Goal: Task Accomplishment & Management: Complete application form

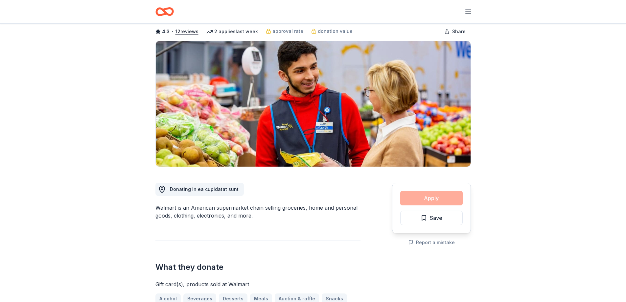
scroll to position [33, 0]
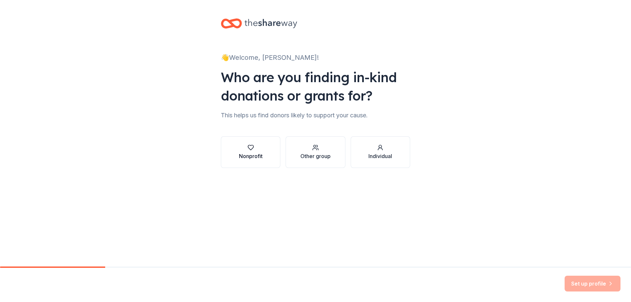
click at [251, 148] on icon "button" at bounding box center [250, 147] width 7 height 7
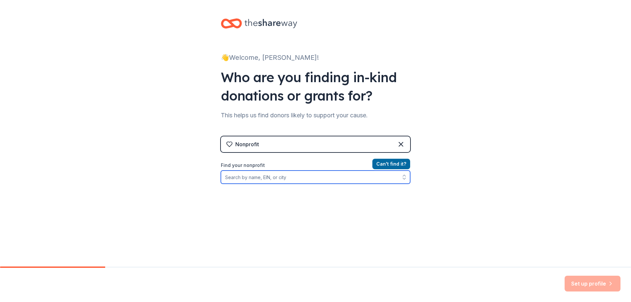
click at [286, 177] on input "Find your nonprofit" at bounding box center [315, 177] width 189 height 13
click at [265, 174] on input "Find your nonprofit" at bounding box center [315, 177] width 189 height 13
paste input "86-0559973"
type input "86-0559973"
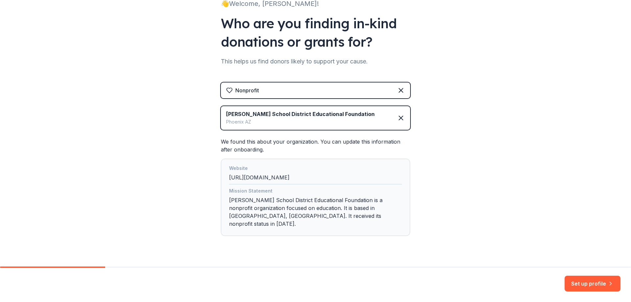
scroll to position [60, 0]
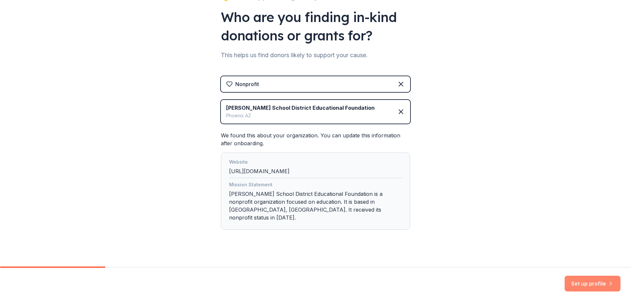
click at [588, 281] on button "Set up profile" at bounding box center [592, 284] width 56 height 16
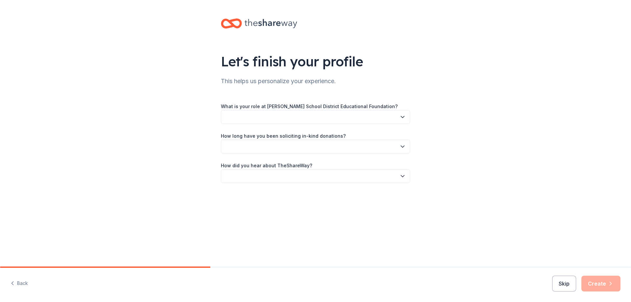
click at [390, 111] on button "button" at bounding box center [315, 117] width 189 height 14
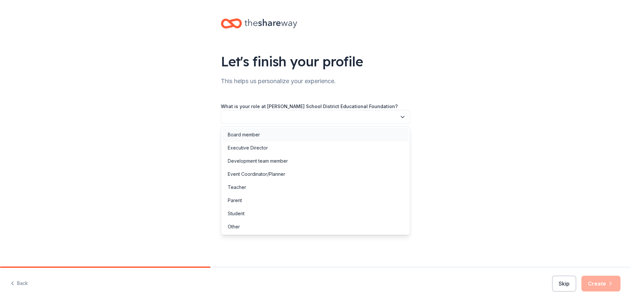
click at [267, 138] on div "Board member" at bounding box center [315, 134] width 186 height 13
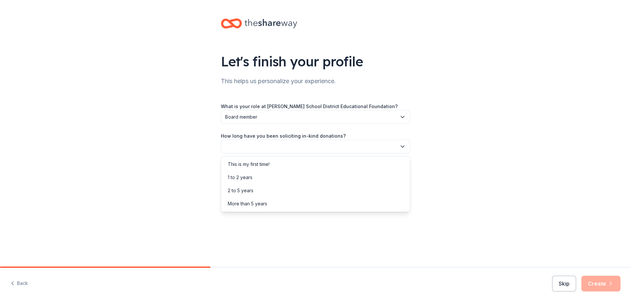
click at [277, 146] on button "button" at bounding box center [315, 147] width 189 height 14
click at [273, 167] on div "This is my first time!" at bounding box center [315, 164] width 186 height 13
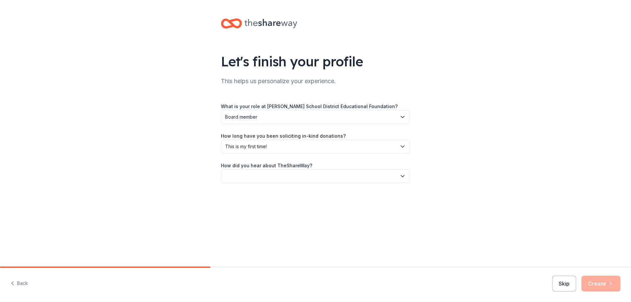
click at [278, 178] on button "button" at bounding box center [315, 176] width 189 height 14
click at [276, 206] on div "Online search" at bounding box center [315, 206] width 186 height 13
click at [563, 289] on button "Skip" at bounding box center [564, 284] width 24 height 16
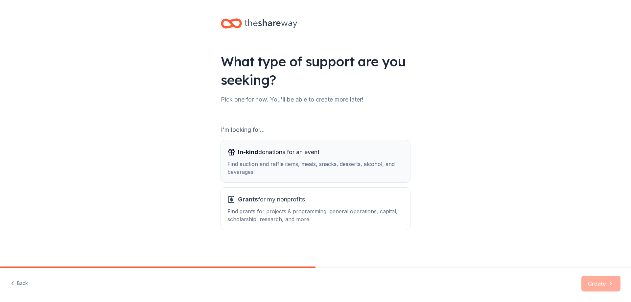
click at [349, 157] on div "In-kind donations for an event" at bounding box center [315, 152] width 176 height 11
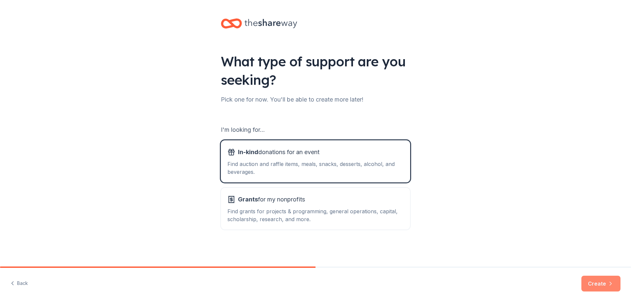
click at [601, 286] on button "Create" at bounding box center [600, 284] width 39 height 16
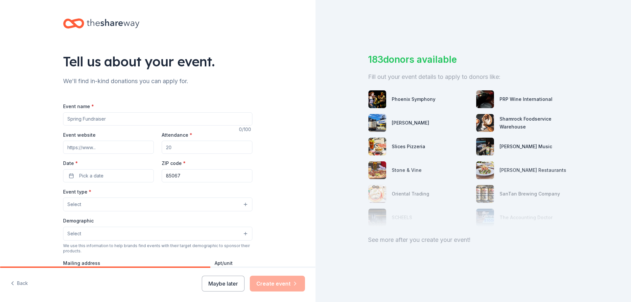
click at [159, 116] on input "Event name *" at bounding box center [157, 118] width 189 height 13
click at [158, 116] on input "Event name *" at bounding box center [157, 118] width 189 height 13
click at [103, 119] on input "8th Annual Teach of the Year Award" at bounding box center [157, 118] width 189 height 13
click at [144, 119] on input "8th Annual Teachers of the Year Award" at bounding box center [157, 118] width 189 height 13
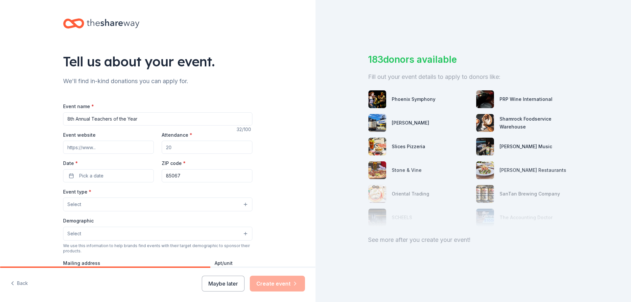
type input "8th Annual Teachers of the Year"
click at [118, 147] on input "Event website" at bounding box center [108, 147] width 91 height 13
paste input "https://e.givesmart.com/events/INQ/"
type input "https://e.givesmart.com/events/INQ/"
click at [185, 146] on input "Attendance *" at bounding box center [207, 147] width 91 height 13
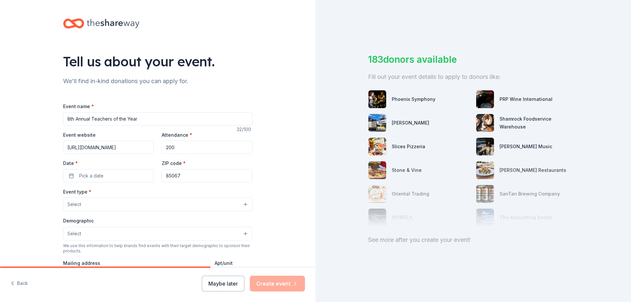
type input "200"
click at [118, 178] on button "Pick a date" at bounding box center [108, 175] width 91 height 13
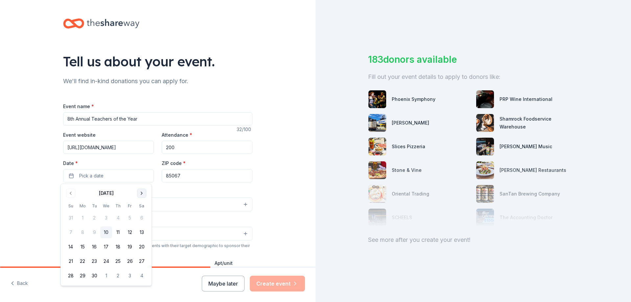
click at [140, 190] on button "Go to next month" at bounding box center [141, 193] width 9 height 9
click at [140, 258] on button "25" at bounding box center [142, 261] width 12 height 12
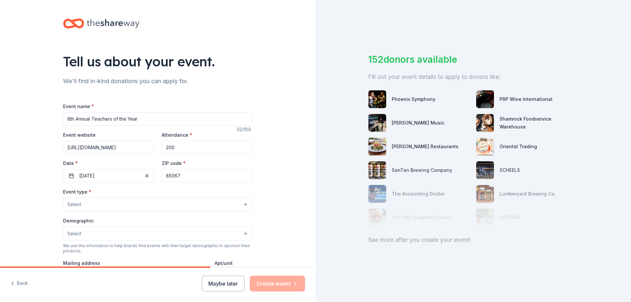
drag, startPoint x: 191, startPoint y: 176, endPoint x: 171, endPoint y: 178, distance: 20.1
click at [171, 178] on input "85067" at bounding box center [207, 175] width 91 height 13
type input "85034"
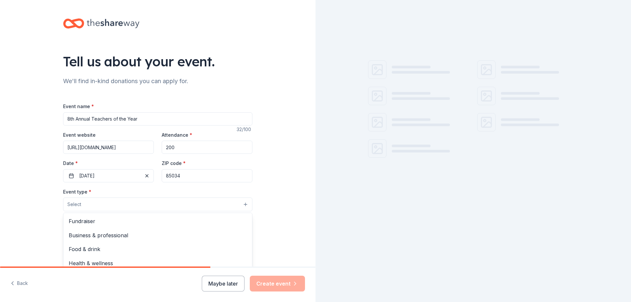
click at [135, 205] on button "Select" at bounding box center [157, 204] width 189 height 14
click at [132, 217] on span "Fundraiser" at bounding box center [158, 221] width 178 height 9
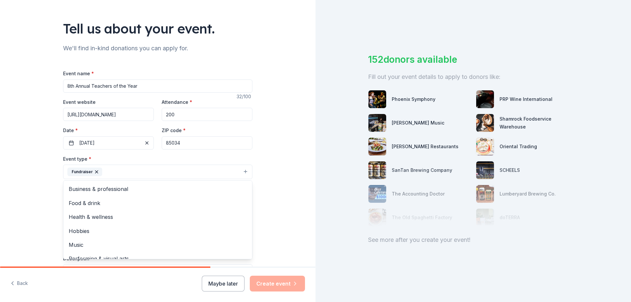
click at [40, 199] on div "Tell us about your event. We'll find in-kind donations you can apply for. Event…" at bounding box center [157, 186] width 315 height 438
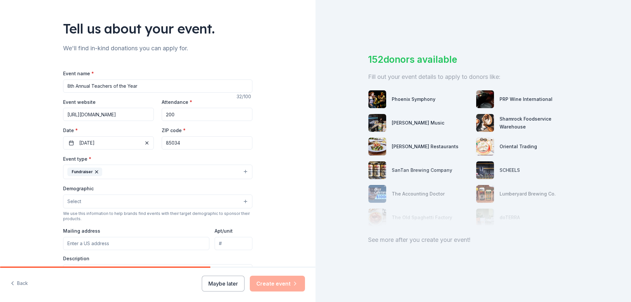
click at [177, 167] on button "Fundraiser" at bounding box center [157, 172] width 189 height 14
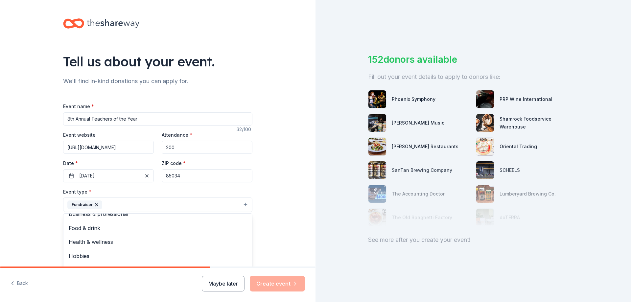
click at [40, 194] on div "Tell us about your event. We'll find in-kind donations you can apply for. Event…" at bounding box center [157, 219] width 315 height 438
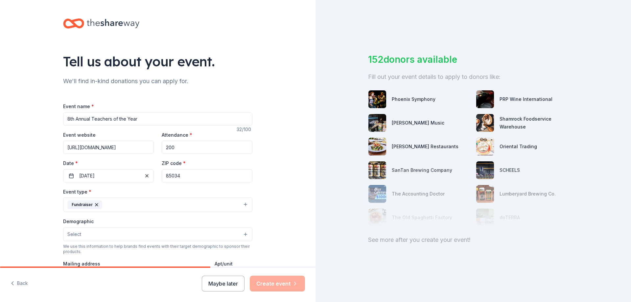
scroll to position [33, 0]
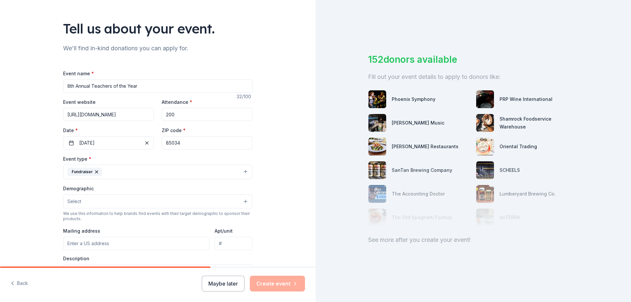
click at [122, 171] on button "Fundraiser" at bounding box center [157, 172] width 189 height 14
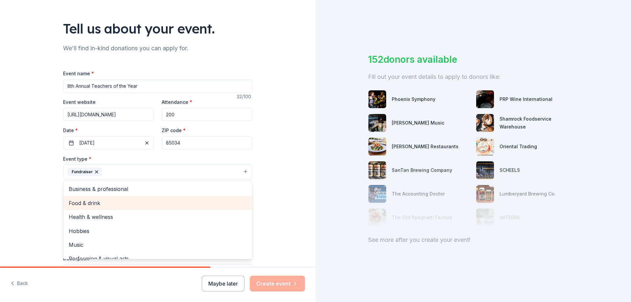
click at [120, 200] on span "Food & drink" at bounding box center [158, 203] width 178 height 9
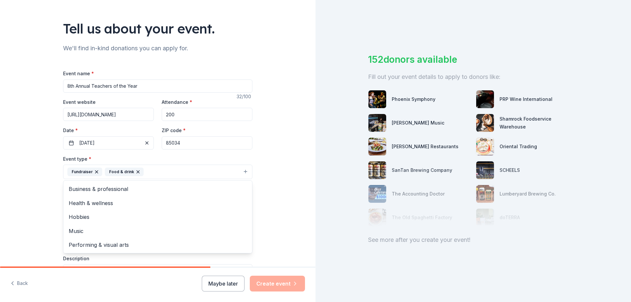
click at [46, 189] on div "Tell us about your event. We'll find in-kind donations you can apply for. Event…" at bounding box center [157, 186] width 315 height 438
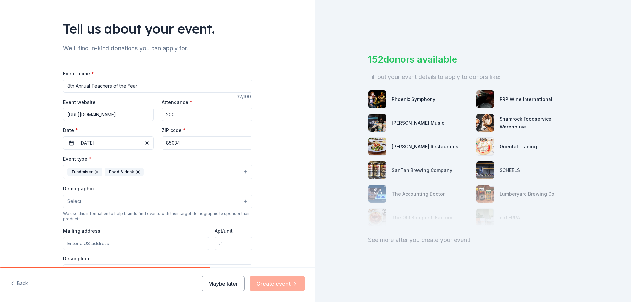
scroll to position [66, 0]
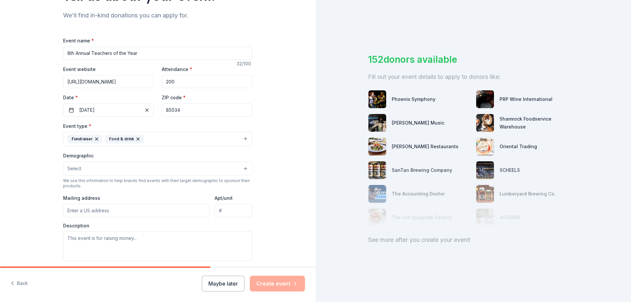
click at [137, 140] on icon "button" at bounding box center [138, 139] width 3 height 3
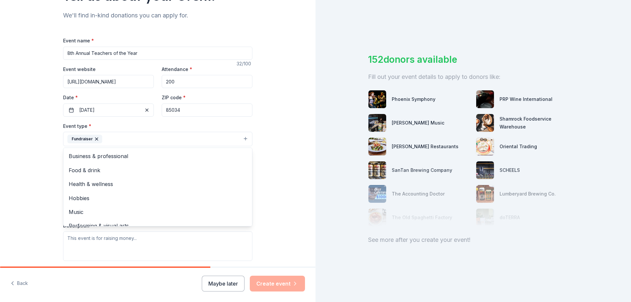
click at [278, 151] on div "Tell us about your event. We'll find in-kind donations you can apply for. Event…" at bounding box center [157, 153] width 315 height 438
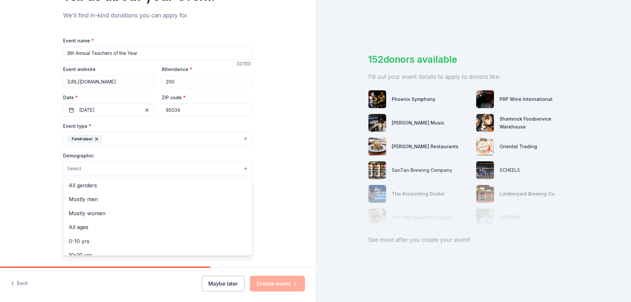
click at [222, 171] on button "Select" at bounding box center [157, 169] width 189 height 14
click at [124, 189] on span "All genders" at bounding box center [158, 185] width 178 height 9
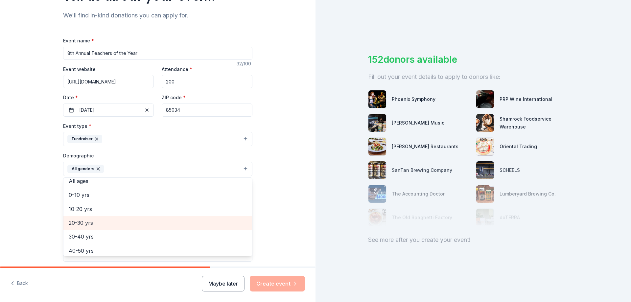
click at [96, 221] on span "20-30 yrs" at bounding box center [158, 222] width 178 height 9
click at [97, 224] on span "30-40 yrs" at bounding box center [158, 222] width 178 height 9
click at [97, 224] on span "40-50 yrs" at bounding box center [158, 222] width 178 height 9
click at [97, 224] on span "50-60 yrs" at bounding box center [158, 222] width 178 height 9
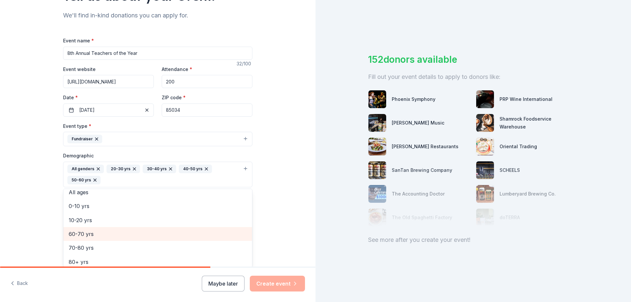
click at [97, 233] on span "60-70 yrs" at bounding box center [158, 234] width 178 height 9
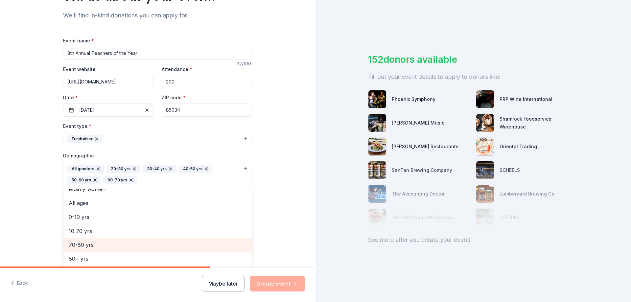
click at [99, 243] on span "70-80 yrs" at bounding box center [158, 245] width 178 height 9
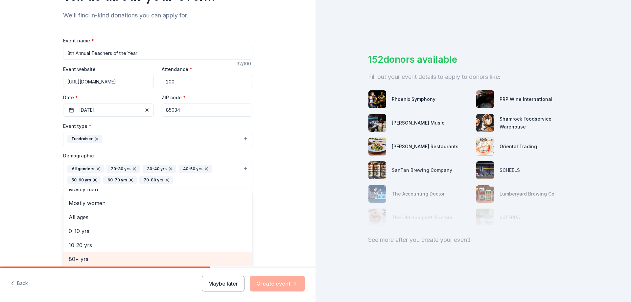
click at [98, 256] on span "80+ yrs" at bounding box center [158, 259] width 178 height 9
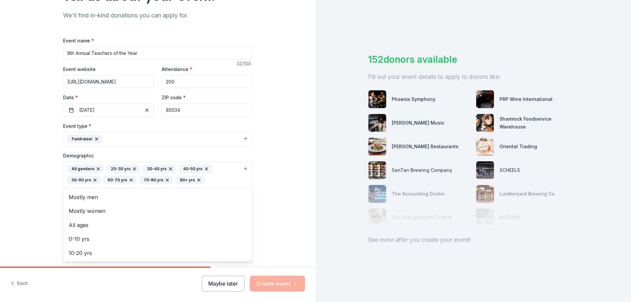
scroll to position [99, 0]
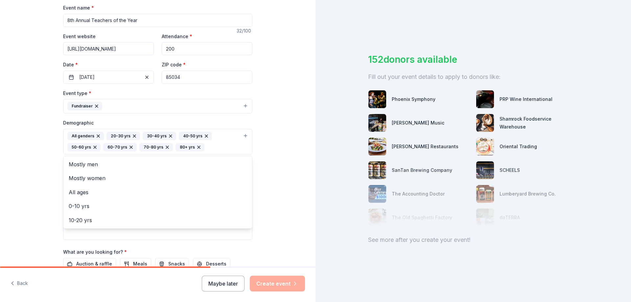
click at [40, 195] on div "Tell us about your event. We'll find in-kind donations you can apply for. Event…" at bounding box center [157, 126] width 315 height 450
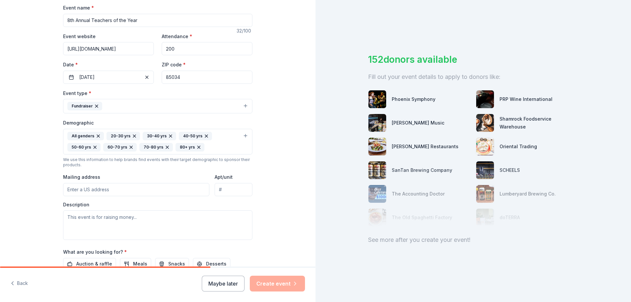
click at [90, 188] on input "Mailing address" at bounding box center [136, 189] width 146 height 13
click at [118, 184] on input "Mailing address" at bounding box center [136, 189] width 146 height 13
paste input "215 N 7th St, Phoenix, AZ 85034"
type input "215 North 7th Street, Phoenix, AZ, 85034"
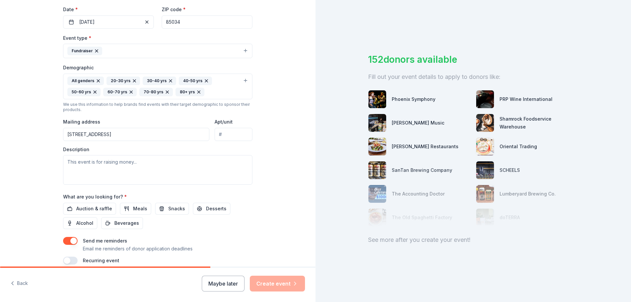
scroll to position [164, 0]
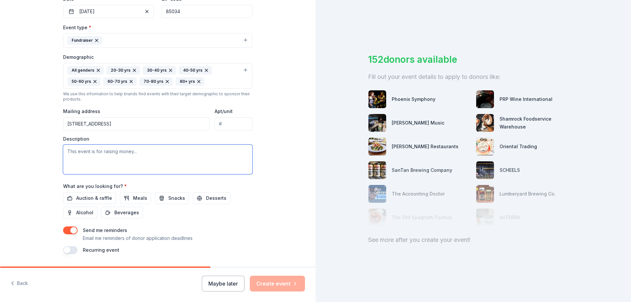
click at [126, 155] on textarea at bounding box center [157, 160] width 189 height 30
paste textarea "This gala is our signature fundraiser, bringing together approximately 200 comm…"
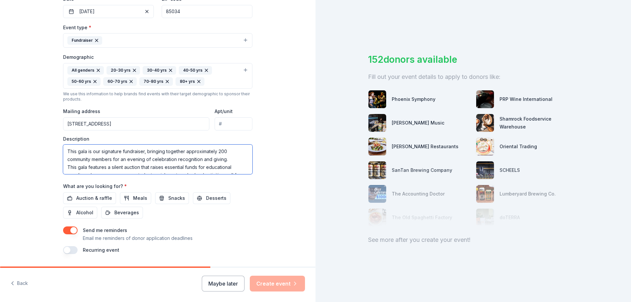
scroll to position [28, 0]
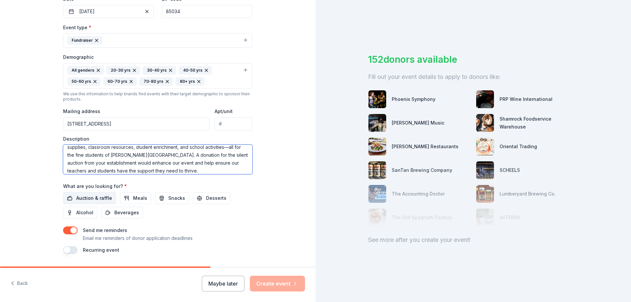
type textarea "This gala is our signature fundraiser, bringing together approximately 200 comm…"
click at [93, 196] on span "Auction & raffle" at bounding box center [94, 198] width 36 height 8
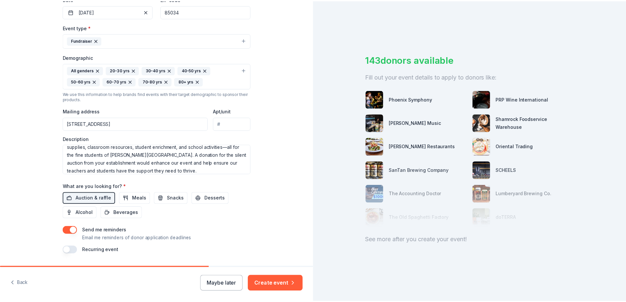
scroll to position [183, 0]
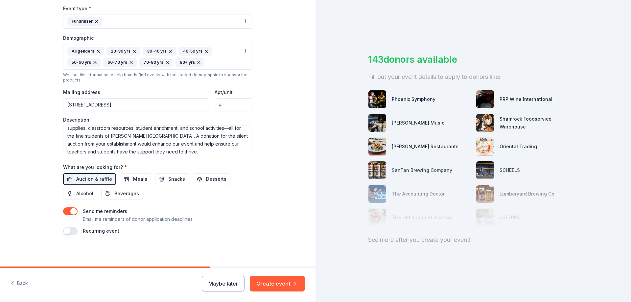
click at [70, 233] on button "button" at bounding box center [70, 231] width 14 height 8
click at [271, 278] on button "Create event" at bounding box center [277, 284] width 55 height 16
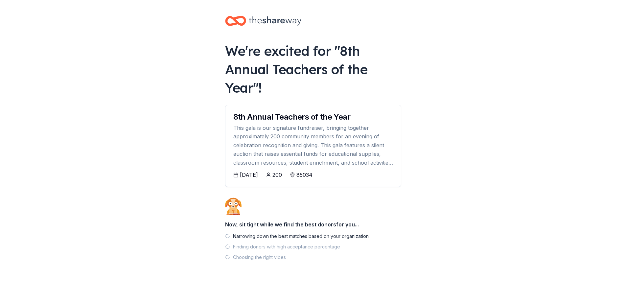
scroll to position [3, 0]
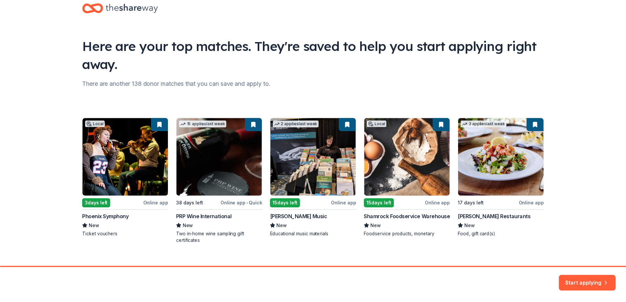
scroll to position [26, 0]
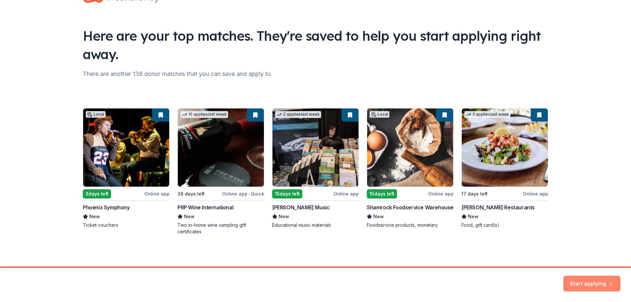
click at [585, 280] on button "Start applying" at bounding box center [591, 280] width 57 height 16
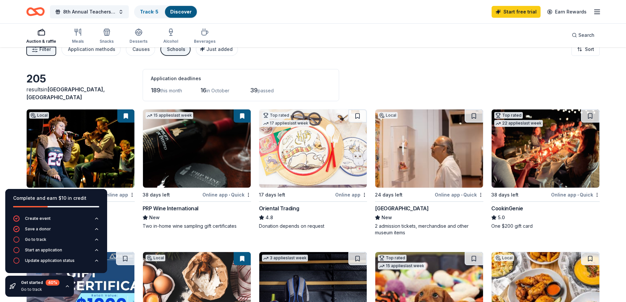
scroll to position [33, 0]
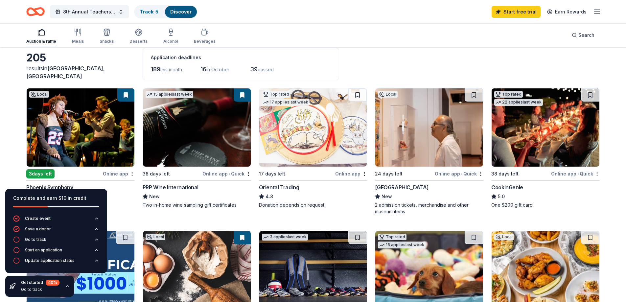
click at [84, 124] on img at bounding box center [81, 127] width 108 height 78
click at [512, 15] on link "Start free trial" at bounding box center [516, 12] width 49 height 12
click at [65, 287] on icon "button" at bounding box center [67, 286] width 5 height 5
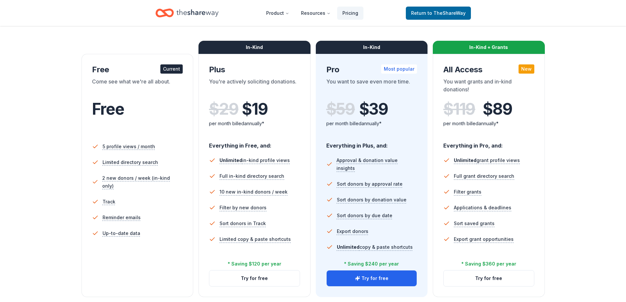
scroll to position [99, 0]
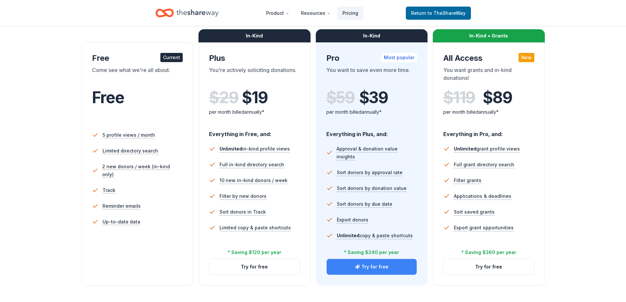
click at [374, 266] on button "Try for free" at bounding box center [372, 267] width 90 height 16
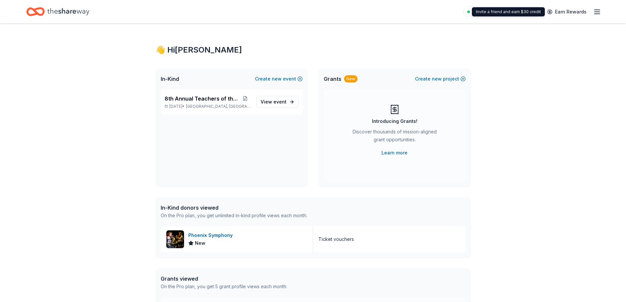
click at [592, 12] on div "Pro trial ends on 6PM[DATE] Earn Rewards" at bounding box center [532, 11] width 138 height 15
click at [597, 12] on line "button" at bounding box center [596, 12] width 5 height 0
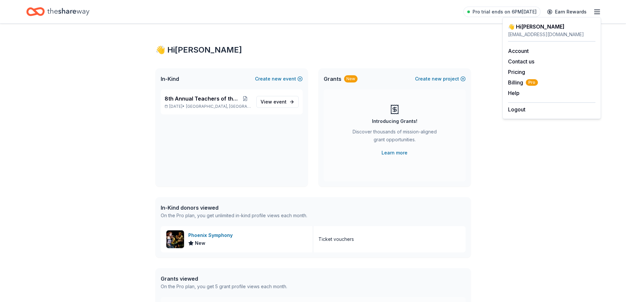
click at [597, 12] on line "button" at bounding box center [596, 12] width 5 height 0
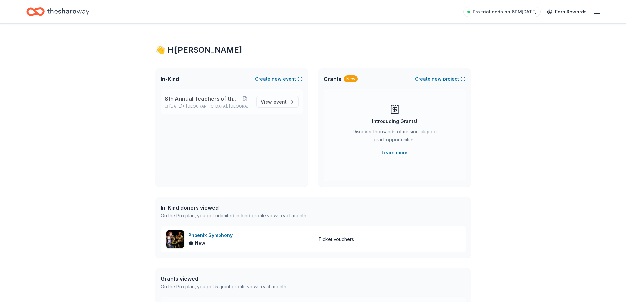
click at [221, 108] on span "[GEOGRAPHIC_DATA], [GEOGRAPHIC_DATA]" at bounding box center [218, 106] width 65 height 5
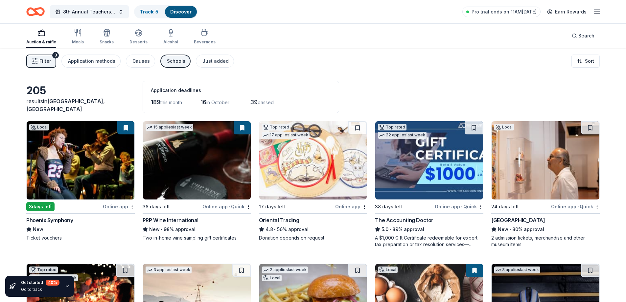
click at [81, 166] on img at bounding box center [81, 160] width 108 height 78
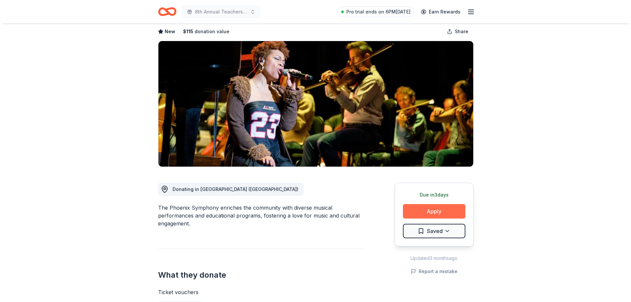
scroll to position [33, 0]
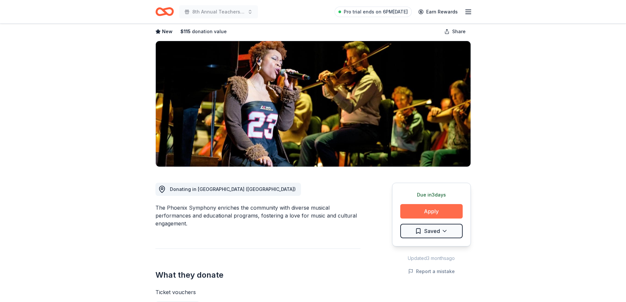
click at [434, 214] on button "Apply" at bounding box center [431, 211] width 62 height 14
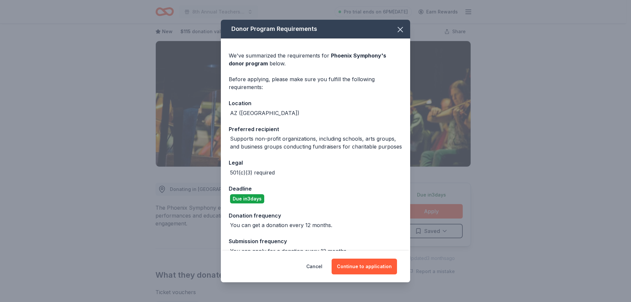
scroll to position [20, 0]
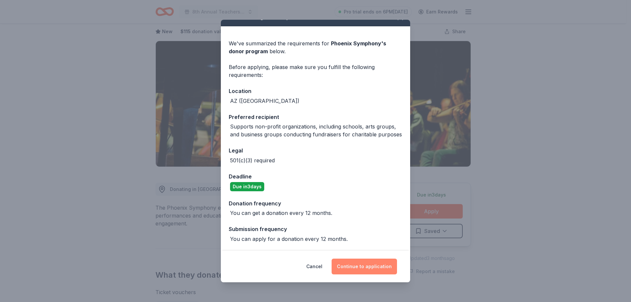
click at [363, 270] on button "Continue to application" at bounding box center [364, 267] width 65 height 16
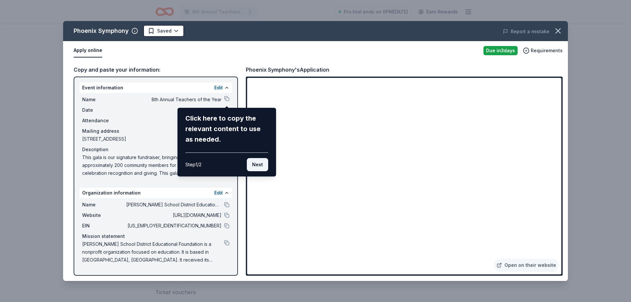
click at [258, 162] on button "Next" at bounding box center [257, 164] width 21 height 13
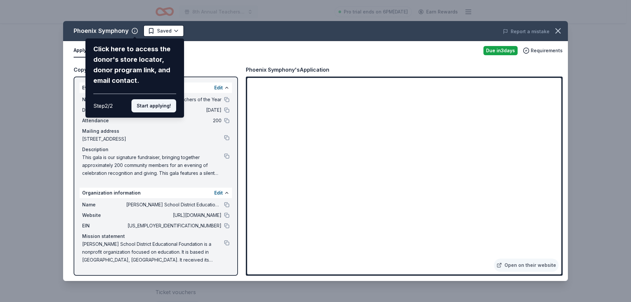
click at [154, 106] on button "Start applying!" at bounding box center [153, 105] width 45 height 13
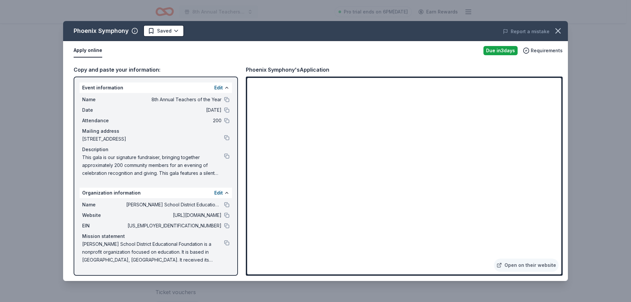
drag, startPoint x: 558, startPoint y: 90, endPoint x: 557, endPoint y: 104, distance: 13.9
click at [557, 104] on div "Phoenix Symphony Saved Report a mistake Apply online Due in 3 days Requirements…" at bounding box center [315, 151] width 505 height 260
click at [469, 204] on div "Phoenix Symphony Saved Report a mistake Apply online Due in 3 days Requirements…" at bounding box center [315, 151] width 505 height 260
click at [227, 99] on div "Phoenix Symphony Saved Report a mistake Apply online Due in 3 days Requirements…" at bounding box center [315, 151] width 505 height 260
click at [528, 125] on div "Phoenix Symphony Saved Report a mistake Apply online Due in 3 days Requirements…" at bounding box center [315, 151] width 505 height 260
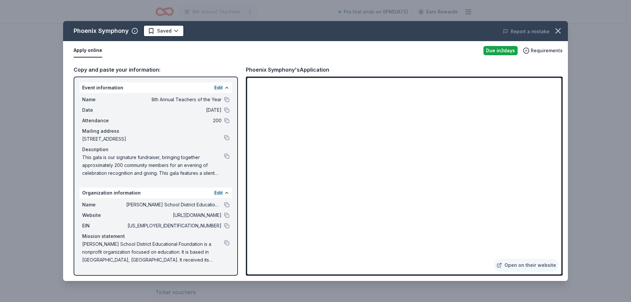
click at [533, 231] on div "Phoenix Symphony Saved Report a mistake Apply online Due in 3 days Requirements…" at bounding box center [315, 151] width 505 height 260
drag, startPoint x: 563, startPoint y: 110, endPoint x: 565, endPoint y: 93, distance: 16.5
click at [563, 107] on div "Phoenix Symphony Saved Report a mistake Apply online Due in 3 days Requirements…" at bounding box center [315, 151] width 505 height 260
drag, startPoint x: 559, startPoint y: 100, endPoint x: 557, endPoint y: 112, distance: 12.4
click at [555, 119] on div "Phoenix Symphony Saved Report a mistake Apply online Due in 3 days Requirements…" at bounding box center [315, 151] width 505 height 260
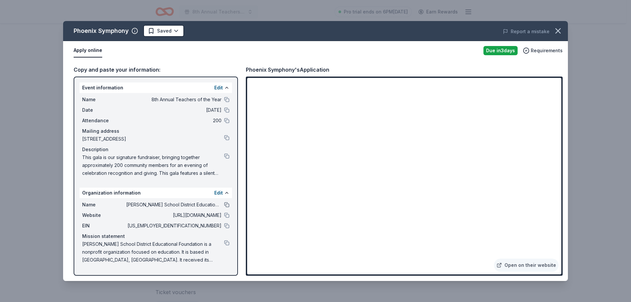
click at [227, 205] on button at bounding box center [226, 204] width 5 height 5
click at [222, 88] on button "Edit" at bounding box center [218, 88] width 9 height 8
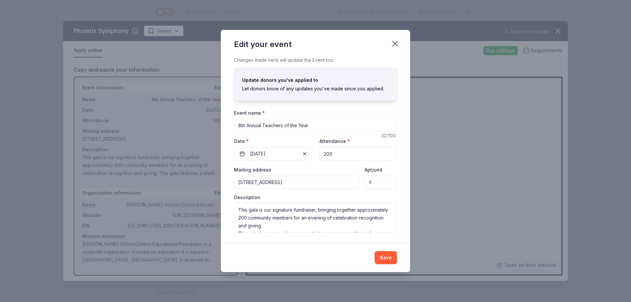
click at [295, 178] on input "215 North 7th Street, Phoenix, AZ, 85034" at bounding box center [296, 182] width 125 height 13
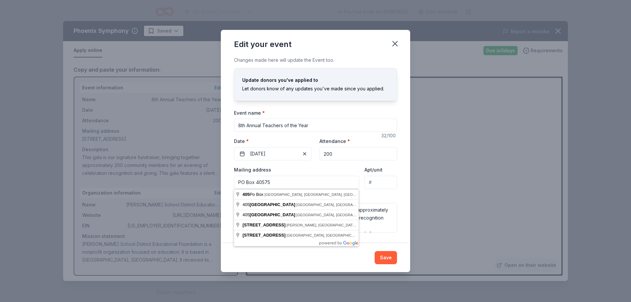
type input "PO Box 40575"
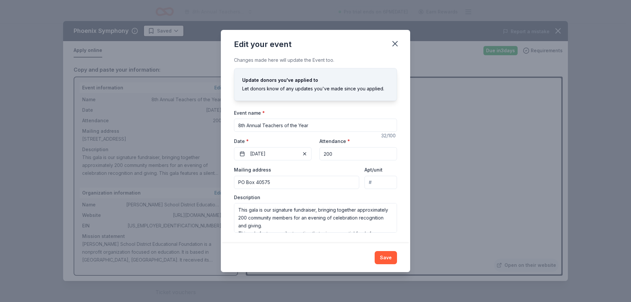
click at [325, 192] on div "Mailing address PO Box 40575 Apt/unit Description This gala is our signature fu…" at bounding box center [315, 199] width 163 height 67
click at [382, 259] on button "Save" at bounding box center [386, 257] width 22 height 13
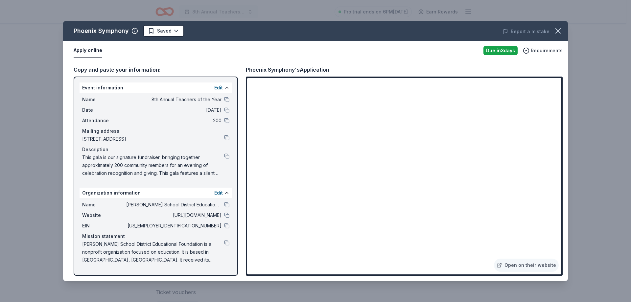
click at [137, 138] on span "215 North 7th Street, Phoenix, AZ 85034" at bounding box center [153, 139] width 142 height 8
click at [218, 89] on button "Edit" at bounding box center [218, 88] width 9 height 8
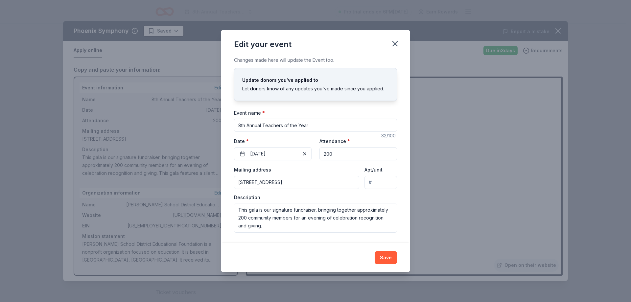
click at [300, 181] on input "215 North 7th Street, Phoenix, AZ, 85034" at bounding box center [296, 182] width 125 height 13
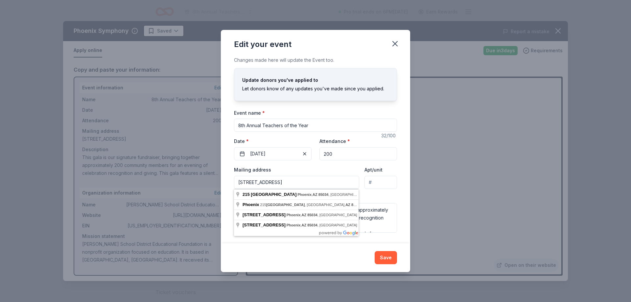
click at [300, 181] on input "215 North 7th Street, Phoenix, AZ, 85034" at bounding box center [296, 182] width 125 height 13
type input "4"
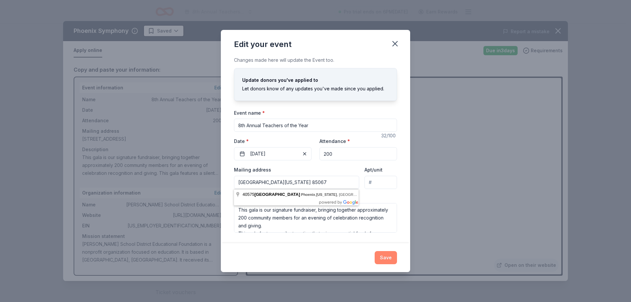
type input "PO Box 40575 Phoenix Arizona 85067"
click at [387, 258] on button "Save" at bounding box center [386, 257] width 22 height 13
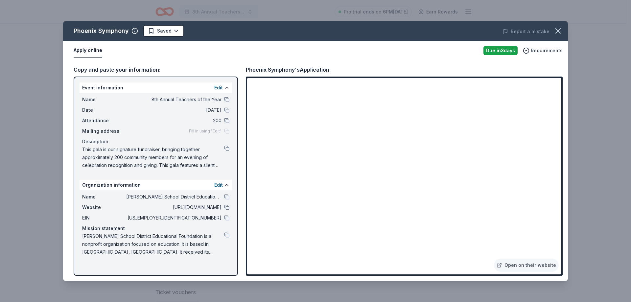
drag, startPoint x: 186, startPoint y: 130, endPoint x: 218, endPoint y: 133, distance: 32.7
click at [185, 130] on div "Mailing address Fill in using "Edit"" at bounding box center [155, 131] width 147 height 8
click at [230, 131] on div "Name 8th Annual Teachers of the Year Date 10/25/25 Attendance 200 Mailing addre…" at bounding box center [156, 132] width 152 height 79
click at [227, 132] on div "Fill in using "Edit"" at bounding box center [209, 130] width 40 height 5
click at [223, 87] on div "Edit" at bounding box center [221, 88] width 15 height 8
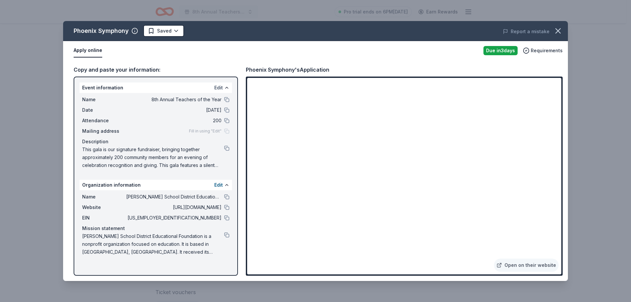
click at [220, 88] on button "Edit" at bounding box center [218, 88] width 9 height 8
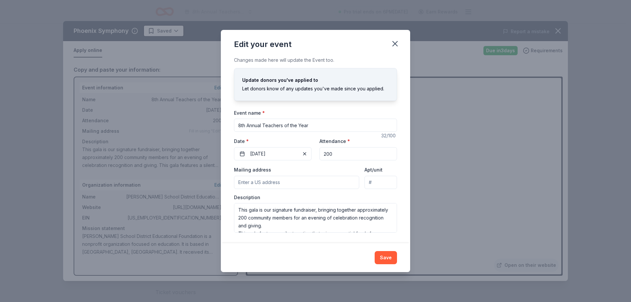
click at [295, 183] on input "Mailing address" at bounding box center [296, 182] width 125 height 13
click at [286, 193] on div "Mailing address PO Box 40575 Apt/unit Description This gala is our signature fu…" at bounding box center [315, 199] width 163 height 67
click at [296, 184] on input "PO Box 40575" at bounding box center [296, 182] width 125 height 13
click at [254, 180] on input "undefined Box Canyon Loop, Phoenix, AZ, 85042" at bounding box center [296, 182] width 125 height 13
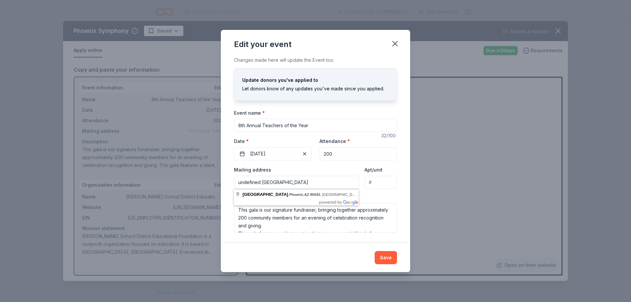
click at [346, 166] on div "Mailing address undefined Box Canyon Loop, Phoenix, AZ, 85042" at bounding box center [296, 177] width 125 height 23
click at [272, 182] on input "undefined Box Canyon Loop, Phoenix, AZ, 85042" at bounding box center [296, 182] width 125 height 13
paste input "5300 N Central Ave, #200 Phoenix, AZ 8501"
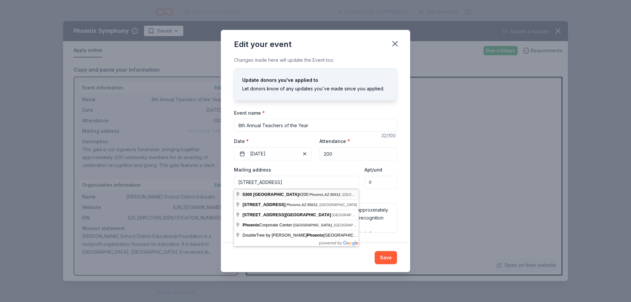
type input "5300 North Central Avenue, Phoenix, AZ, 85012"
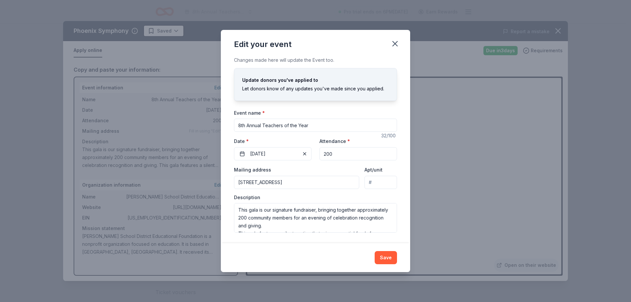
click at [385, 175] on div "Apt/unit" at bounding box center [380, 177] width 33 height 23
click at [383, 179] on input "Apt/unit" at bounding box center [380, 182] width 33 height 13
type input "200"
click at [386, 252] on button "Save" at bounding box center [386, 257] width 22 height 13
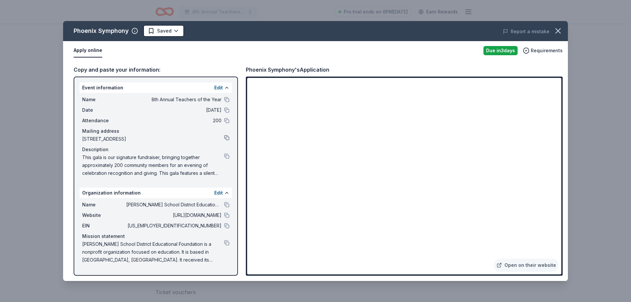
click at [224, 137] on button at bounding box center [226, 137] width 5 height 5
click at [226, 100] on button at bounding box center [226, 99] width 5 height 5
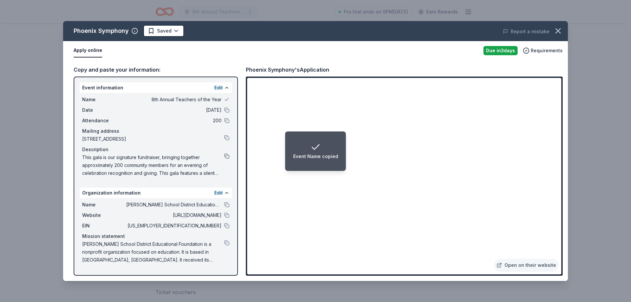
click at [224, 155] on button at bounding box center [226, 155] width 5 height 5
click at [197, 174] on span "This gala is our signature fundraiser, bringing together approximately 200 comm…" at bounding box center [153, 165] width 142 height 24
click at [143, 169] on span "This gala is our signature fundraiser, bringing together approximately 200 comm…" at bounding box center [153, 165] width 142 height 24
click at [145, 169] on span "This gala is our signature fundraiser, bringing together approximately 200 comm…" at bounding box center [153, 165] width 142 height 24
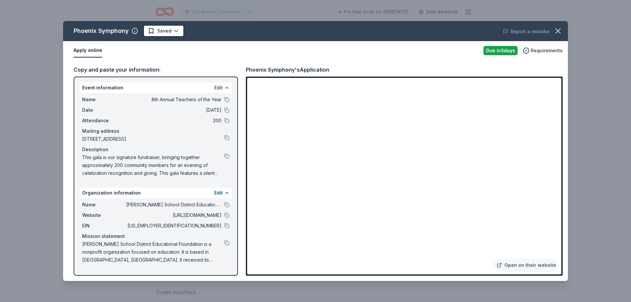
click at [217, 90] on button "Edit" at bounding box center [218, 88] width 9 height 8
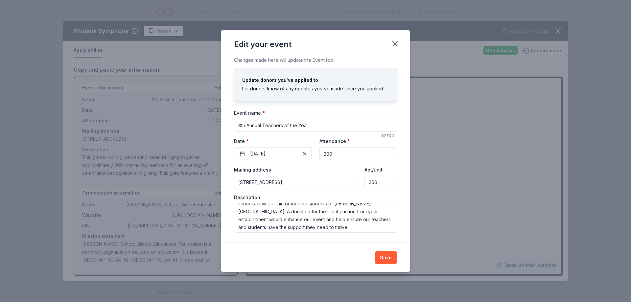
scroll to position [47, 0]
click at [316, 225] on textarea "This gala is our signature fundraiser, bringing together approximately 200 comm…" at bounding box center [315, 218] width 163 height 30
click at [388, 253] on button "Save" at bounding box center [386, 257] width 22 height 13
click at [433, 173] on div "Edit your event Changes made here will update the Event too. Update donors you'…" at bounding box center [315, 151] width 631 height 302
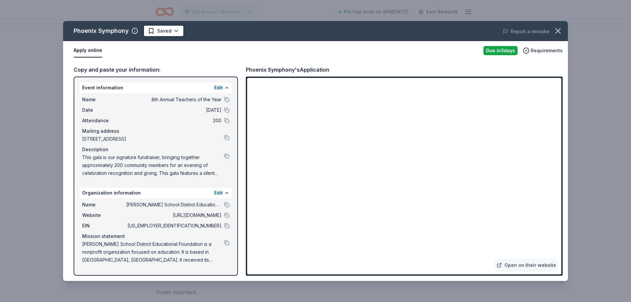
click at [179, 165] on span "This gala is our signature fundraiser, bringing together approximately 200 comm…" at bounding box center [153, 165] width 142 height 24
click at [178, 168] on span "This gala is our signature fundraiser, bringing together approximately 200 comm…" at bounding box center [153, 165] width 142 height 24
click at [215, 84] on button "Edit" at bounding box center [218, 88] width 9 height 8
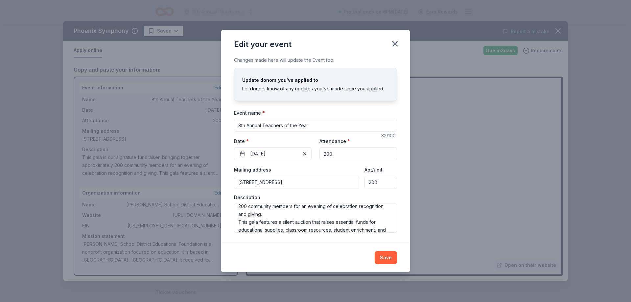
scroll to position [0, 0]
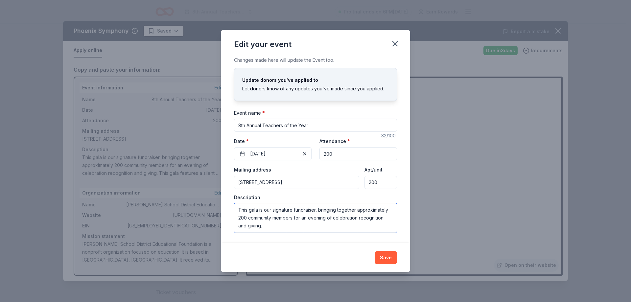
click at [326, 224] on textarea "This gala is our signature fundraiser, bringing together approximately 200 comm…" at bounding box center [315, 218] width 163 height 30
drag, startPoint x: 322, startPoint y: 209, endPoint x: 272, endPoint y: 224, distance: 52.3
click at [272, 224] on textarea "This gala is our signature fundraiser, bringing together approximately 200 comm…" at bounding box center [315, 218] width 163 height 30
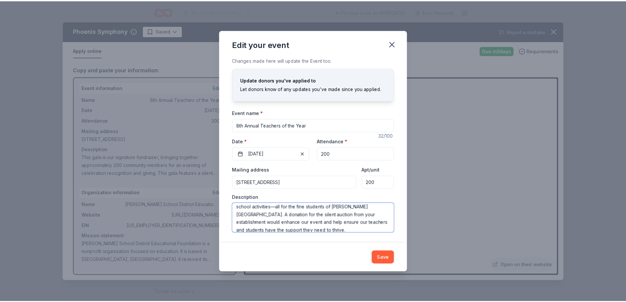
scroll to position [47, 0]
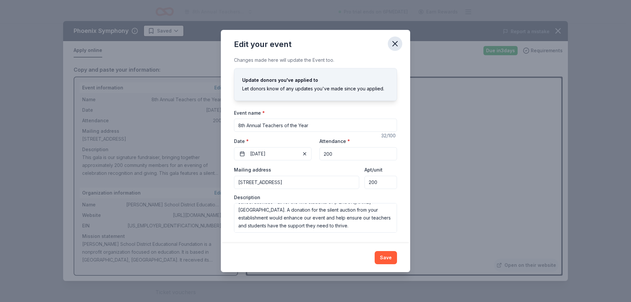
click at [391, 45] on icon "button" at bounding box center [394, 43] width 9 height 9
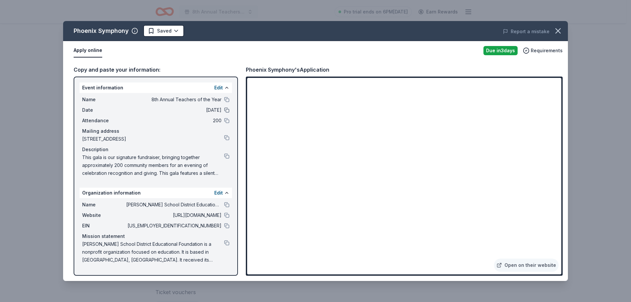
click at [227, 112] on button at bounding box center [226, 109] width 5 height 5
click at [557, 32] on icon "button" at bounding box center [558, 31] width 5 height 5
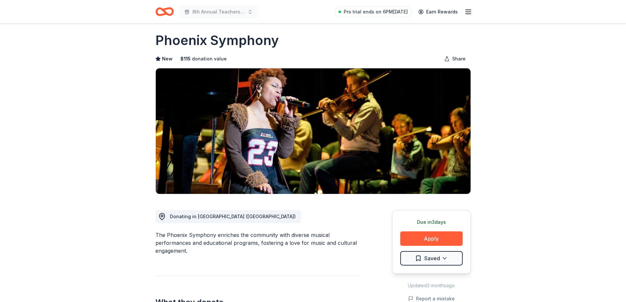
scroll to position [0, 0]
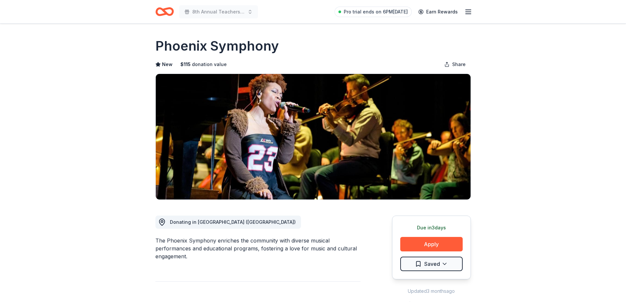
click at [164, 9] on icon "Home" at bounding box center [167, 11] width 10 height 7
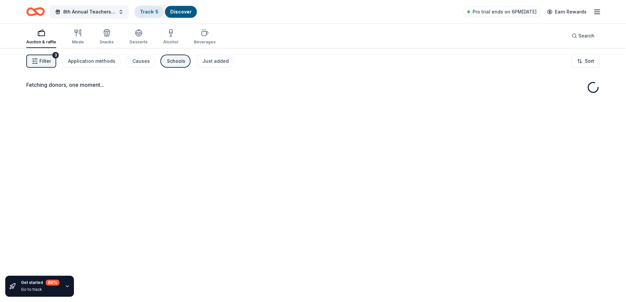
click at [152, 13] on link "Track · 5" at bounding box center [149, 12] width 18 height 6
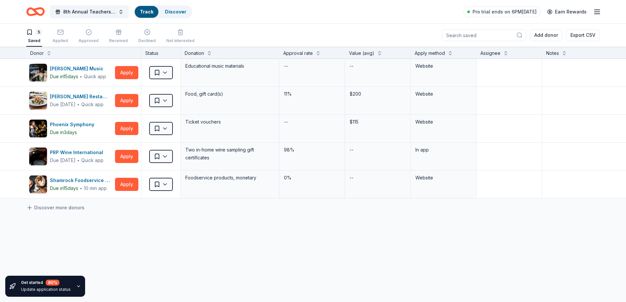
scroll to position [0, 0]
click at [168, 129] on html "8th Annual Teachers of the Year Track · 5 Discover Pro trial ends on 6PM[DATE] …" at bounding box center [313, 151] width 626 height 302
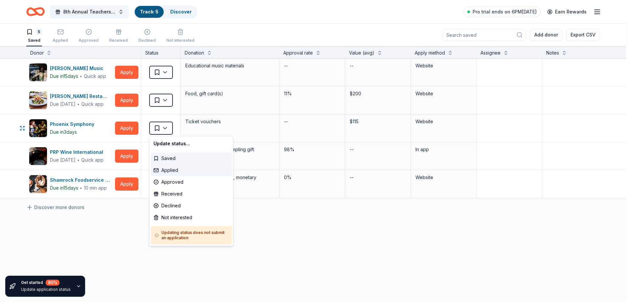
click at [170, 172] on div "Applied" at bounding box center [191, 170] width 81 height 12
click at [121, 230] on html "8th Annual Teachers of the Year Track · 5 Discover Pro trial ends on 6PM[DATE] …" at bounding box center [315, 151] width 631 height 302
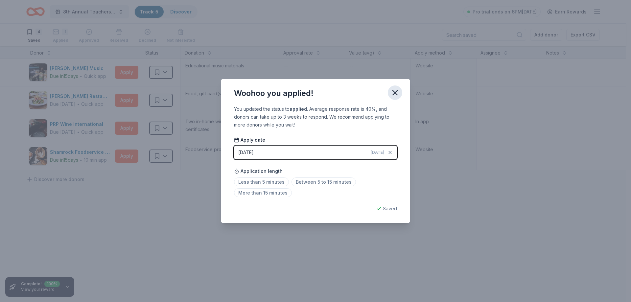
click at [394, 94] on icon "button" at bounding box center [394, 92] width 9 height 9
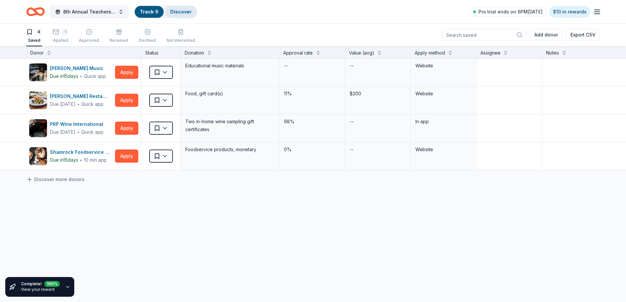
click at [173, 10] on link "Discover" at bounding box center [180, 12] width 21 height 6
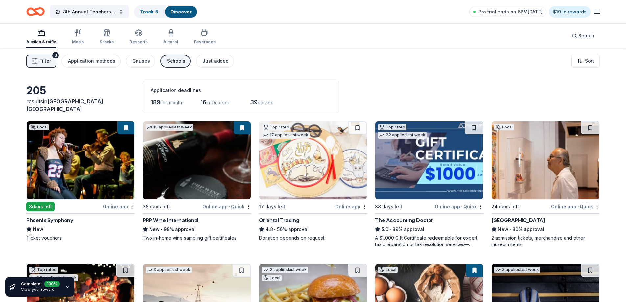
click at [572, 167] on img at bounding box center [546, 160] width 108 height 78
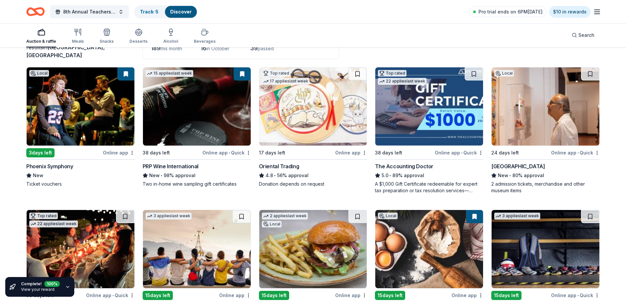
scroll to position [66, 0]
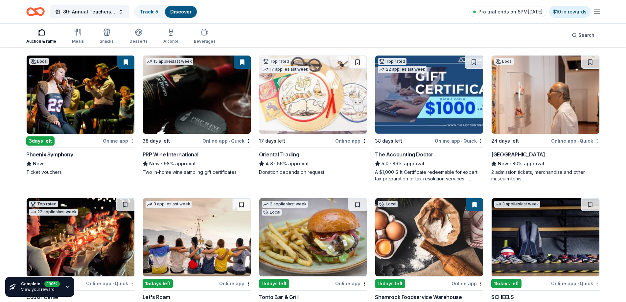
click at [187, 115] on img at bounding box center [197, 95] width 108 height 78
click at [66, 283] on div "Complete! 100 % View your reward" at bounding box center [39, 287] width 69 height 20
click at [63, 287] on div "Complete! 100 % View your reward" at bounding box center [39, 287] width 69 height 20
click at [67, 287] on icon "button" at bounding box center [67, 286] width 5 height 5
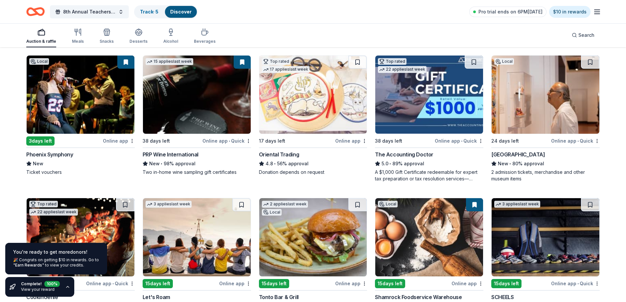
click at [67, 287] on icon "button" at bounding box center [67, 286] width 5 height 5
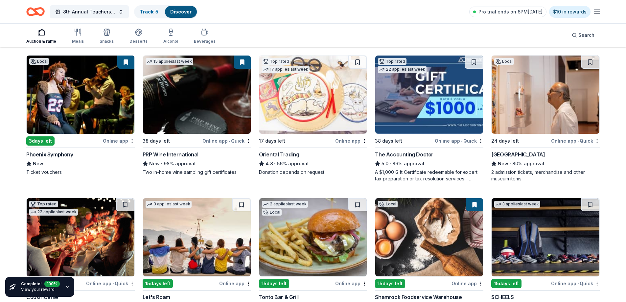
click at [301, 114] on img at bounding box center [313, 95] width 108 height 78
click at [438, 93] on img at bounding box center [429, 95] width 108 height 78
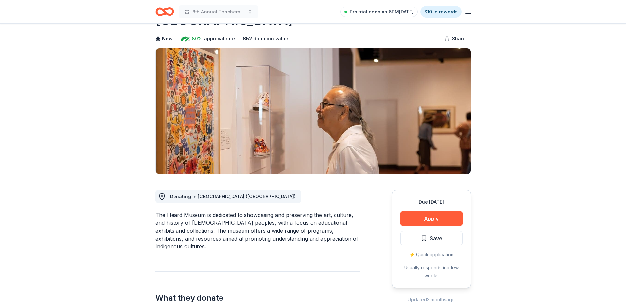
scroll to position [33, 0]
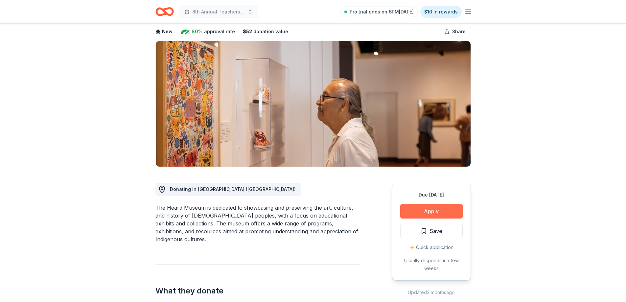
click at [426, 216] on button "Apply" at bounding box center [431, 211] width 62 height 14
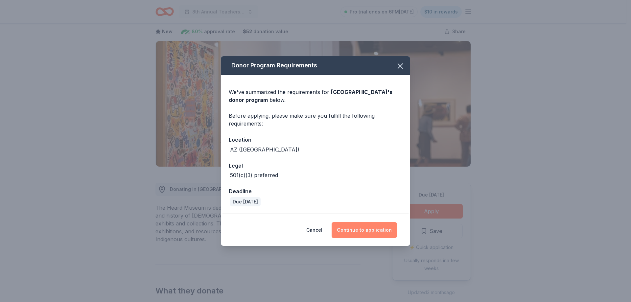
click at [354, 228] on button "Continue to application" at bounding box center [364, 230] width 65 height 16
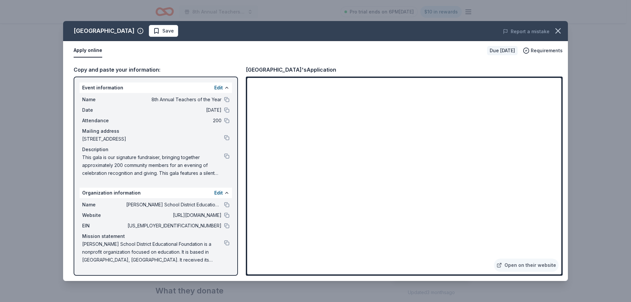
click at [230, 226] on div "Name [PERSON_NAME] School District Educational Foundation Website [URL][DOMAIN_…" at bounding box center [156, 232] width 152 height 68
click at [227, 226] on button at bounding box center [226, 225] width 5 height 5
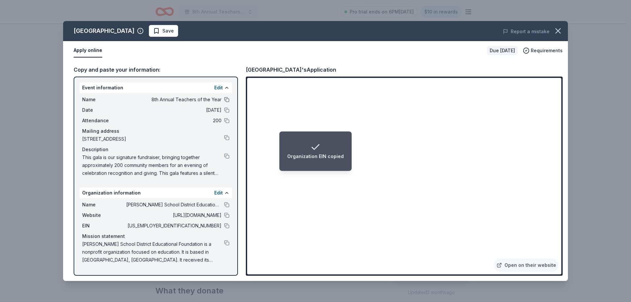
click at [227, 100] on button at bounding box center [226, 99] width 5 height 5
click at [226, 205] on button at bounding box center [226, 204] width 5 height 5
click at [228, 203] on button at bounding box center [226, 204] width 5 height 5
click at [226, 108] on button at bounding box center [226, 109] width 5 height 5
click at [224, 138] on button at bounding box center [226, 137] width 5 height 5
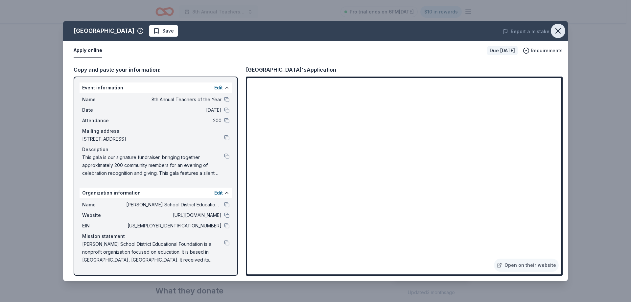
click at [555, 29] on icon "button" at bounding box center [557, 30] width 9 height 9
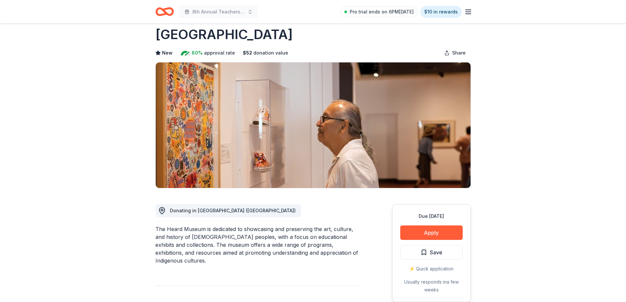
scroll to position [0, 0]
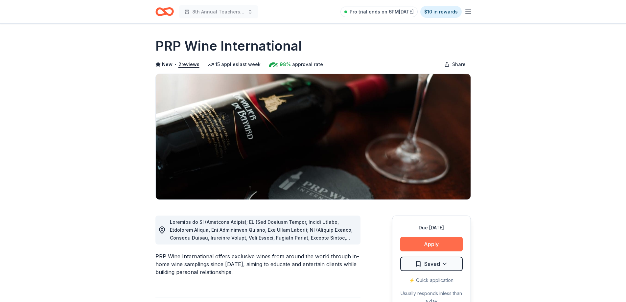
click at [440, 246] on button "Apply" at bounding box center [431, 244] width 62 height 14
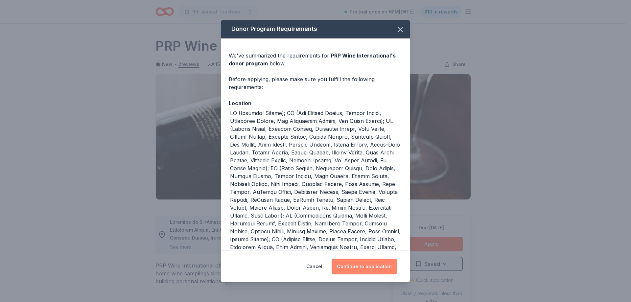
click at [371, 268] on button "Continue to application" at bounding box center [364, 267] width 65 height 16
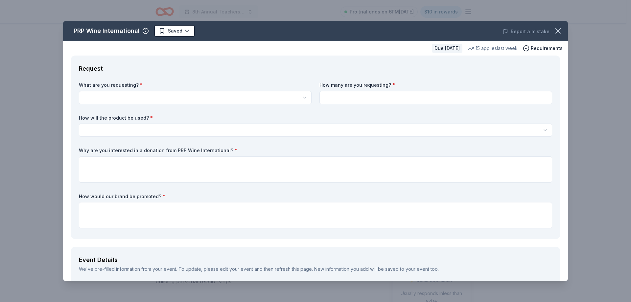
click at [106, 100] on html "8th Annual Teachers of the Year Pro trial ends on 6PM[DATE] $10 in rewards Due …" at bounding box center [315, 151] width 631 height 302
select select "Two in-home wine sampling gift certificates"
click at [340, 102] on input at bounding box center [435, 97] width 233 height 13
type input "2"
click at [310, 130] on html "8th Annual Teachers of the Year Pro trial ends on 6PM[DATE] $10 in rewards Due …" at bounding box center [315, 151] width 631 height 302
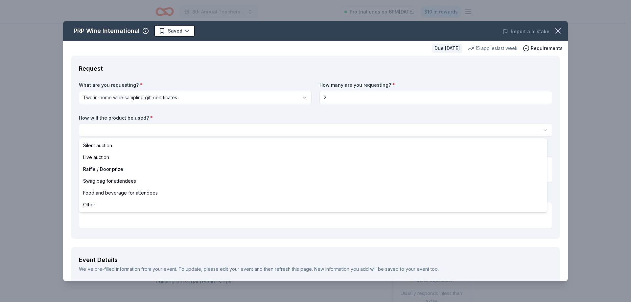
select select "silentAuction"
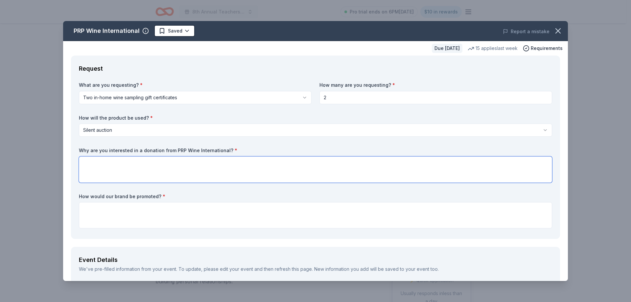
click at [121, 169] on textarea at bounding box center [315, 169] width 473 height 26
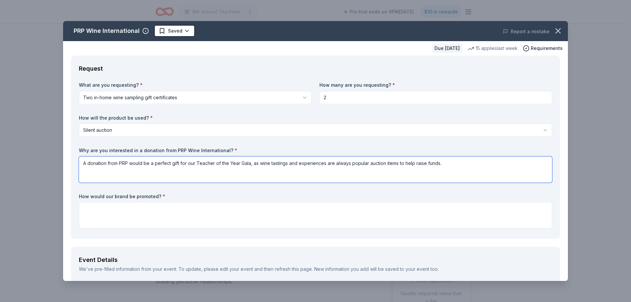
type textarea "A donation from PRP would be a perfect gift for our Teacher of the Year Gala, a…"
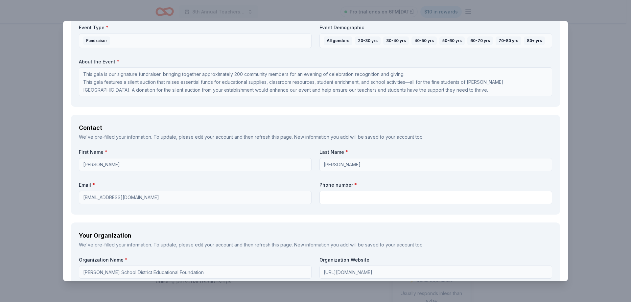
scroll to position [394, 0]
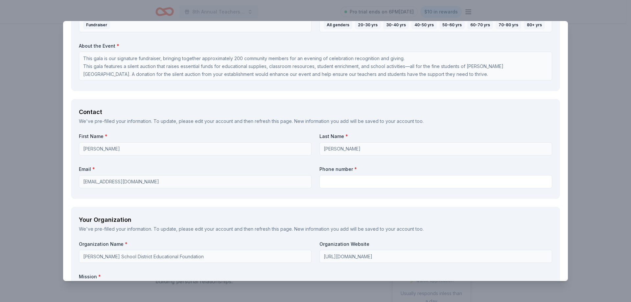
type textarea "through verbal and written recognition during our program and in our materials."
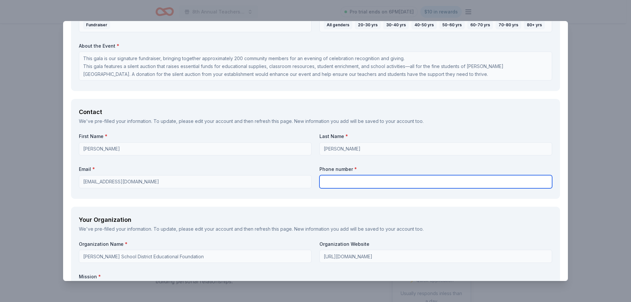
click at [329, 184] on input "text" at bounding box center [435, 181] width 233 height 13
type input "2018193561"
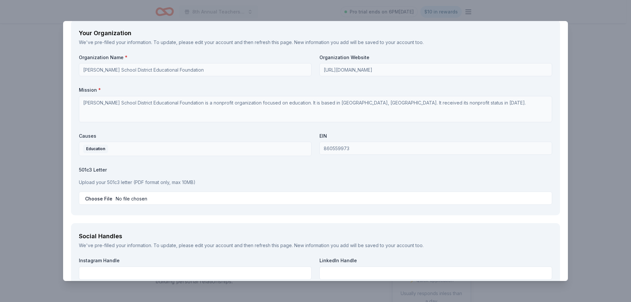
scroll to position [591, 0]
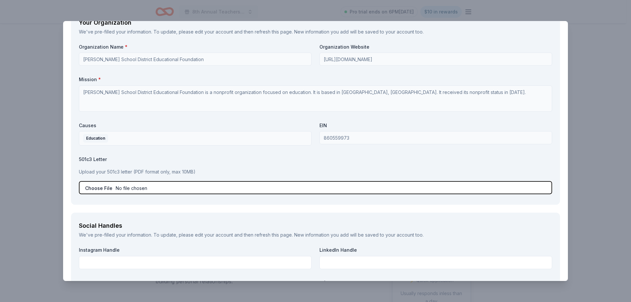
click at [93, 189] on input "file" at bounding box center [315, 187] width 473 height 13
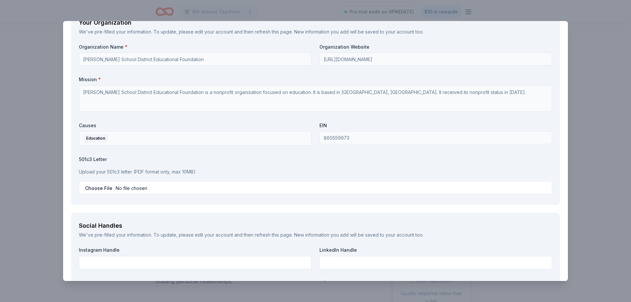
scroll to position [657, 0]
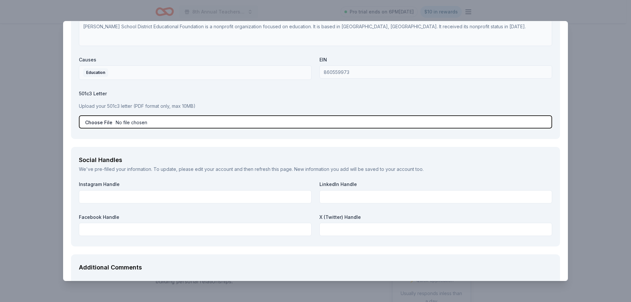
type input "C:\fakepath\Form W-9 OSDEF.pdf"
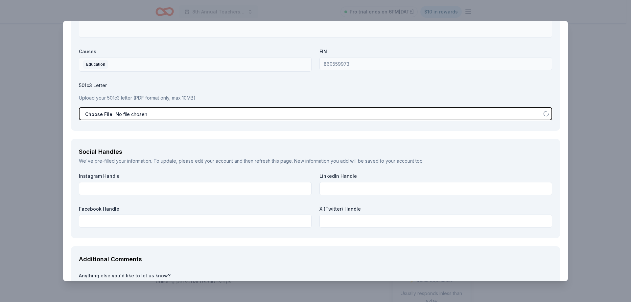
scroll to position [690, 0]
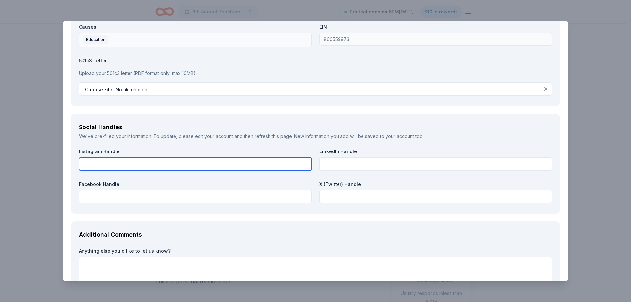
click at [149, 165] on input "text" at bounding box center [195, 163] width 233 height 13
type input "@osbornedfoundation"
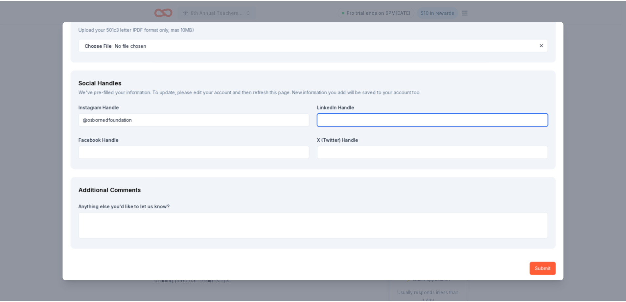
scroll to position [737, 0]
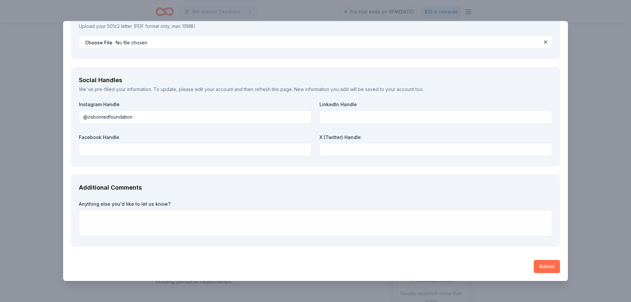
click at [534, 270] on button "Submit" at bounding box center [547, 266] width 26 height 13
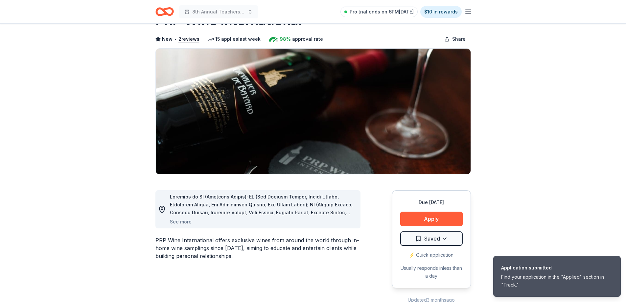
scroll to position [0, 0]
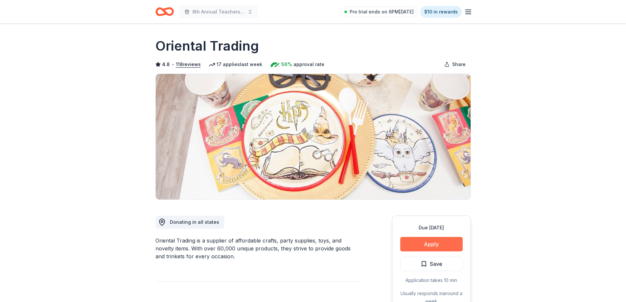
click at [429, 240] on button "Apply" at bounding box center [431, 244] width 62 height 14
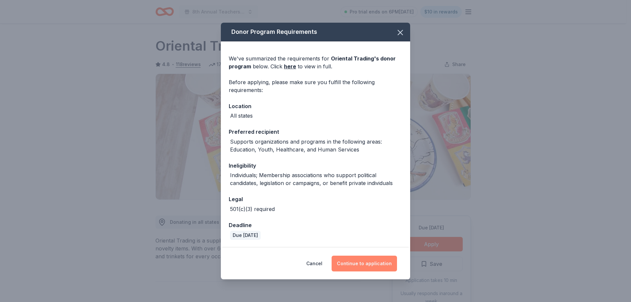
click at [360, 262] on button "Continue to application" at bounding box center [364, 264] width 65 height 16
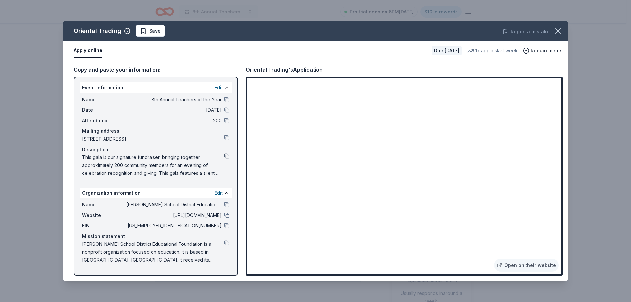
click at [226, 158] on button at bounding box center [226, 155] width 5 height 5
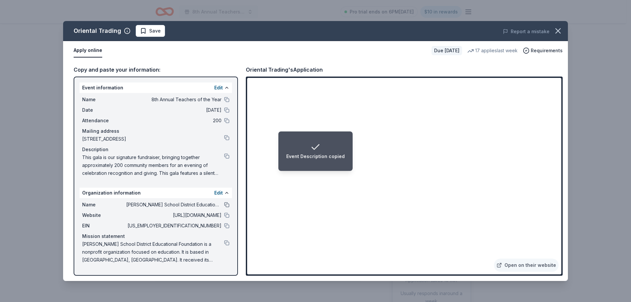
click at [226, 203] on button at bounding box center [226, 204] width 5 height 5
click at [228, 215] on button at bounding box center [226, 215] width 5 height 5
click at [229, 226] on button at bounding box center [226, 225] width 5 height 5
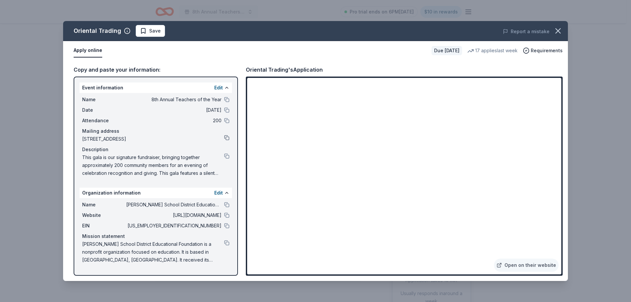
click at [227, 140] on button at bounding box center [226, 137] width 5 height 5
click at [558, 33] on icon "button" at bounding box center [557, 30] width 9 height 9
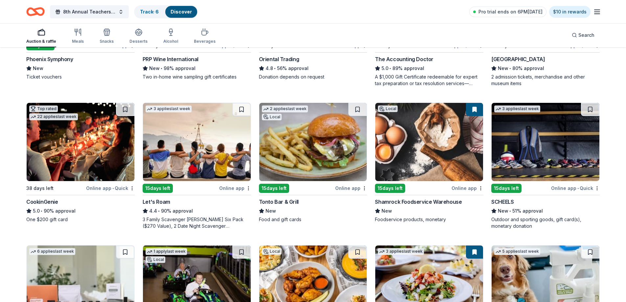
scroll to position [164, 0]
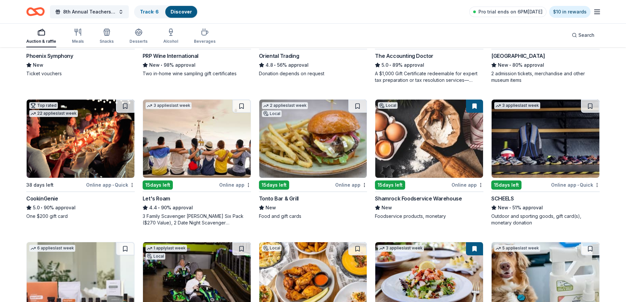
click at [77, 142] on img at bounding box center [81, 139] width 108 height 78
click at [215, 135] on img at bounding box center [197, 139] width 108 height 78
click at [433, 140] on img at bounding box center [429, 139] width 108 height 78
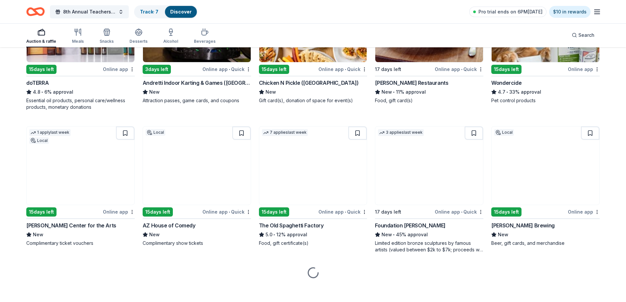
scroll to position [426, 0]
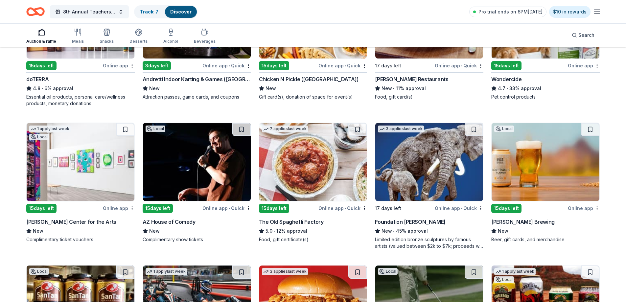
click at [184, 171] on img at bounding box center [197, 162] width 108 height 78
click at [316, 182] on img at bounding box center [313, 162] width 108 height 78
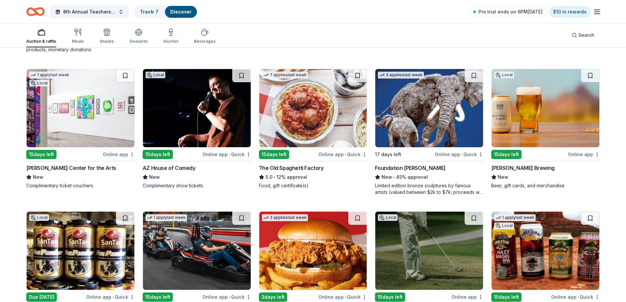
scroll to position [492, 0]
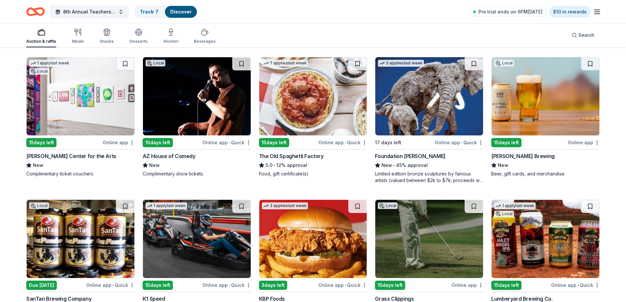
click at [580, 109] on img at bounding box center [546, 96] width 108 height 78
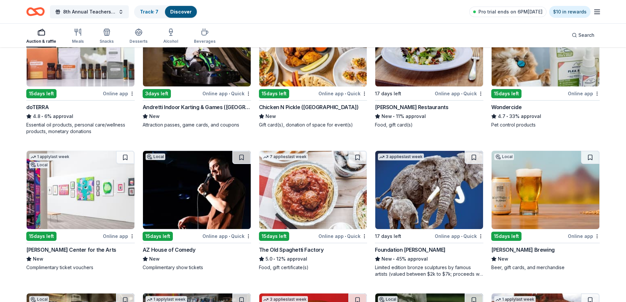
scroll to position [393, 0]
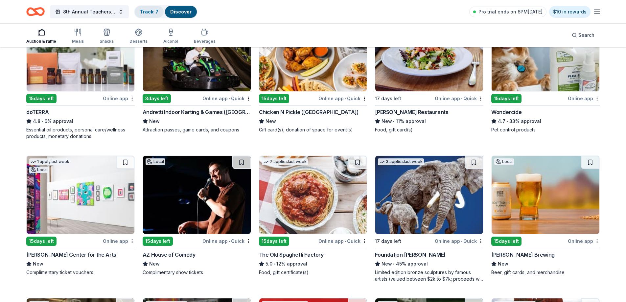
click at [147, 10] on link "Track · 7" at bounding box center [149, 12] width 18 height 6
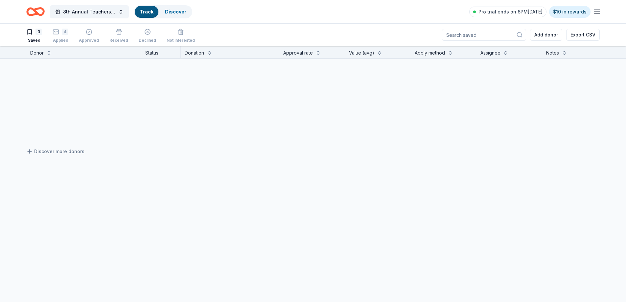
scroll to position [0, 0]
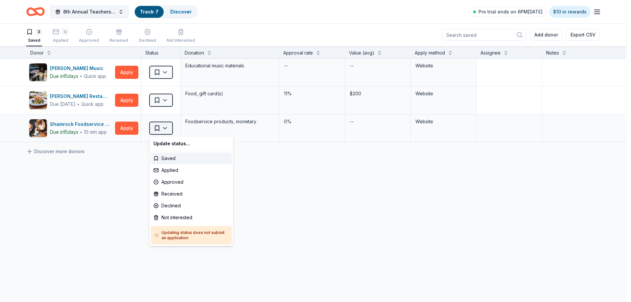
click at [166, 129] on html "8th Annual Teachers of the Year Track · 7 Discover Pro trial ends on 6PM, 9/17 …" at bounding box center [315, 151] width 631 height 302
click at [175, 171] on div "Applied" at bounding box center [191, 170] width 81 height 12
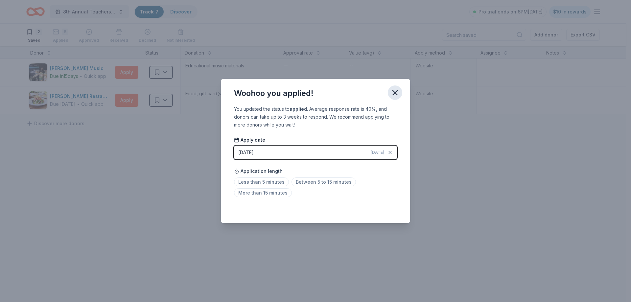
click at [398, 96] on icon "button" at bounding box center [394, 92] width 9 height 9
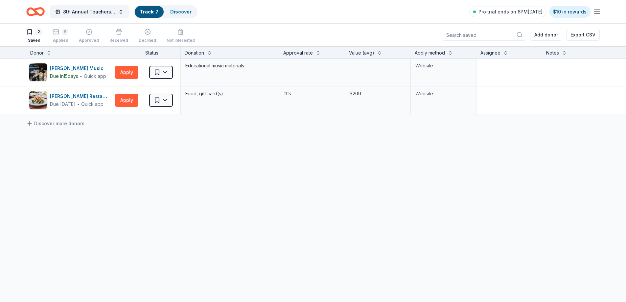
click at [36, 11] on icon "Home" at bounding box center [39, 11] width 10 height 7
click at [189, 11] on link "Discover" at bounding box center [180, 12] width 21 height 6
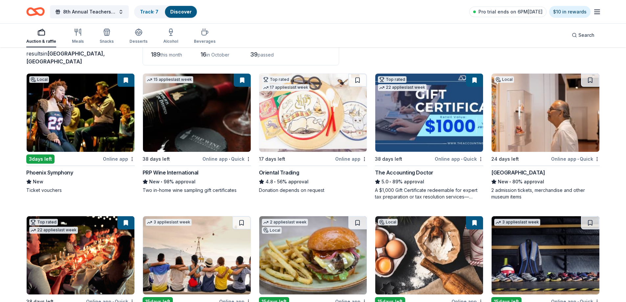
scroll to position [66, 0]
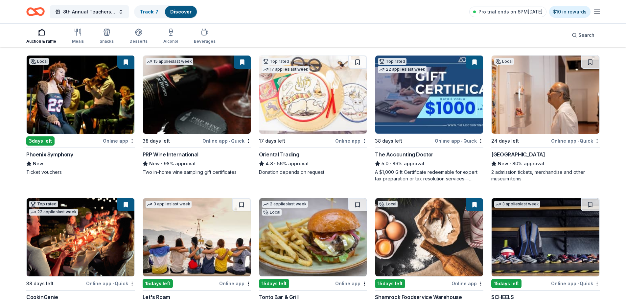
click at [366, 141] on html "8th Annual Teachers of the Year Track · 7 Discover Pro trial ends on 6PM, 9/17 …" at bounding box center [313, 85] width 626 height 302
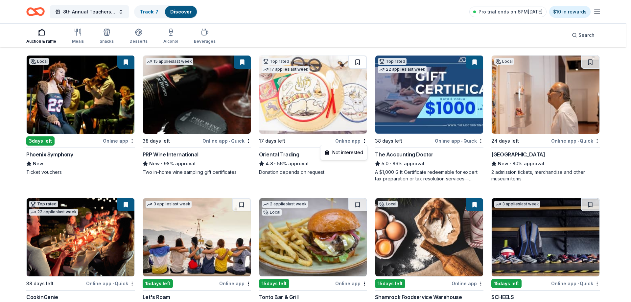
click at [356, 62] on html "8th Annual Teachers of the Year Track · 7 Discover Pro trial ends on 6PM, 9/17 …" at bounding box center [315, 85] width 631 height 302
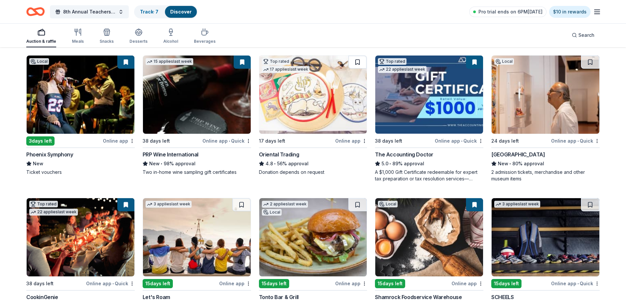
click at [357, 62] on button at bounding box center [357, 62] width 18 height 13
click at [358, 63] on button at bounding box center [358, 62] width 17 height 13
click at [588, 64] on button at bounding box center [590, 62] width 18 height 13
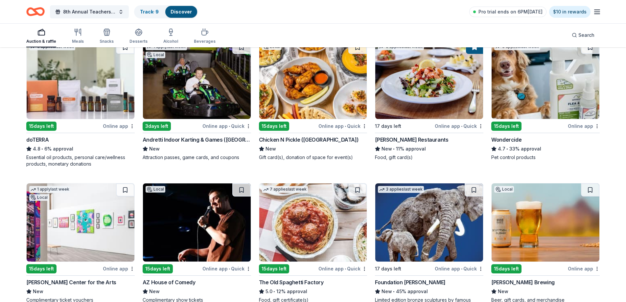
scroll to position [394, 0]
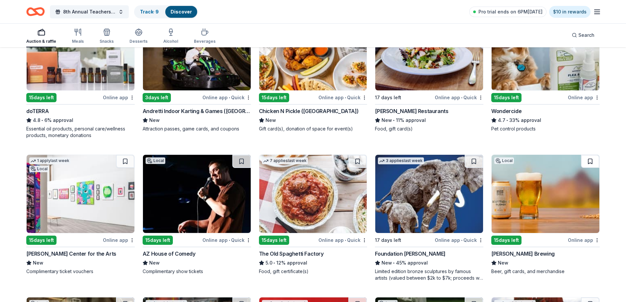
click at [592, 164] on button at bounding box center [590, 161] width 18 height 13
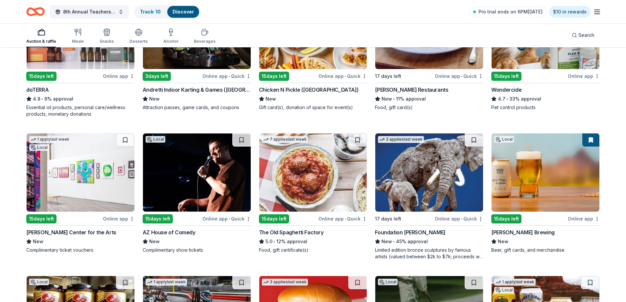
scroll to position [427, 0]
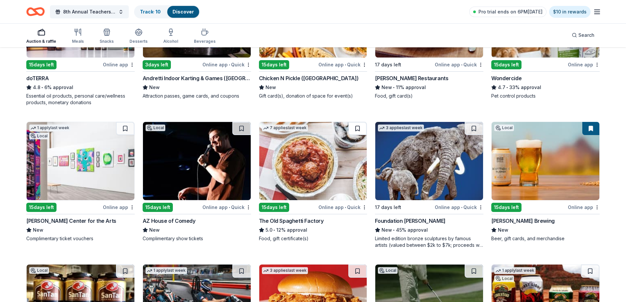
click at [356, 128] on button at bounding box center [357, 128] width 18 height 13
click at [240, 130] on button at bounding box center [241, 128] width 18 height 13
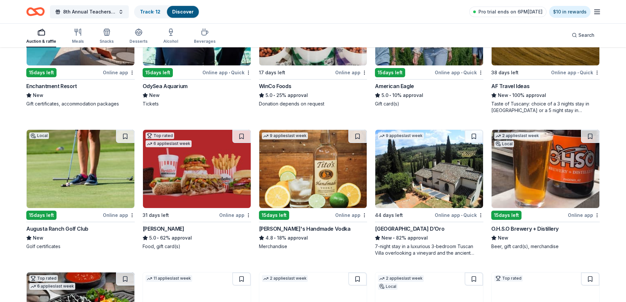
scroll to position [1154, 0]
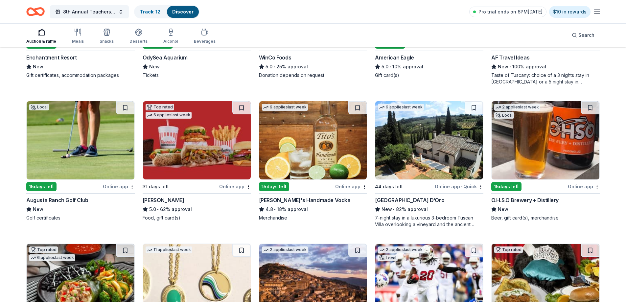
drag, startPoint x: 309, startPoint y: 149, endPoint x: 53, endPoint y: 165, distance: 256.4
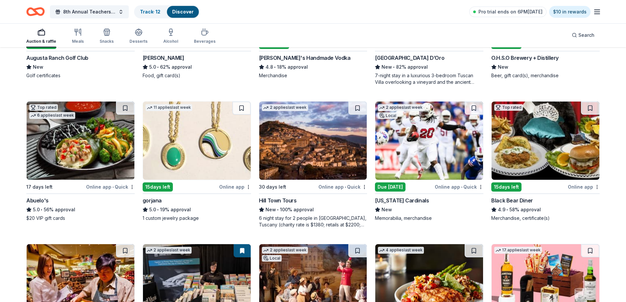
scroll to position [1308, 0]
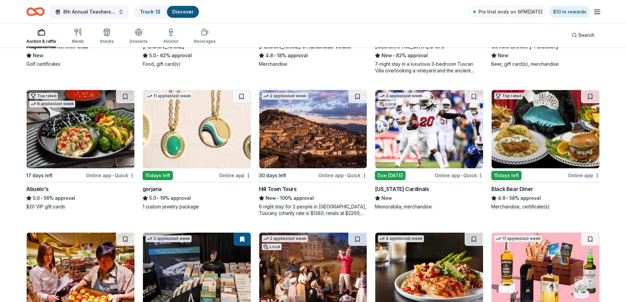
click at [402, 141] on img at bounding box center [429, 129] width 108 height 78
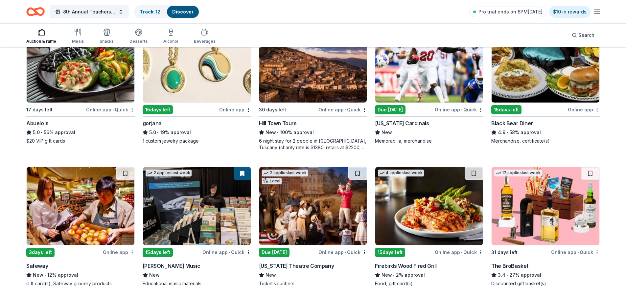
scroll to position [1407, 0]
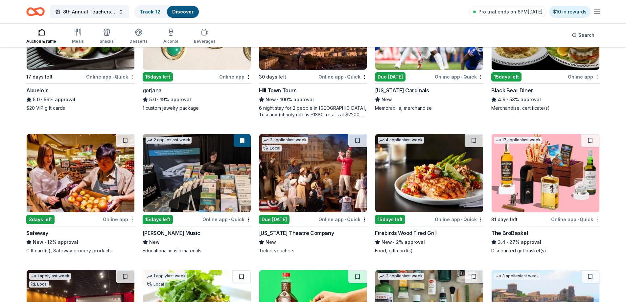
click at [70, 186] on img at bounding box center [81, 173] width 108 height 78
click at [312, 182] on img at bounding box center [313, 173] width 108 height 78
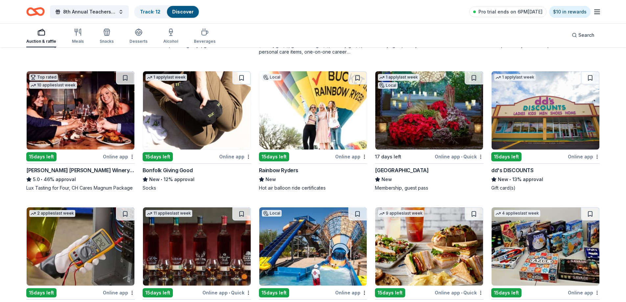
scroll to position [1898, 0]
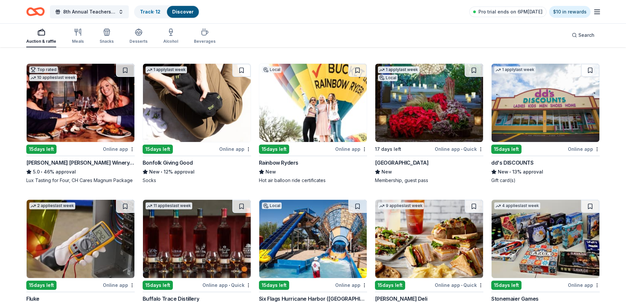
click at [414, 103] on img at bounding box center [429, 103] width 108 height 78
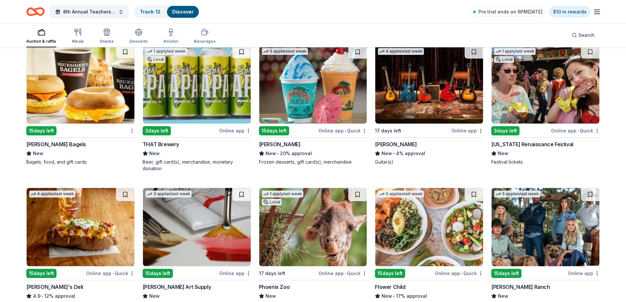
scroll to position [2210, 0]
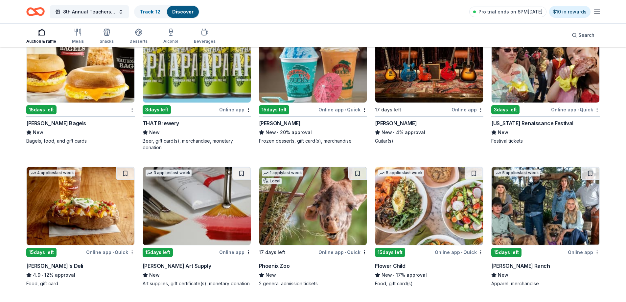
click at [300, 207] on img at bounding box center [313, 206] width 108 height 78
click at [595, 18] on div "Pro trial ends on 6PM, 9/17 $10 in rewards" at bounding box center [535, 11] width 132 height 15
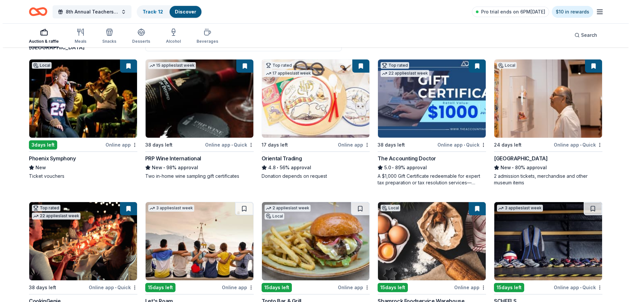
scroll to position [0, 0]
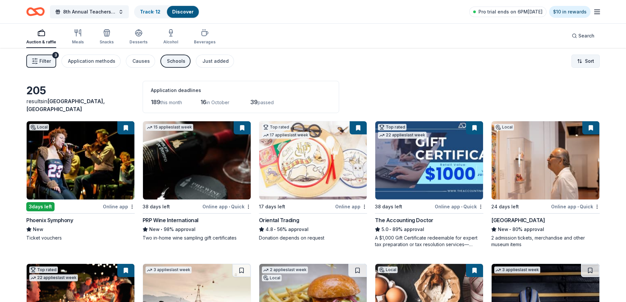
click at [590, 62] on html "8th Annual Teachers of the Year Track · 12 Discover Pro trial ends on 6PM, 9/17…" at bounding box center [313, 151] width 626 height 302
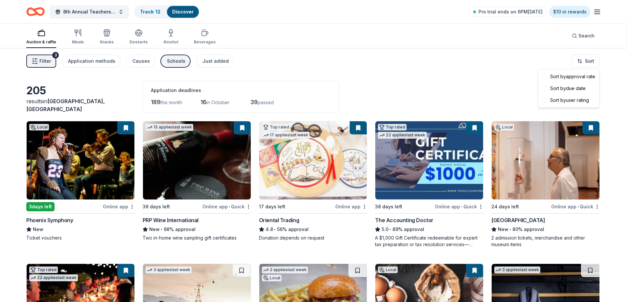
click at [448, 88] on html "8th Annual Teachers of the Year Track · 12 Discover Pro trial ends on 6PM, 9/17…" at bounding box center [315, 151] width 631 height 302
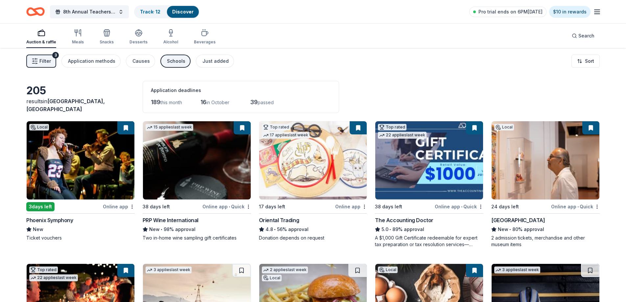
click at [31, 61] on button "Filter 3" at bounding box center [41, 61] width 30 height 13
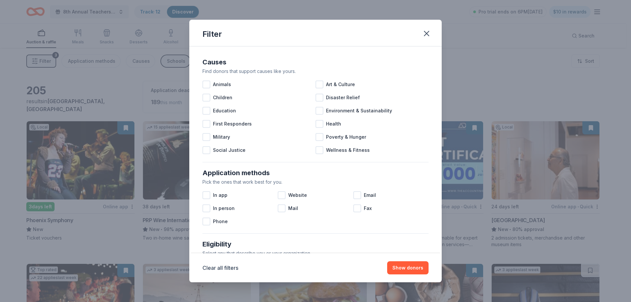
scroll to position [33, 0]
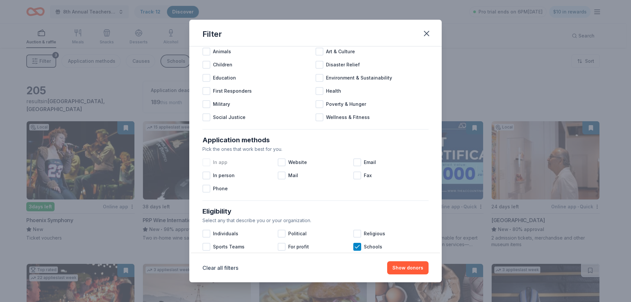
click at [208, 163] on div at bounding box center [206, 162] width 8 height 8
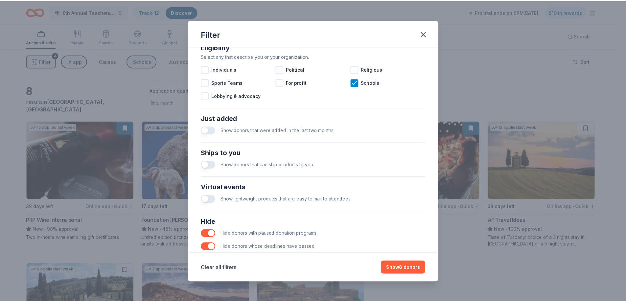
scroll to position [226, 0]
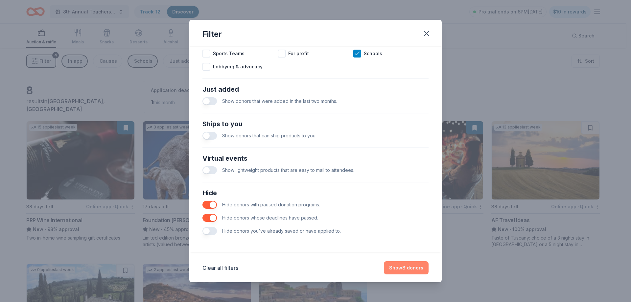
click at [409, 271] on button "Show 8 donors" at bounding box center [406, 267] width 45 height 13
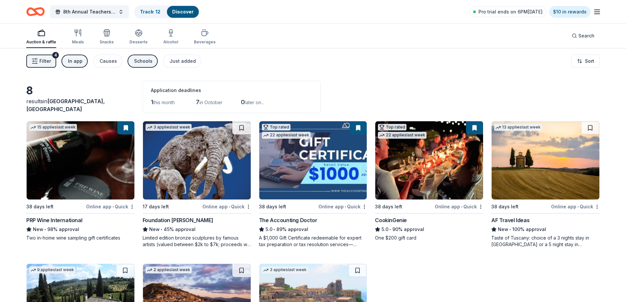
click at [209, 162] on img at bounding box center [197, 160] width 108 height 78
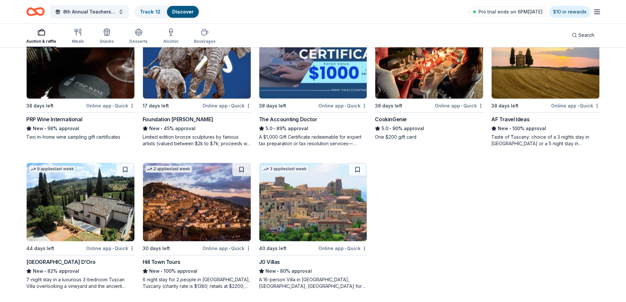
scroll to position [102, 0]
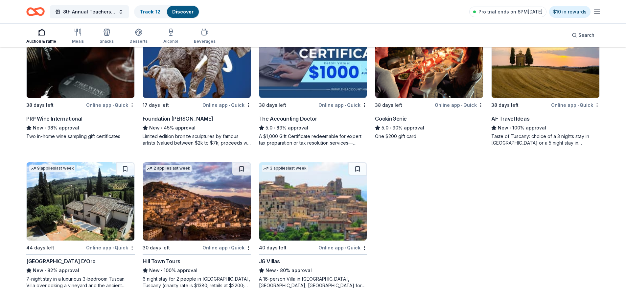
click at [68, 206] on img at bounding box center [81, 201] width 108 height 78
click at [308, 81] on img at bounding box center [313, 59] width 108 height 78
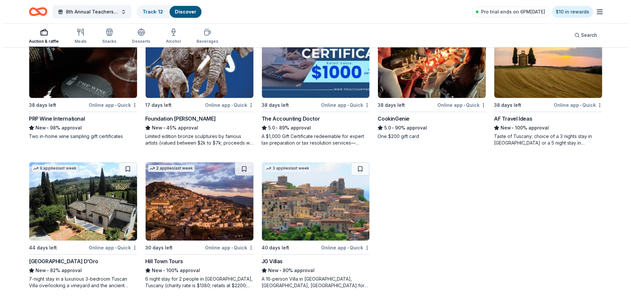
scroll to position [0, 0]
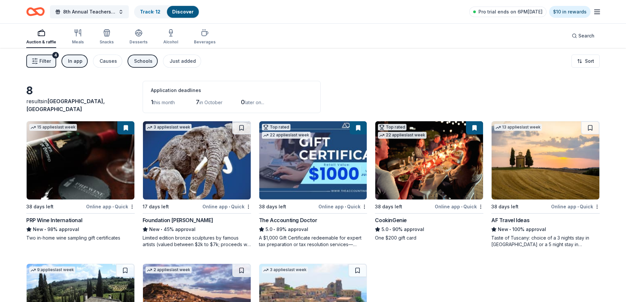
click at [50, 63] on span "Filter" at bounding box center [44, 61] width 11 height 8
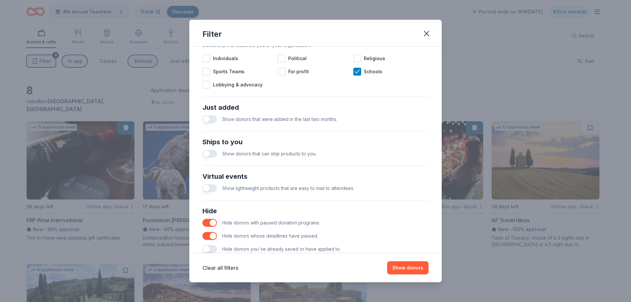
scroll to position [226, 0]
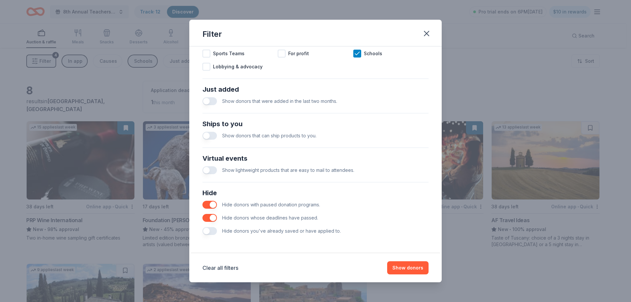
click at [213, 233] on button "button" at bounding box center [209, 231] width 14 height 8
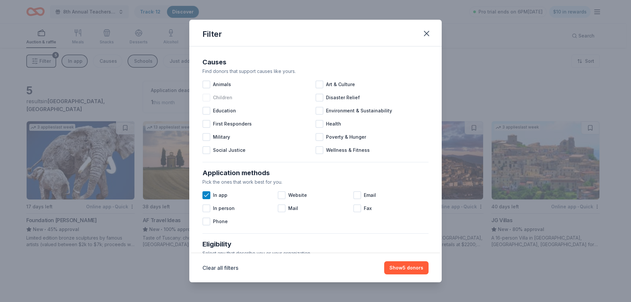
click at [221, 100] on span "Children" at bounding box center [222, 98] width 19 height 8
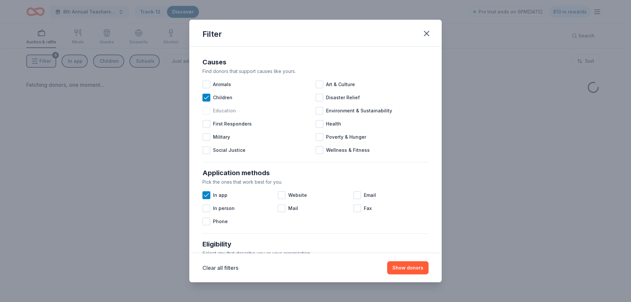
click at [218, 114] on span "Education" at bounding box center [224, 111] width 23 height 8
click at [415, 274] on button "Show donors" at bounding box center [407, 267] width 41 height 13
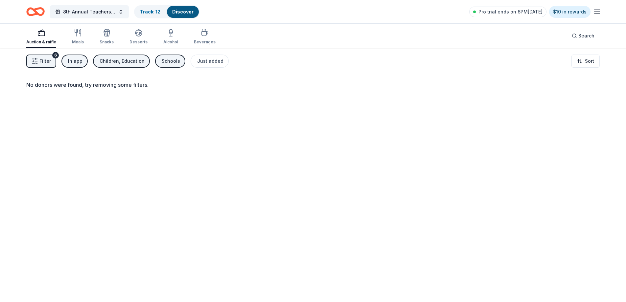
click at [51, 64] on button "Filter 6" at bounding box center [41, 61] width 30 height 13
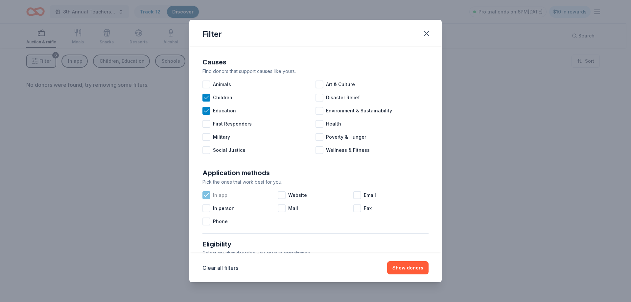
click at [209, 199] on div at bounding box center [206, 195] width 8 height 8
click at [420, 265] on button "Show donors" at bounding box center [407, 267] width 41 height 13
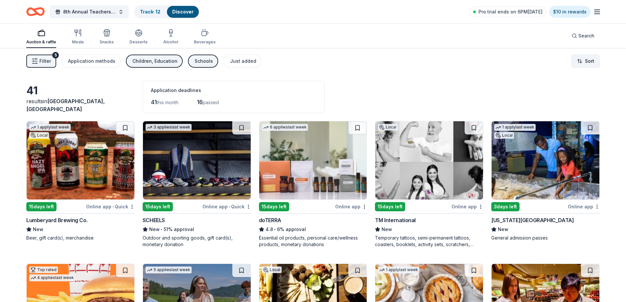
click at [579, 62] on html "8th Annual Teachers of the Year Track · 12 Discover Pro trial ends on 6PM, 9/17…" at bounding box center [313, 151] width 626 height 302
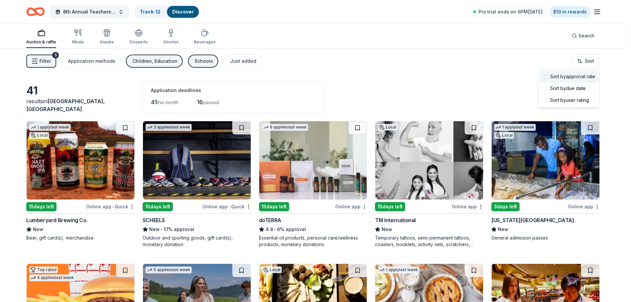
click at [575, 75] on div "Sort by approval rate" at bounding box center [569, 77] width 58 height 12
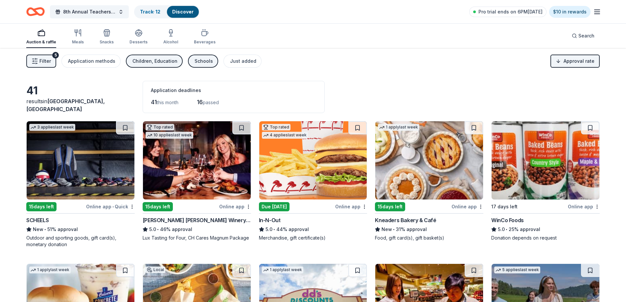
click at [91, 152] on img at bounding box center [81, 160] width 108 height 78
click at [209, 155] on img at bounding box center [197, 160] width 108 height 78
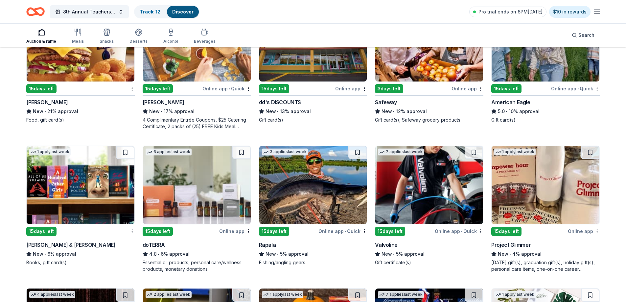
scroll to position [263, 0]
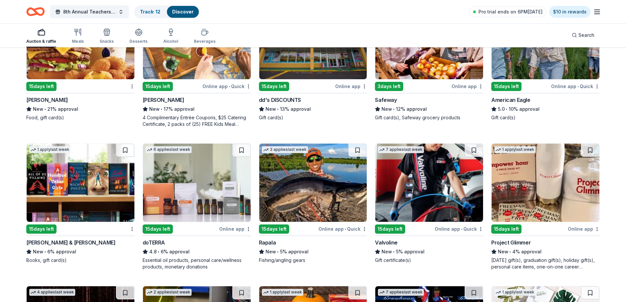
click at [88, 178] on img at bounding box center [81, 183] width 108 height 78
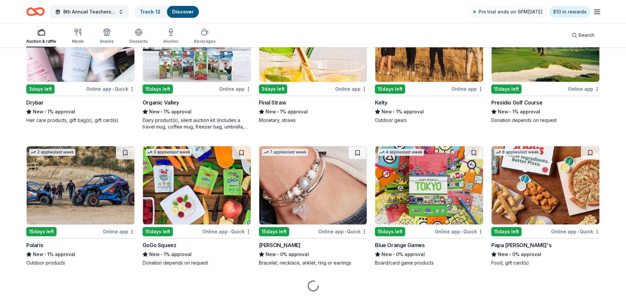
scroll to position [689, 0]
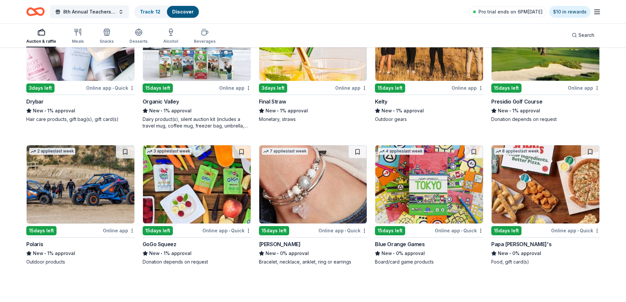
click at [551, 65] on img at bounding box center [546, 42] width 108 height 78
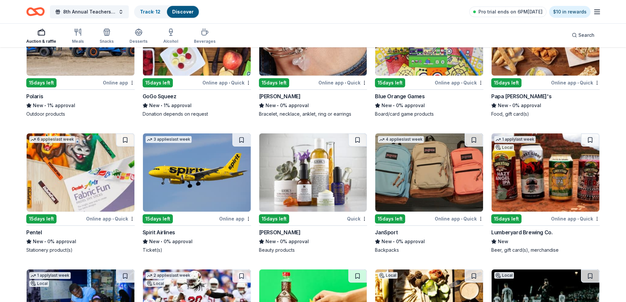
scroll to position [853, 0]
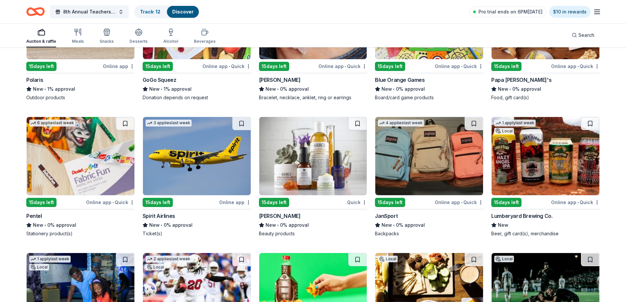
click at [194, 173] on img at bounding box center [197, 156] width 108 height 78
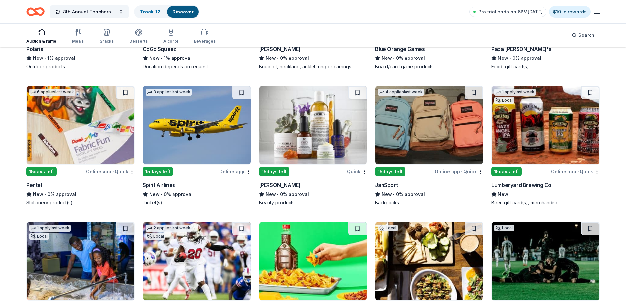
scroll to position [886, 0]
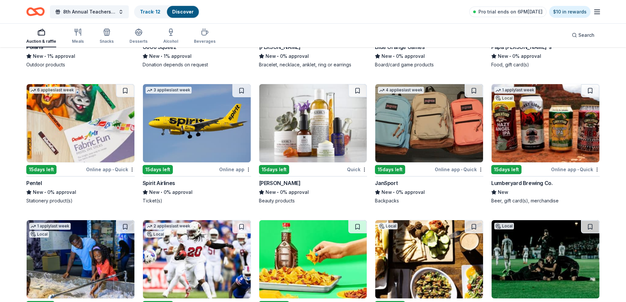
click at [312, 124] on img at bounding box center [313, 123] width 108 height 78
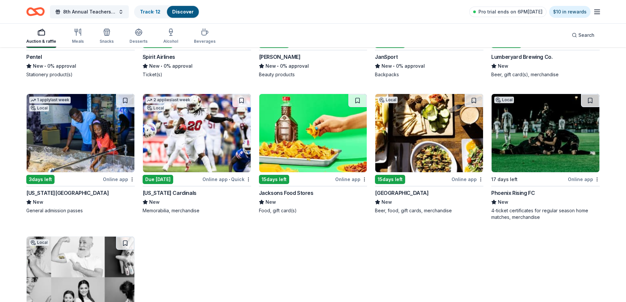
scroll to position [1016, 0]
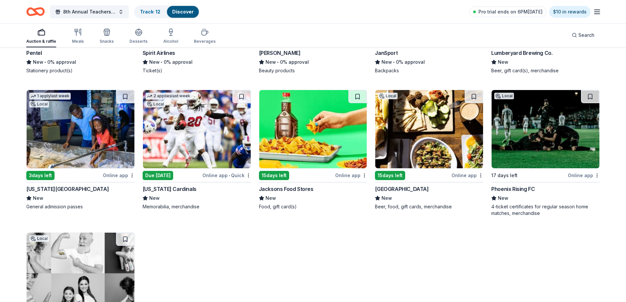
click at [522, 139] on img at bounding box center [546, 129] width 108 height 78
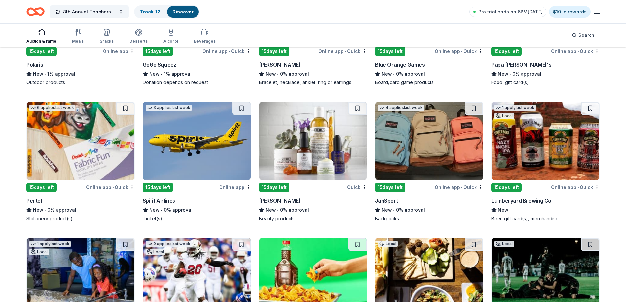
scroll to position [857, 0]
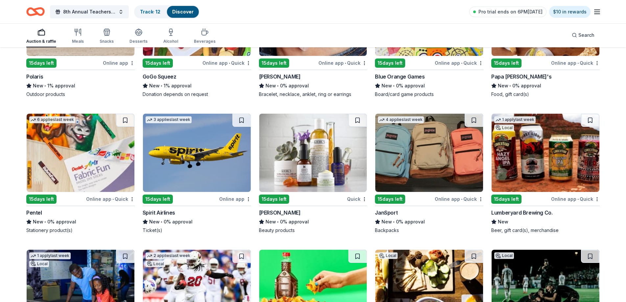
click at [411, 159] on img at bounding box center [429, 153] width 108 height 78
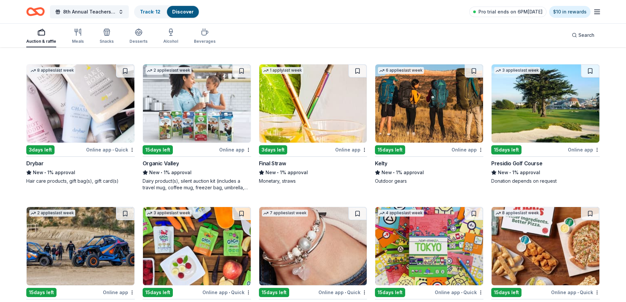
scroll to position [627, 0]
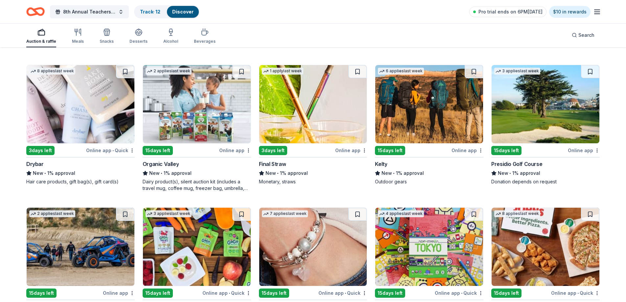
click at [178, 121] on img at bounding box center [197, 104] width 108 height 78
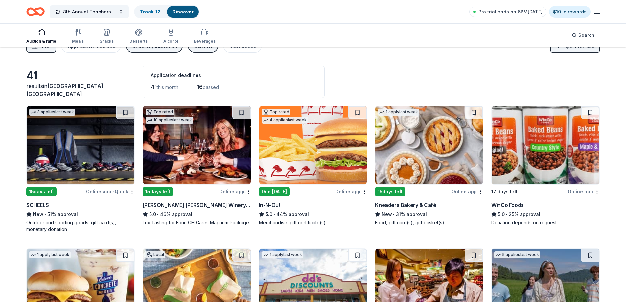
scroll to position [0, 0]
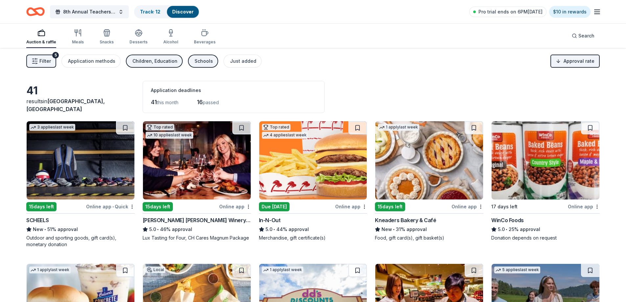
click at [165, 62] on div "Children, Education" at bounding box center [154, 61] width 45 height 8
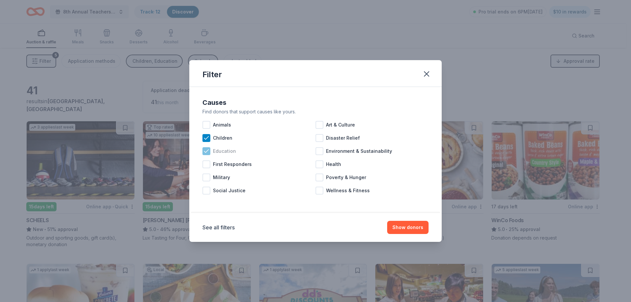
click at [208, 150] on icon at bounding box center [206, 151] width 7 height 7
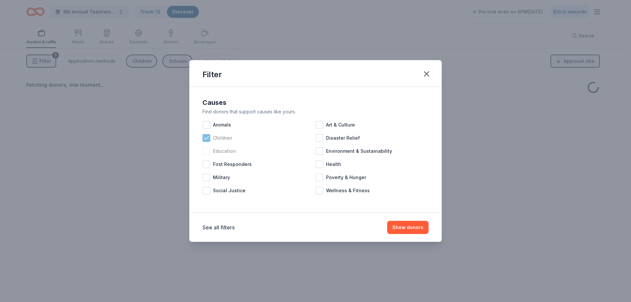
click at [207, 140] on icon at bounding box center [206, 138] width 7 height 7
click at [411, 228] on button "Show donors" at bounding box center [407, 227] width 41 height 13
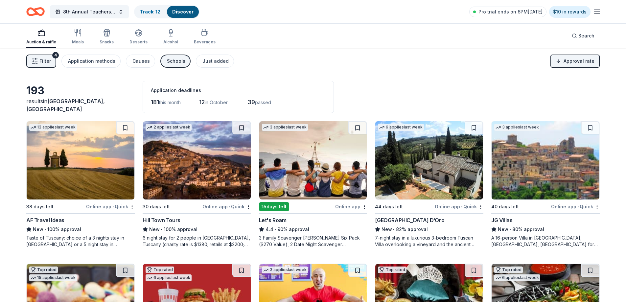
click at [174, 68] on div "Filter 4 Application methods Causes Schools Just added Approval rate" at bounding box center [313, 61] width 626 height 26
click at [174, 63] on div "Schools" at bounding box center [176, 61] width 18 height 8
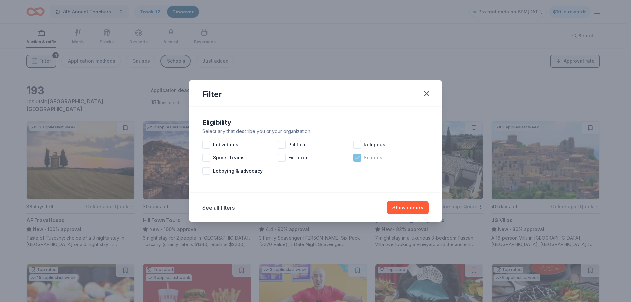
click at [358, 161] on icon at bounding box center [357, 157] width 7 height 7
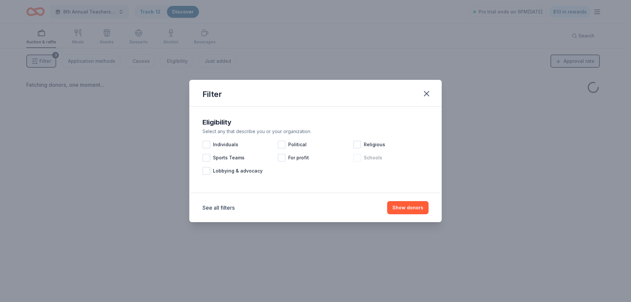
click at [356, 158] on div at bounding box center [357, 158] width 8 height 8
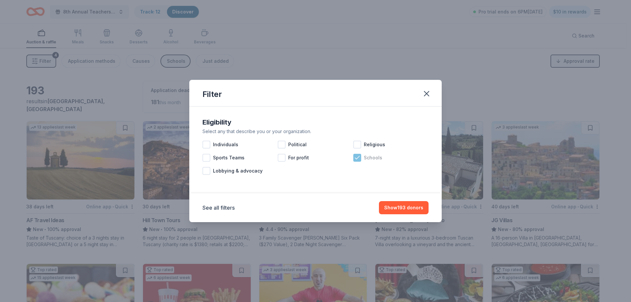
click at [358, 158] on icon at bounding box center [357, 157] width 7 height 7
click at [358, 158] on div at bounding box center [357, 158] width 8 height 8
click at [391, 206] on button "Show 193 donors" at bounding box center [404, 207] width 50 height 13
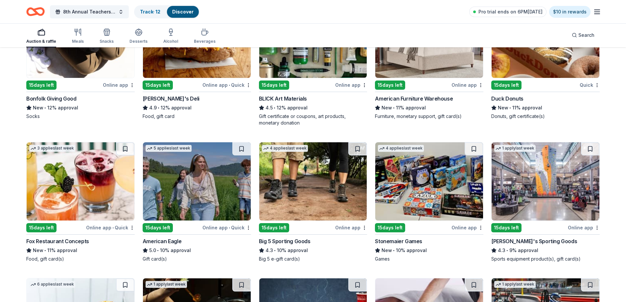
scroll to position [1380, 0]
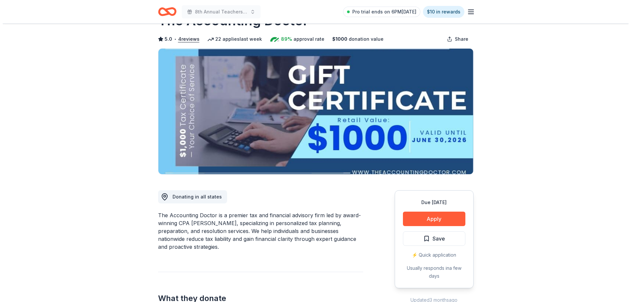
scroll to position [33, 0]
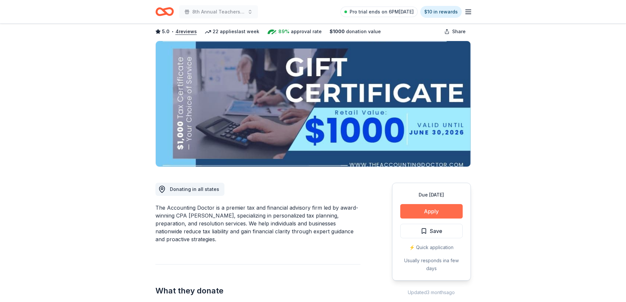
click at [429, 209] on button "Apply" at bounding box center [431, 211] width 62 height 14
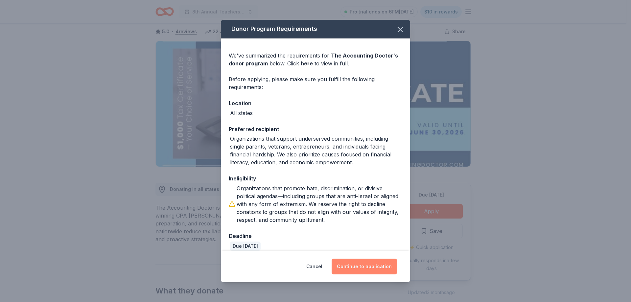
click at [362, 271] on button "Continue to application" at bounding box center [364, 267] width 65 height 16
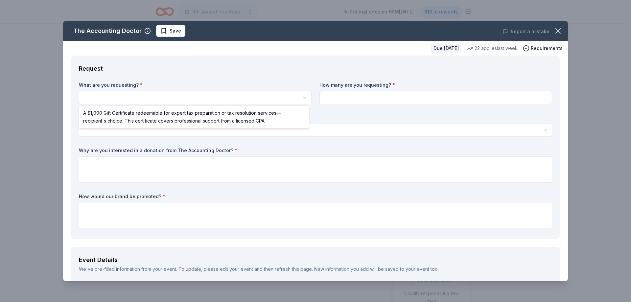
click at [206, 96] on html "8th Annual Teachers of the Year Pro trial ends on 6PM[DATE] $10 in rewards Due …" at bounding box center [315, 151] width 631 height 302
select select "A $1,000 Gift Certificate redeemable for expert tax preparation or tax resoluti…"
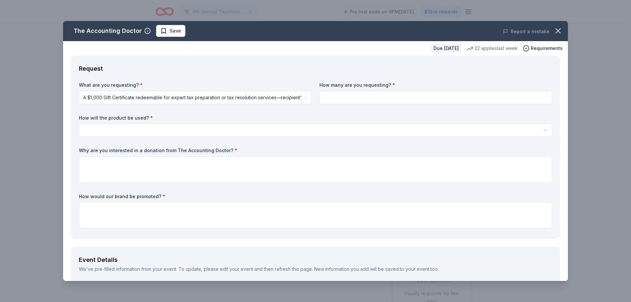
click at [359, 100] on input at bounding box center [435, 97] width 233 height 13
type input "1"
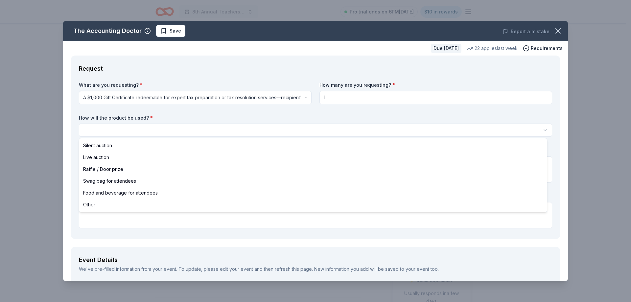
click at [287, 124] on html "8th Annual Teachers of the Year Pro trial ends on 6PM[DATE] $10 in rewards Due …" at bounding box center [315, 151] width 631 height 302
select select "silentAuction"
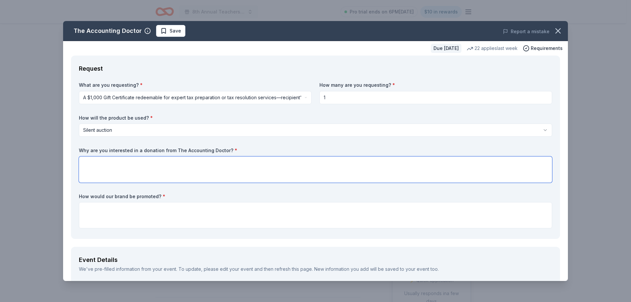
click at [228, 169] on textarea at bounding box center [315, 169] width 473 height 26
type textarea "S"
type textarea "Services such as tax help are very desirable for a silent auction to help raise…"
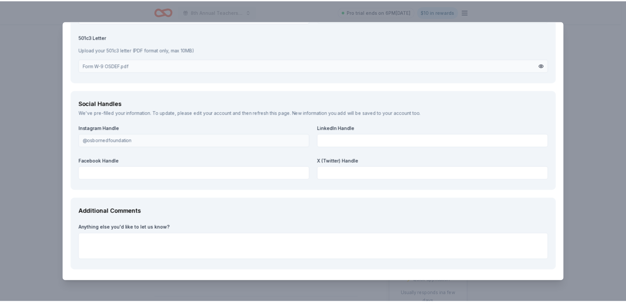
scroll to position [713, 0]
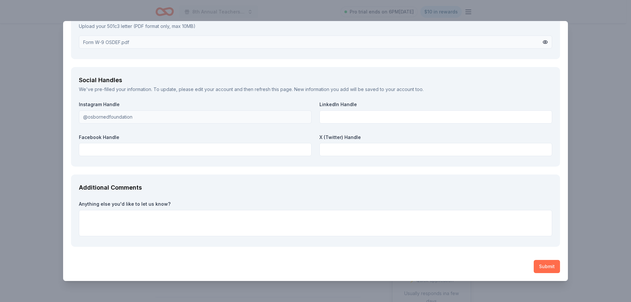
type textarea "through verbal and written recognition throughout our program and materials for…"
click at [545, 266] on button "Submit" at bounding box center [547, 266] width 26 height 13
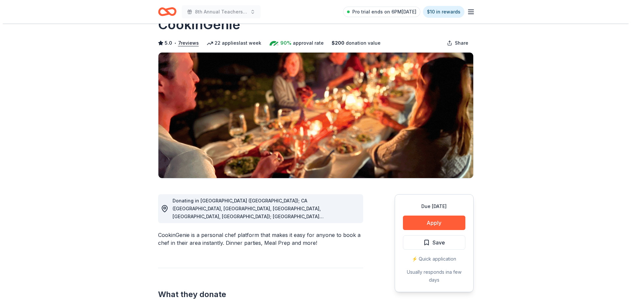
scroll to position [33, 0]
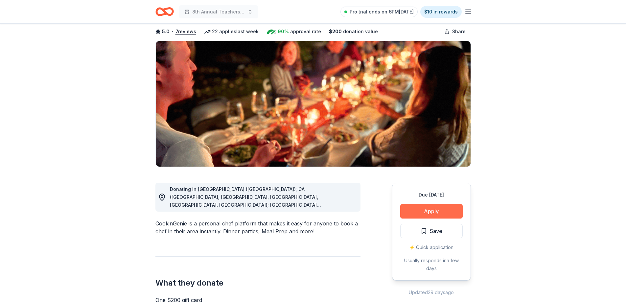
click at [409, 213] on button "Apply" at bounding box center [431, 211] width 62 height 14
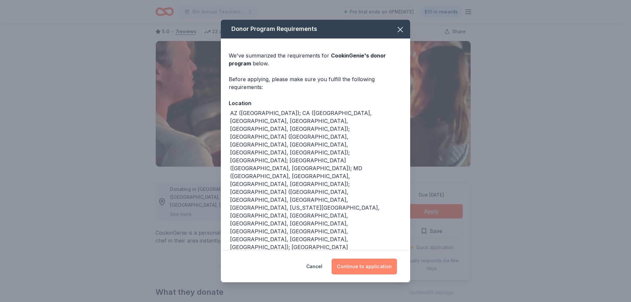
click at [368, 264] on button "Continue to application" at bounding box center [364, 267] width 65 height 16
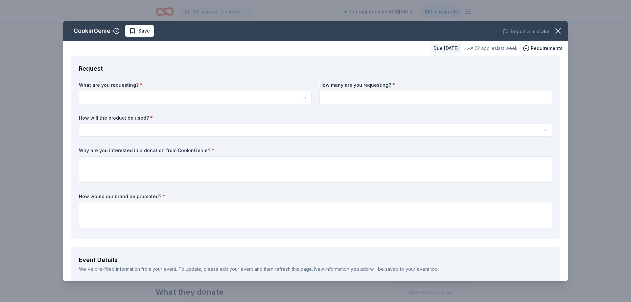
click at [231, 104] on body "8th Annual Teachers of the Year Pro trial ends on 6PM[DATE] $10 in rewards Due …" at bounding box center [313, 118] width 626 height 302
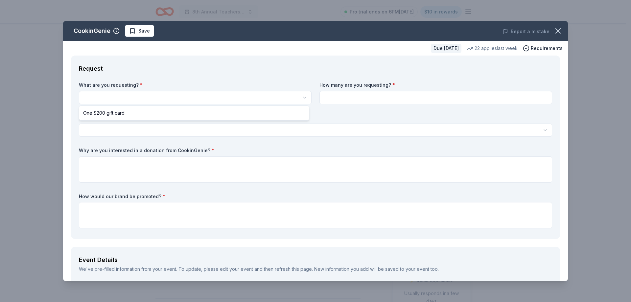
select select "One $200 gift card"
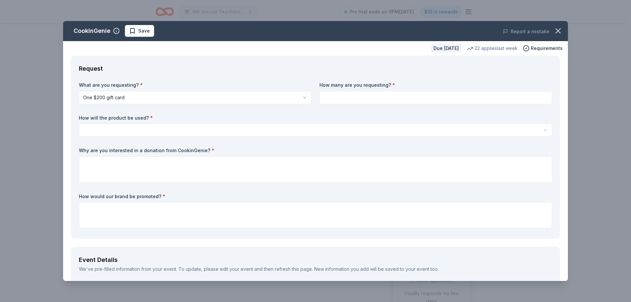
click at [344, 102] on input at bounding box center [435, 97] width 233 height 13
type input "2"
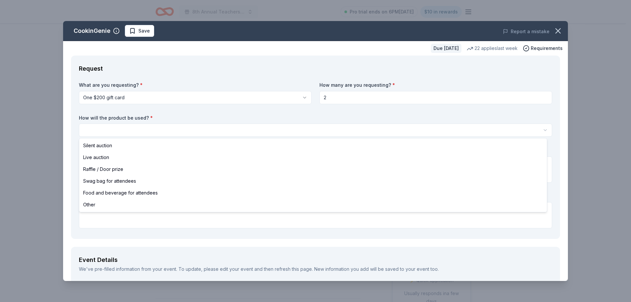
click at [219, 132] on html "8th Annual Teachers of the Year Pro trial ends on 6PM, 9/17 $10 in rewards Due …" at bounding box center [315, 151] width 631 height 302
select select "silentAuction"
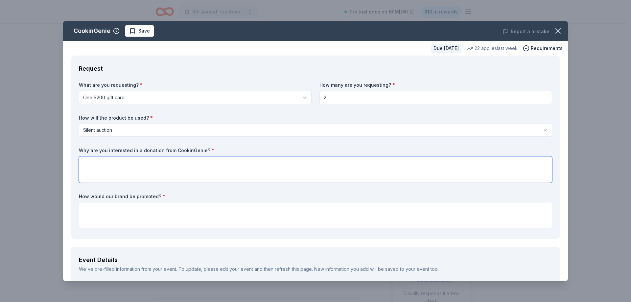
click at [195, 169] on textarea at bounding box center [315, 169] width 473 height 26
click at [109, 171] on textarea at bounding box center [315, 169] width 473 height 26
paste textarea "We are seeking a donation because your brand aligns with our mission to bring p…"
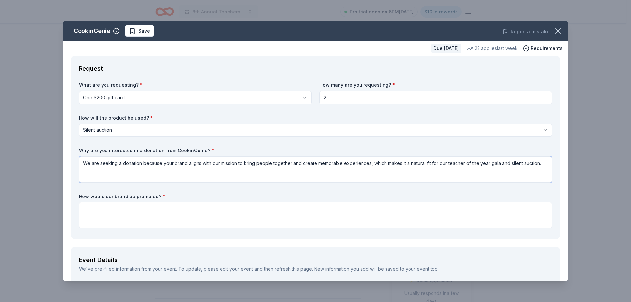
type textarea "We are seeking a donation because your brand aligns with our mission to bring p…"
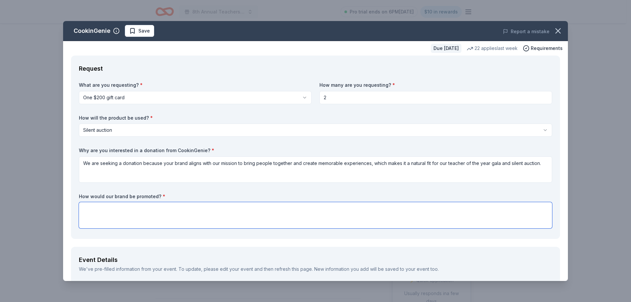
click at [218, 213] on textarea at bounding box center [315, 215] width 473 height 26
paste textarea "Your brand will be promoted through both verbal and written recognition in our …"
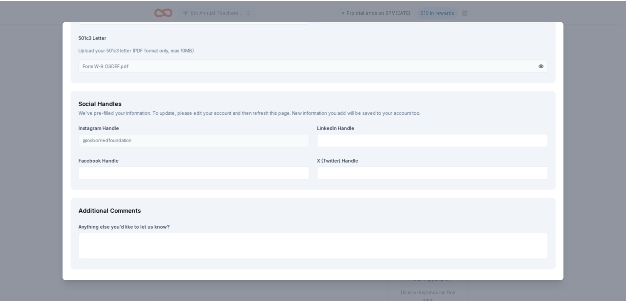
scroll to position [713, 0]
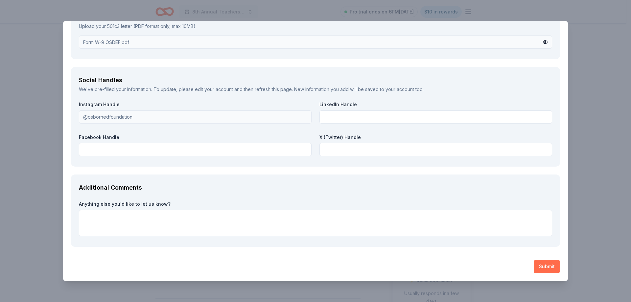
type textarea "Your brand will be promoted through both verbal and written recognition in our …"
click at [543, 266] on button "Submit" at bounding box center [547, 266] width 26 height 13
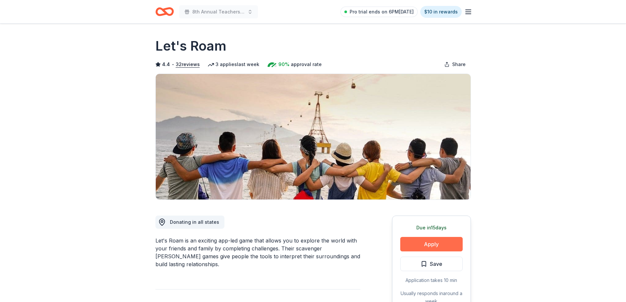
click at [433, 242] on button "Apply" at bounding box center [431, 244] width 62 height 14
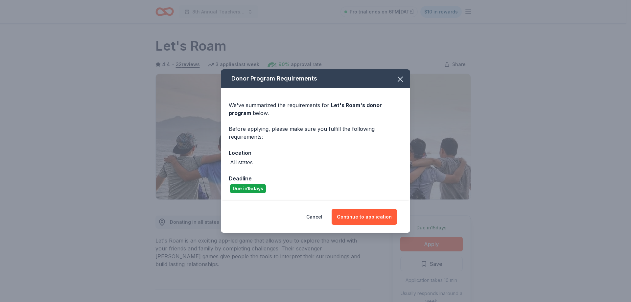
drag, startPoint x: 376, startPoint y: 214, endPoint x: 387, endPoint y: 147, distance: 68.5
click at [376, 214] on button "Continue to application" at bounding box center [364, 217] width 65 height 16
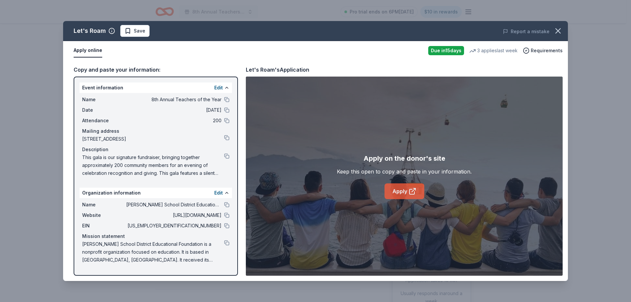
click at [404, 187] on link "Apply" at bounding box center [404, 191] width 40 height 16
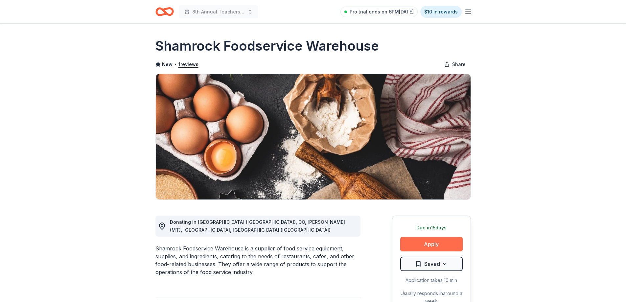
click at [417, 242] on button "Apply" at bounding box center [431, 244] width 62 height 14
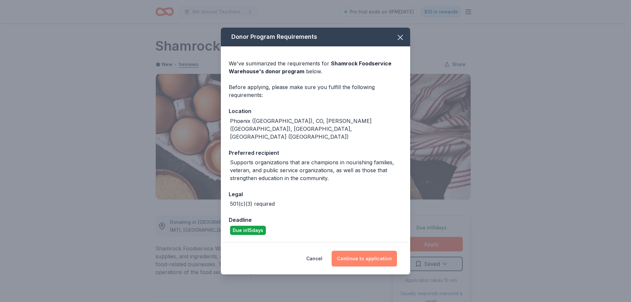
click at [362, 255] on button "Continue to application" at bounding box center [364, 259] width 65 height 16
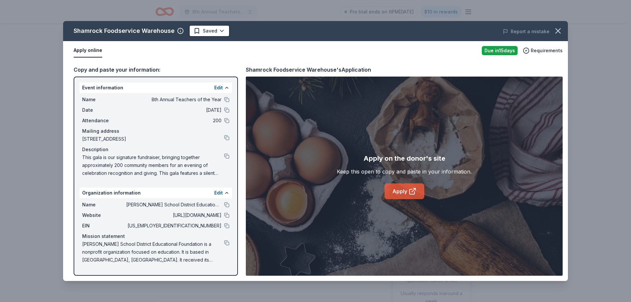
click at [404, 189] on link "Apply" at bounding box center [404, 191] width 40 height 16
click at [173, 161] on span "This gala is our signature fundraiser, bringing together approximately 200 comm…" at bounding box center [153, 165] width 142 height 24
click at [226, 155] on button at bounding box center [226, 155] width 5 height 5
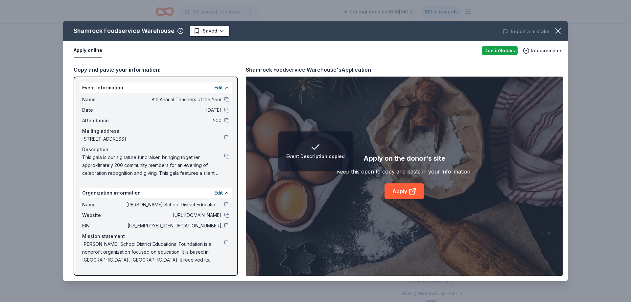
click at [227, 225] on button at bounding box center [226, 225] width 5 height 5
click at [223, 245] on span "[PERSON_NAME] School District Educational Foundation is a nonprofit organizatio…" at bounding box center [153, 252] width 142 height 24
click at [224, 243] on button at bounding box center [226, 242] width 5 height 5
click at [227, 100] on button at bounding box center [226, 99] width 5 height 5
click at [224, 108] on div at bounding box center [226, 109] width 5 height 5
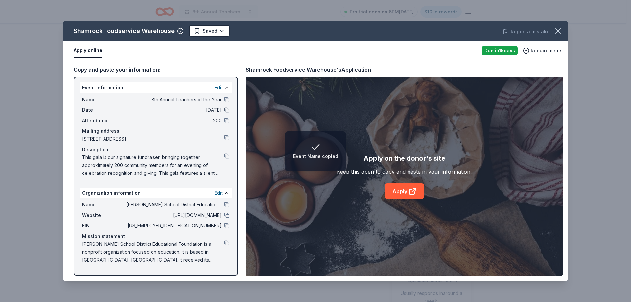
click at [226, 110] on button at bounding box center [226, 109] width 5 height 5
click at [227, 215] on button at bounding box center [226, 215] width 5 height 5
click at [225, 155] on button at bounding box center [226, 155] width 5 height 5
click at [193, 250] on span "[PERSON_NAME] School District Educational Foundation is a nonprofit organizatio…" at bounding box center [153, 252] width 142 height 24
click at [228, 244] on button at bounding box center [226, 242] width 5 height 5
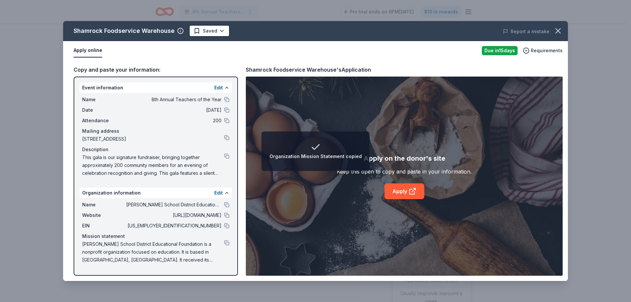
drag, startPoint x: 227, startPoint y: 101, endPoint x: 285, endPoint y: 121, distance: 61.2
click at [227, 101] on button at bounding box center [226, 99] width 5 height 5
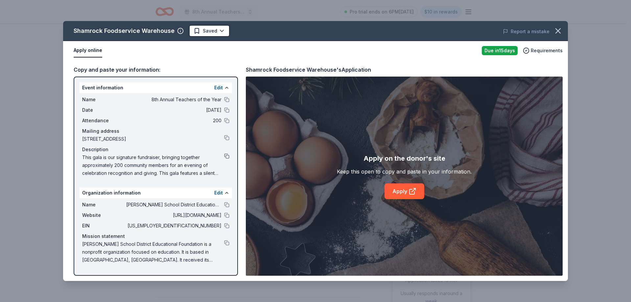
click at [227, 156] on button at bounding box center [226, 155] width 5 height 5
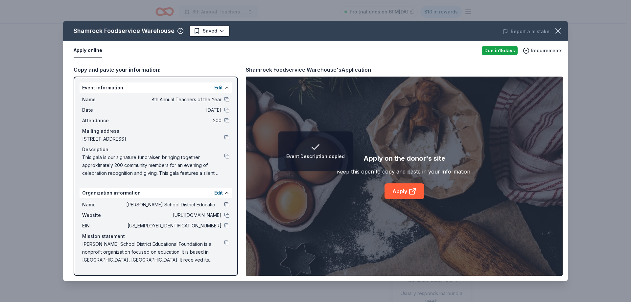
click at [229, 205] on button at bounding box center [226, 204] width 5 height 5
click at [225, 225] on button at bounding box center [226, 225] width 5 height 5
click at [225, 96] on div "Name 8th Annual Teachers of the Year" at bounding box center [155, 100] width 147 height 8
click at [226, 98] on button at bounding box center [226, 99] width 5 height 5
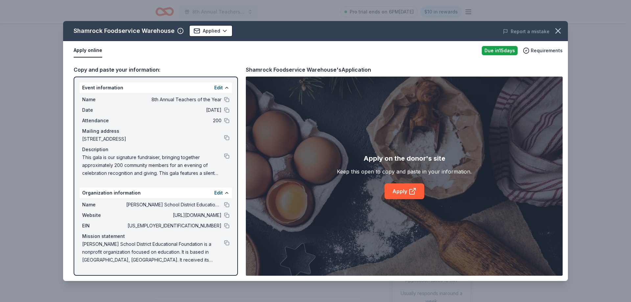
click at [229, 141] on div "Name 8th Annual Teachers of the Year Date 10/25/25 Attendance 200 Mailing addre…" at bounding box center [156, 136] width 152 height 87
click at [227, 138] on button at bounding box center [226, 137] width 5 height 5
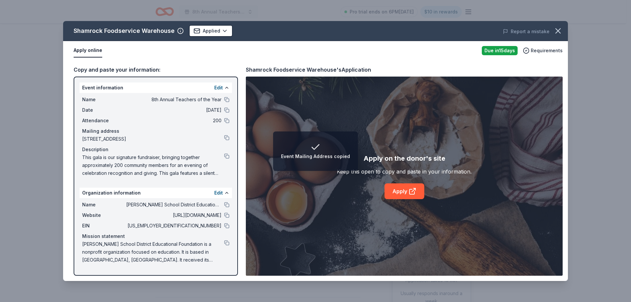
click at [224, 208] on div "Name Osborn School District Educational Foundation" at bounding box center [155, 205] width 147 height 8
click at [226, 205] on button at bounding box center [226, 204] width 5 height 5
click at [227, 205] on button at bounding box center [226, 204] width 5 height 5
click at [225, 136] on button at bounding box center [226, 137] width 5 height 5
click at [225, 225] on button at bounding box center [226, 225] width 5 height 5
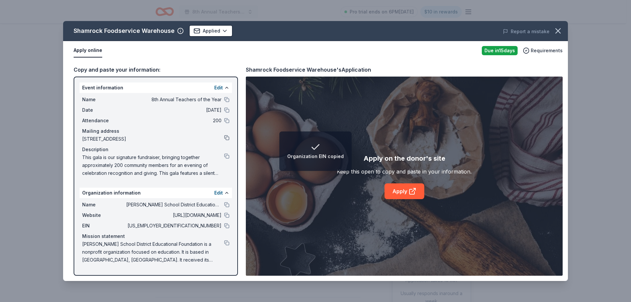
click at [226, 138] on button at bounding box center [226, 137] width 5 height 5
drag, startPoint x: 228, startPoint y: 98, endPoint x: 291, endPoint y: 101, distance: 63.5
click at [228, 98] on button at bounding box center [226, 99] width 5 height 5
click at [225, 158] on button at bounding box center [226, 155] width 5 height 5
click at [224, 205] on div "Name Osborn School District Educational Foundation" at bounding box center [155, 205] width 147 height 8
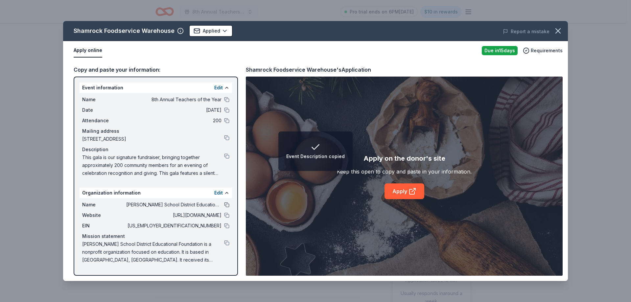
click at [225, 204] on button at bounding box center [226, 204] width 5 height 5
click at [225, 136] on button at bounding box center [226, 137] width 5 height 5
click at [227, 98] on button at bounding box center [226, 99] width 5 height 5
click at [169, 173] on span "This gala is our signature fundraiser, bringing together approximately 200 comm…" at bounding box center [153, 165] width 142 height 24
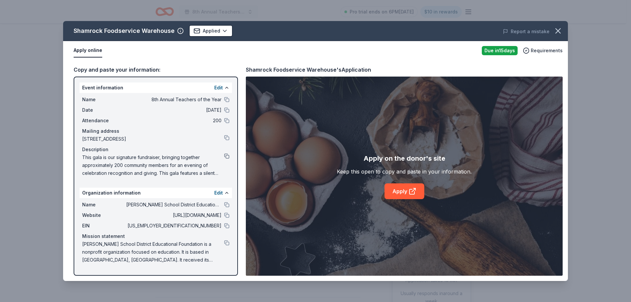
click at [226, 155] on button at bounding box center [226, 155] width 5 height 5
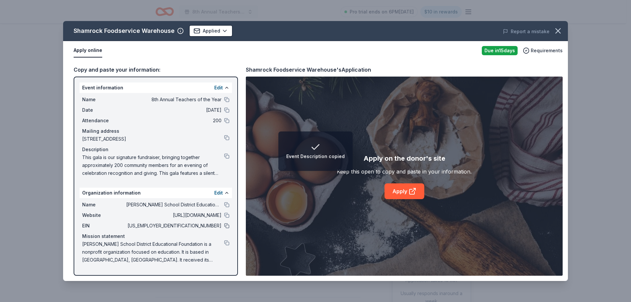
click at [227, 227] on button at bounding box center [226, 225] width 5 height 5
click at [226, 241] on button at bounding box center [226, 242] width 5 height 5
click at [217, 87] on button "Edit" at bounding box center [218, 88] width 9 height 8
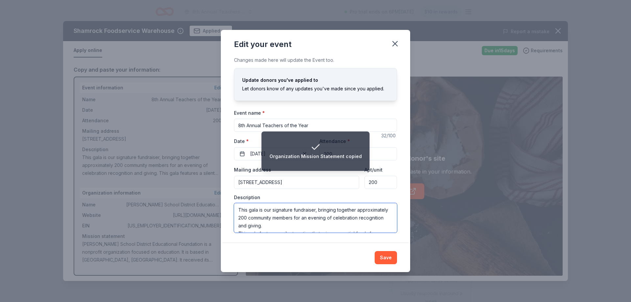
click at [339, 226] on textarea "This gala is our signature fundraiser, bringing together approximately 200 comm…" at bounding box center [315, 218] width 163 height 30
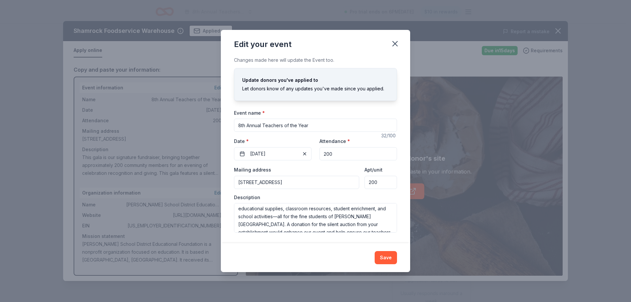
scroll to position [47, 0]
click at [287, 222] on textarea "This gala is our signature fundraiser, bringing together approximately 200 comm…" at bounding box center [315, 218] width 163 height 30
click at [399, 44] on icon "button" at bounding box center [394, 43] width 9 height 9
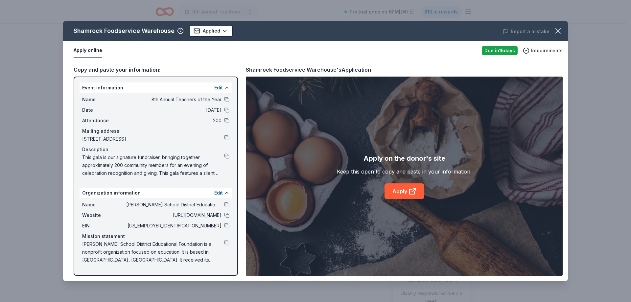
drag, startPoint x: 193, startPoint y: 248, endPoint x: 206, endPoint y: 212, distance: 38.2
click at [193, 247] on span "Osborn School District Educational Foundation is a nonprofit organization focus…" at bounding box center [153, 252] width 142 height 24
click at [217, 192] on button "Edit" at bounding box center [218, 193] width 9 height 8
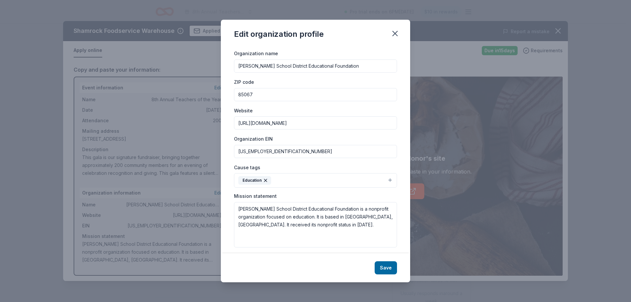
scroll to position [13, 0]
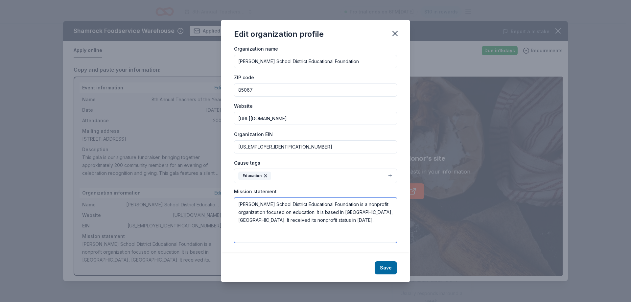
click at [329, 222] on textarea "[PERSON_NAME] School District Educational Foundation is a nonprofit organizatio…" at bounding box center [315, 219] width 163 height 45
paste textarea "The mission of the Osborn School District Educational Foundation is to encourag…"
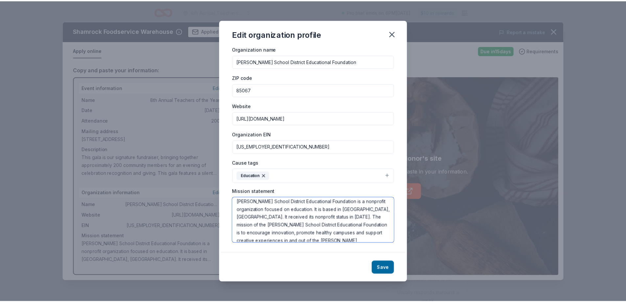
scroll to position [0, 0]
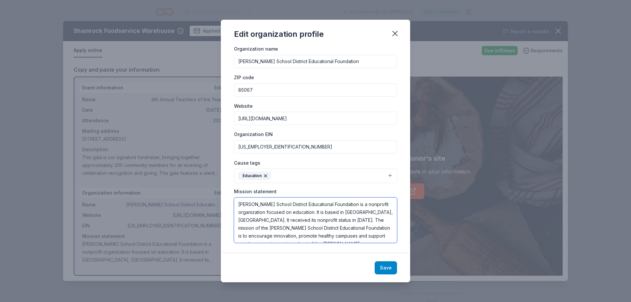
type textarea "Osborn School District Educational Foundation is a nonprofit organization focus…"
click at [379, 265] on button "Save" at bounding box center [386, 267] width 22 height 13
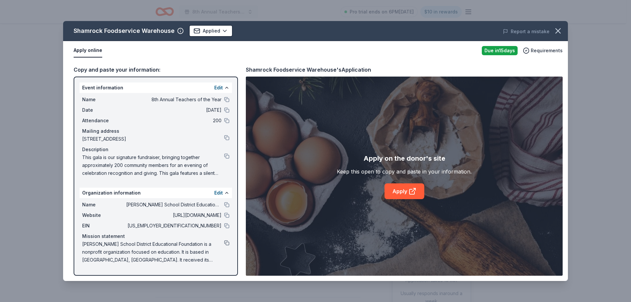
click at [226, 245] on button at bounding box center [226, 242] width 5 height 5
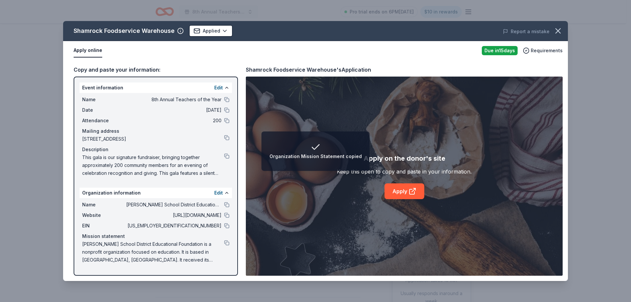
drag, startPoint x: 227, startPoint y: 100, endPoint x: 234, endPoint y: 102, distance: 7.5
click at [227, 100] on button at bounding box center [226, 99] width 5 height 5
click at [226, 138] on button at bounding box center [226, 137] width 5 height 5
drag, startPoint x: 227, startPoint y: 204, endPoint x: 339, endPoint y: 198, distance: 112.2
click at [227, 204] on button at bounding box center [226, 204] width 5 height 5
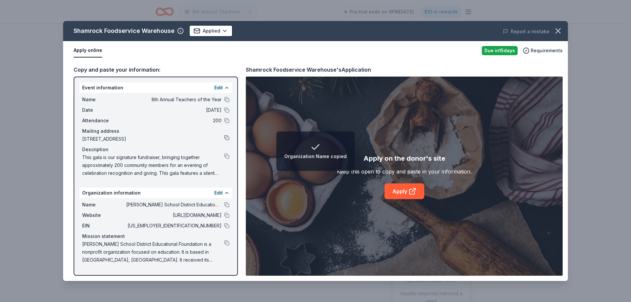
click at [225, 136] on button at bounding box center [226, 137] width 5 height 5
click at [228, 100] on button at bounding box center [226, 99] width 5 height 5
drag, startPoint x: 199, startPoint y: 164, endPoint x: 204, endPoint y: 161, distance: 5.1
click at [199, 164] on span "This gala is our signature fundraiser, bringing together approximately 200 comm…" at bounding box center [153, 165] width 142 height 24
click at [226, 157] on button at bounding box center [226, 155] width 5 height 5
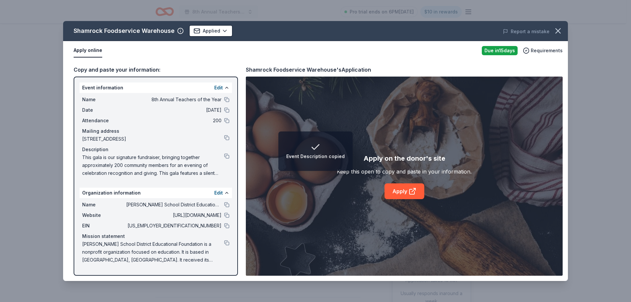
click at [226, 96] on div "Name 8th Annual Teachers of the Year" at bounding box center [155, 100] width 147 height 8
click at [226, 99] on button at bounding box center [226, 99] width 5 height 5
click at [225, 156] on button at bounding box center [226, 155] width 5 height 5
click at [225, 100] on button at bounding box center [226, 99] width 5 height 5
click at [224, 156] on button at bounding box center [226, 155] width 5 height 5
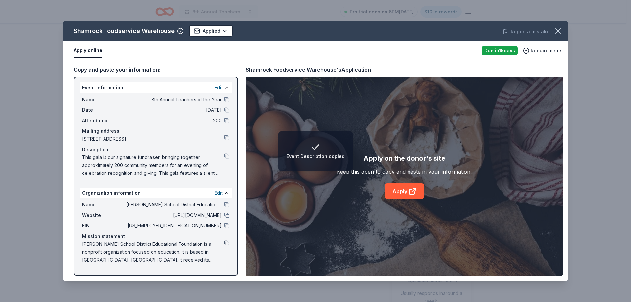
click at [226, 244] on button at bounding box center [226, 242] width 5 height 5
click at [228, 205] on button at bounding box center [226, 204] width 5 height 5
click at [229, 100] on div "Name 8th Annual Teachers of the Year Date 10/25/25 Attendance 200 Mailing addre…" at bounding box center [156, 136] width 152 height 87
drag, startPoint x: 227, startPoint y: 100, endPoint x: 233, endPoint y: 100, distance: 5.6
click at [227, 100] on button at bounding box center [226, 99] width 5 height 5
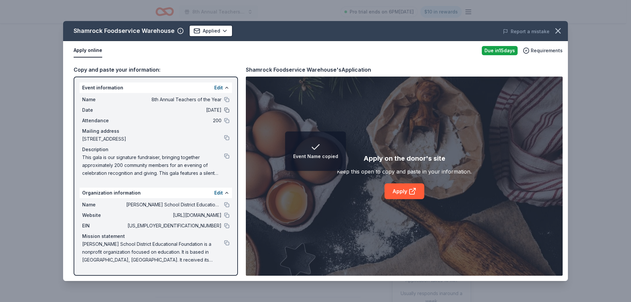
click at [224, 110] on button at bounding box center [226, 109] width 5 height 5
click at [226, 156] on button at bounding box center [226, 155] width 5 height 5
click at [227, 206] on button at bounding box center [226, 204] width 5 height 5
click at [227, 225] on button at bounding box center [226, 225] width 5 height 5
click at [227, 137] on button at bounding box center [226, 137] width 5 height 5
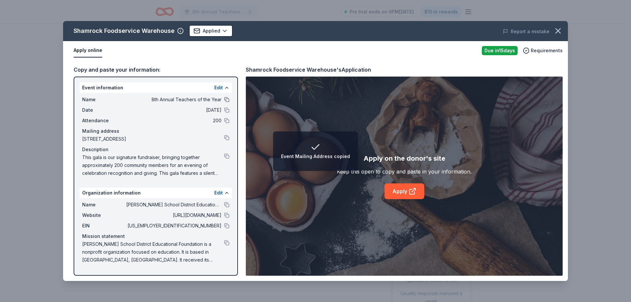
click at [225, 100] on button at bounding box center [226, 99] width 5 height 5
drag, startPoint x: 50, startPoint y: 158, endPoint x: 149, endPoint y: 135, distance: 101.3
click at [50, 158] on div "Shamrock Foodservice Warehouse Applied Report a mistake Apply online Due in 15 …" at bounding box center [315, 151] width 631 height 302
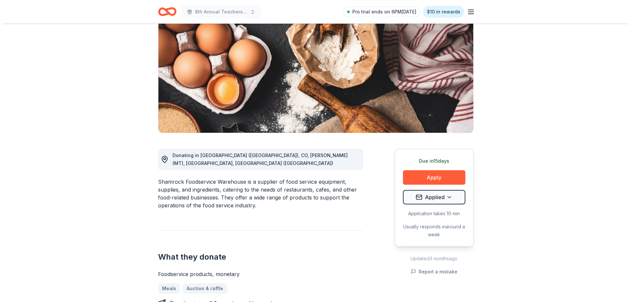
scroll to position [66, 0]
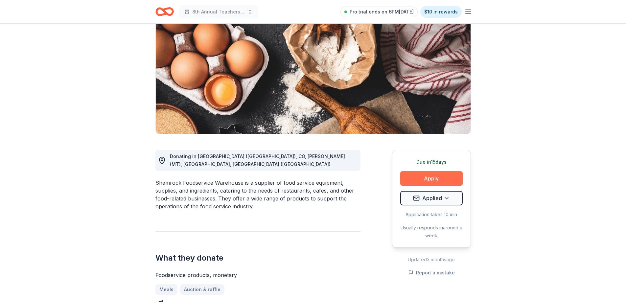
click at [444, 179] on button "Apply" at bounding box center [431, 178] width 62 height 14
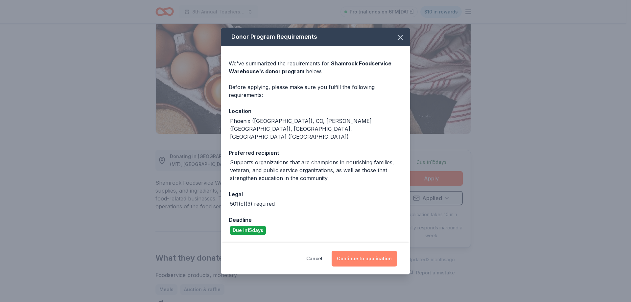
click at [369, 251] on button "Continue to application" at bounding box center [364, 259] width 65 height 16
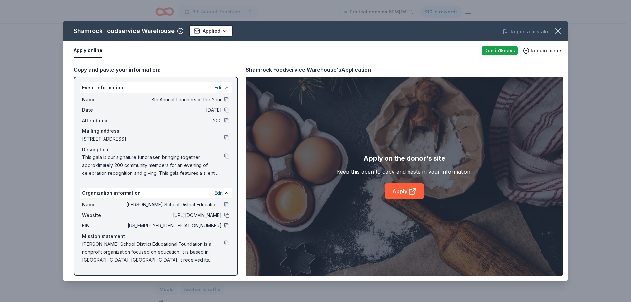
click at [229, 225] on div "Name Osborn School District Educational Foundation Website http://www.osbornedu…" at bounding box center [156, 232] width 152 height 68
click at [228, 227] on button at bounding box center [226, 225] width 5 height 5
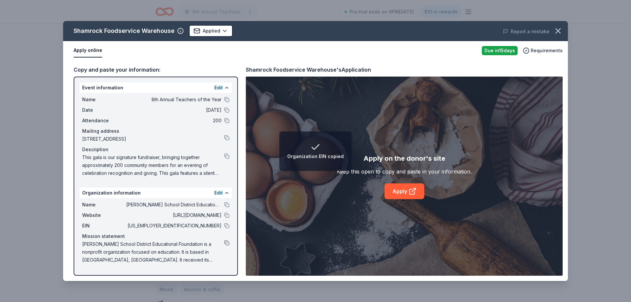
click at [227, 243] on button at bounding box center [226, 242] width 5 height 5
click at [226, 100] on button at bounding box center [226, 99] width 5 height 5
drag, startPoint x: 229, startPoint y: 156, endPoint x: 237, endPoint y: 157, distance: 7.9
click at [229, 156] on button at bounding box center [226, 155] width 5 height 5
click at [72, 115] on div "Copy and paste your information: Event information Edit Name 8th Annual Teacher…" at bounding box center [315, 170] width 505 height 221
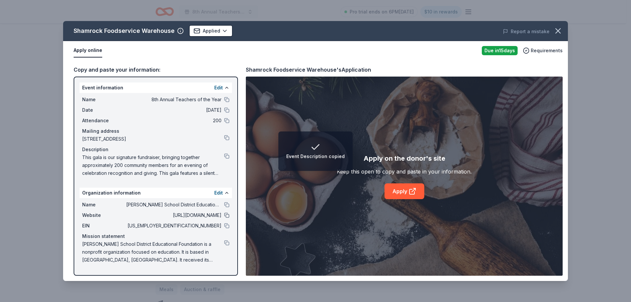
click at [229, 215] on button at bounding box center [226, 215] width 5 height 5
click at [226, 225] on button at bounding box center [226, 225] width 5 height 5
click at [220, 246] on span "[PERSON_NAME] School District Educational Foundation is a nonprofit organizatio…" at bounding box center [153, 252] width 142 height 24
click at [225, 244] on button at bounding box center [226, 242] width 5 height 5
click at [224, 97] on div at bounding box center [226, 99] width 5 height 5
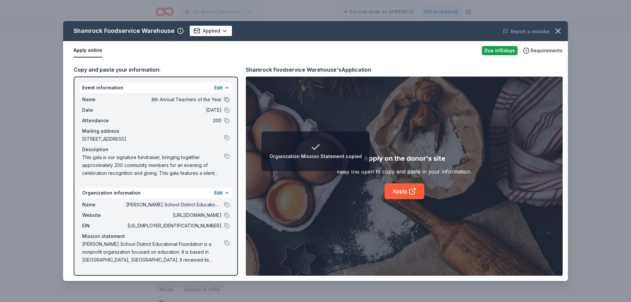
click at [226, 99] on button at bounding box center [226, 99] width 5 height 5
click at [227, 155] on button at bounding box center [226, 155] width 5 height 5
click at [226, 243] on button at bounding box center [226, 242] width 5 height 5
drag, startPoint x: 227, startPoint y: 158, endPoint x: 245, endPoint y: 163, distance: 19.3
click at [227, 158] on button at bounding box center [226, 155] width 5 height 5
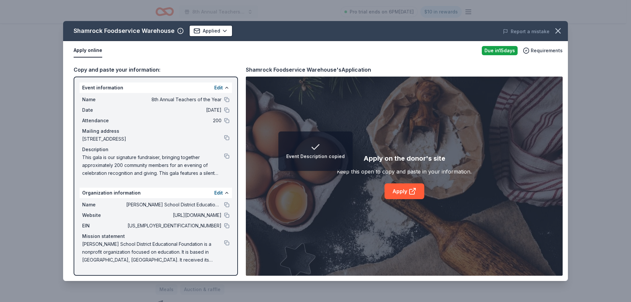
click at [185, 165] on span "This gala is our signature fundraiser, bringing together approximately 200 comm…" at bounding box center [153, 165] width 142 height 24
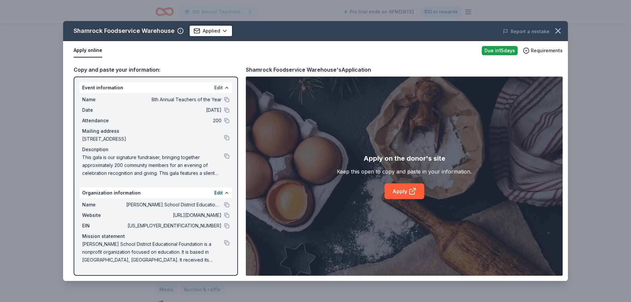
click at [218, 88] on button "Edit" at bounding box center [218, 88] width 9 height 8
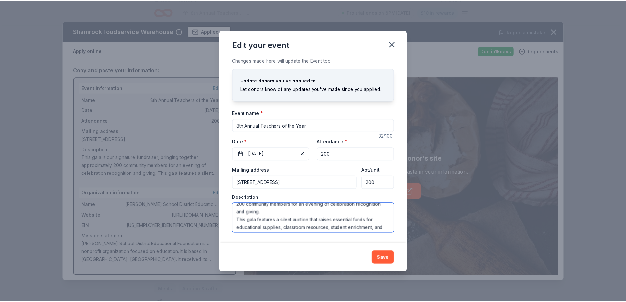
scroll to position [18, 0]
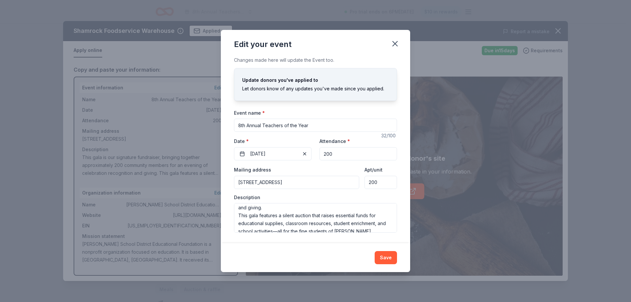
click at [395, 45] on icon "button" at bounding box center [394, 43] width 9 height 9
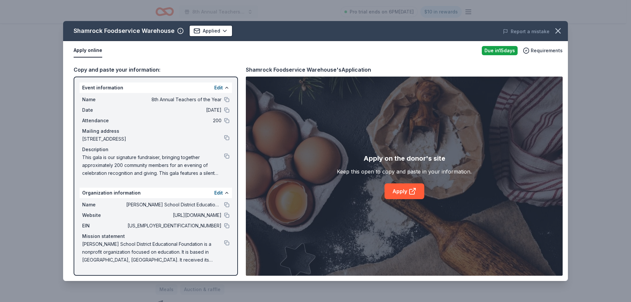
click at [113, 149] on div "Description" at bounding box center [155, 150] width 147 height 8
click at [225, 226] on button at bounding box center [226, 225] width 5 height 5
click at [96, 172] on span "This gala is our signature fundraiser, bringing together approximately 200 comm…" at bounding box center [153, 165] width 142 height 24
click at [227, 157] on button at bounding box center [226, 155] width 5 height 5
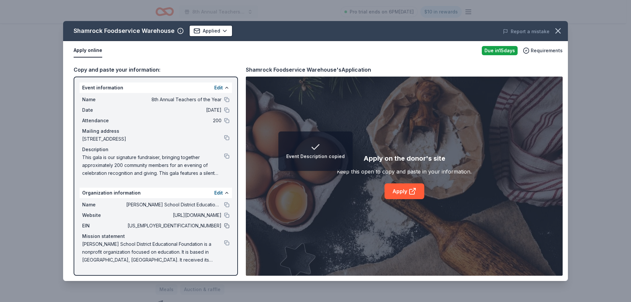
click at [228, 228] on button at bounding box center [226, 225] width 5 height 5
drag, startPoint x: 225, startPoint y: 224, endPoint x: 314, endPoint y: 225, distance: 89.7
click at [225, 224] on button at bounding box center [226, 225] width 5 height 5
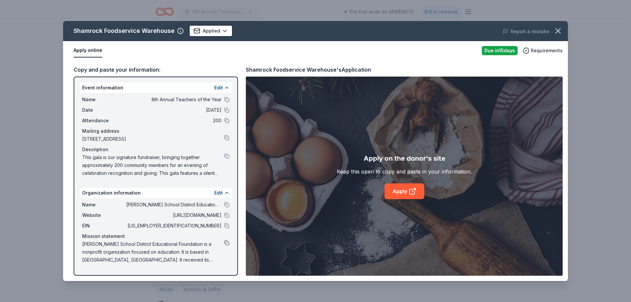
drag, startPoint x: 225, startPoint y: 243, endPoint x: 255, endPoint y: 240, distance: 29.8
click at [225, 243] on button at bounding box center [226, 242] width 5 height 5
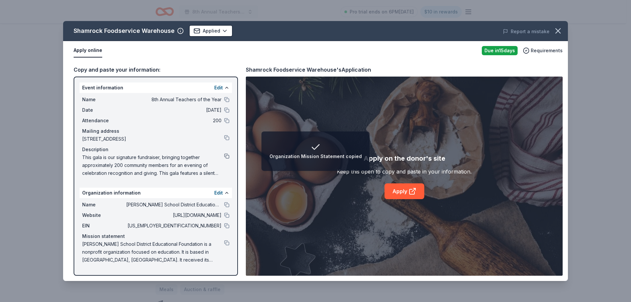
click at [226, 155] on button at bounding box center [226, 155] width 5 height 5
click at [227, 223] on button at bounding box center [226, 225] width 5 height 5
drag, startPoint x: 225, startPoint y: 216, endPoint x: 279, endPoint y: 210, distance: 53.9
click at [225, 216] on button at bounding box center [226, 215] width 5 height 5
click at [113, 239] on div "Mission statement" at bounding box center [155, 236] width 147 height 8
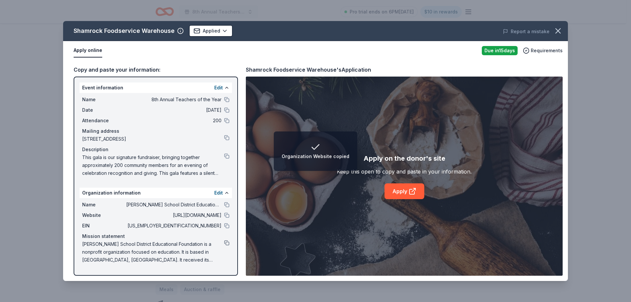
click at [226, 244] on button at bounding box center [226, 242] width 5 height 5
drag, startPoint x: 227, startPoint y: 100, endPoint x: 234, endPoint y: 102, distance: 7.2
click at [227, 100] on button at bounding box center [226, 99] width 5 height 5
click at [225, 157] on button at bounding box center [226, 155] width 5 height 5
click at [228, 226] on button at bounding box center [226, 225] width 5 height 5
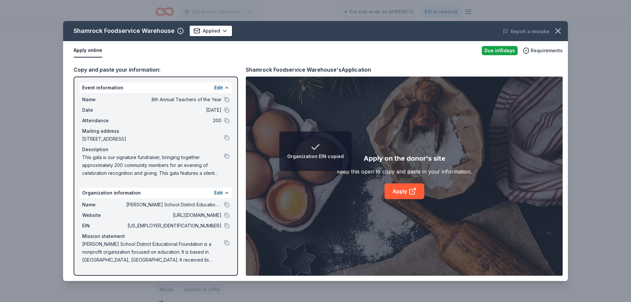
drag, startPoint x: 227, startPoint y: 244, endPoint x: 395, endPoint y: 220, distance: 169.2
click at [227, 244] on button at bounding box center [226, 242] width 5 height 5
drag, startPoint x: 227, startPoint y: 158, endPoint x: 252, endPoint y: 158, distance: 24.3
click at [227, 158] on button at bounding box center [226, 155] width 5 height 5
click at [78, 80] on div "Event information Edit Name 8th Annual Teachers of the Year Date 10/25/25 Atten…" at bounding box center [156, 176] width 164 height 199
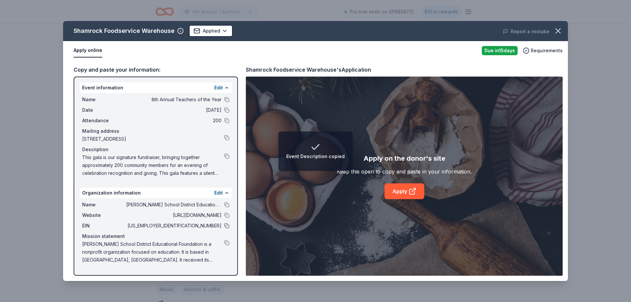
click at [225, 224] on button at bounding box center [226, 225] width 5 height 5
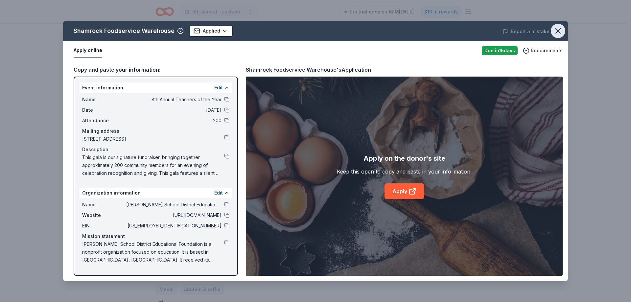
click at [563, 33] on button "button" at bounding box center [558, 31] width 14 height 14
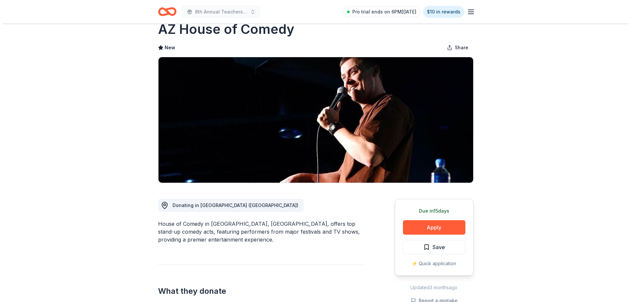
scroll to position [33, 0]
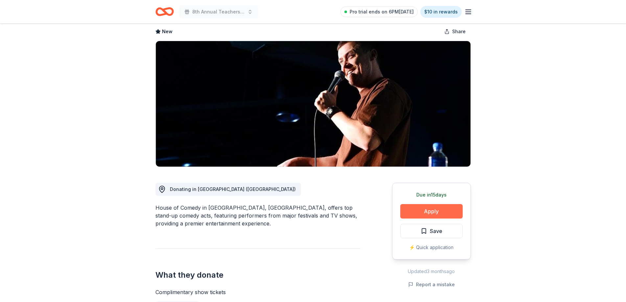
click at [443, 218] on button "Apply" at bounding box center [431, 211] width 62 height 14
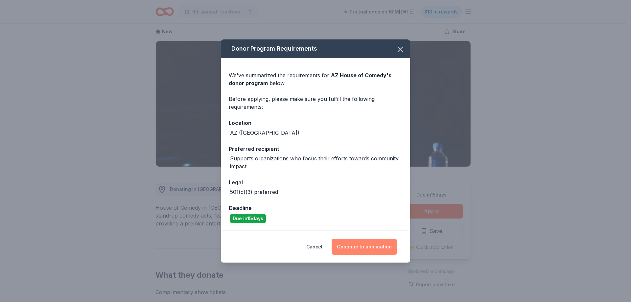
click at [370, 251] on button "Continue to application" at bounding box center [364, 247] width 65 height 16
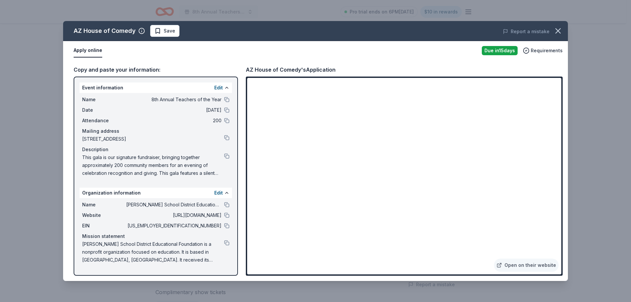
click at [132, 163] on span "This gala is our signature fundraiser, bringing together approximately 200 comm…" at bounding box center [153, 165] width 142 height 24
click at [226, 157] on button at bounding box center [226, 155] width 5 height 5
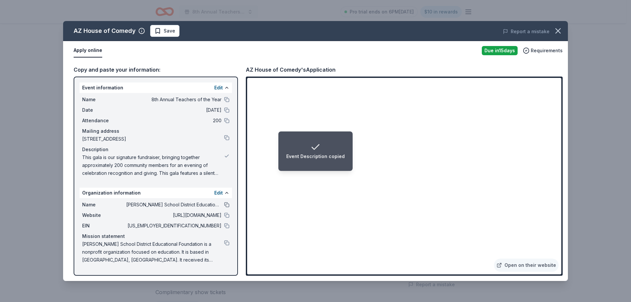
click at [228, 206] on button at bounding box center [226, 204] width 5 height 5
drag, startPoint x: 228, startPoint y: 100, endPoint x: 241, endPoint y: 108, distance: 16.0
click at [228, 100] on button at bounding box center [226, 99] width 5 height 5
drag, startPoint x: 222, startPoint y: 153, endPoint x: 224, endPoint y: 156, distance: 3.6
click at [222, 154] on span "This gala is our signature fundraiser, bringing together approximately 200 comm…" at bounding box center [153, 165] width 142 height 24
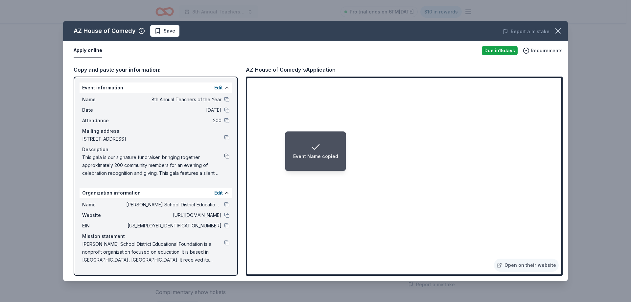
click at [225, 156] on button at bounding box center [226, 155] width 5 height 5
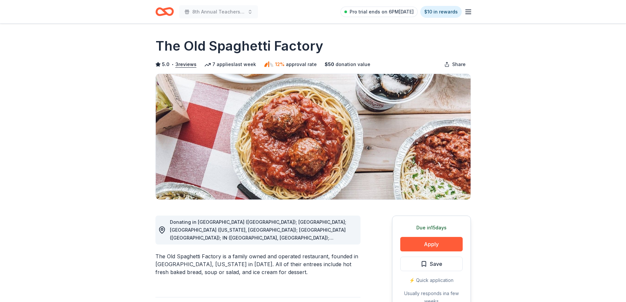
click at [429, 243] on button "Apply" at bounding box center [431, 244] width 62 height 14
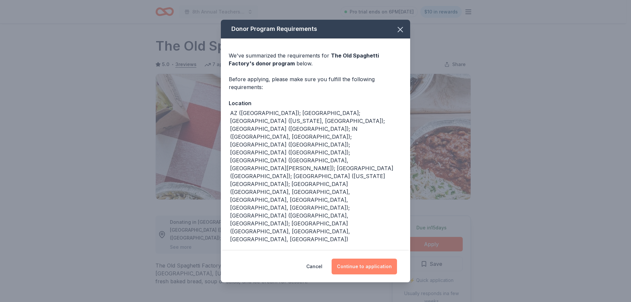
click at [376, 259] on button "Continue to application" at bounding box center [364, 267] width 65 height 16
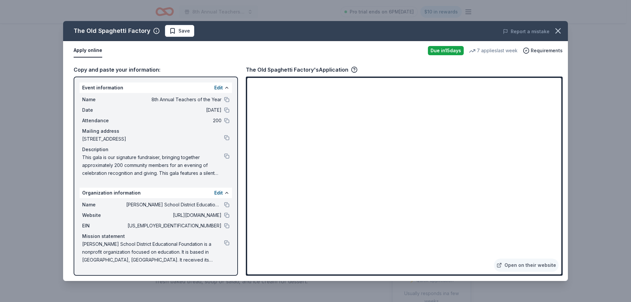
click at [97, 162] on span "This gala is our signature fundraiser, bringing together approximately 200 comm…" at bounding box center [153, 165] width 142 height 24
click at [228, 157] on button at bounding box center [226, 155] width 5 height 5
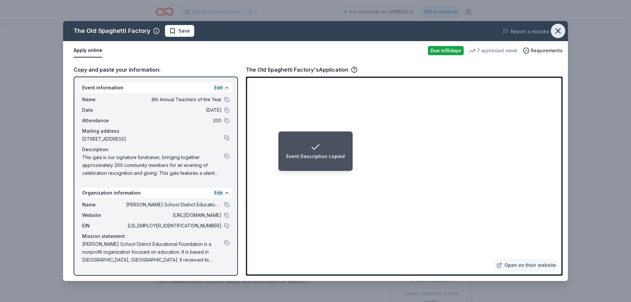
click at [560, 29] on icon "button" at bounding box center [558, 31] width 5 height 5
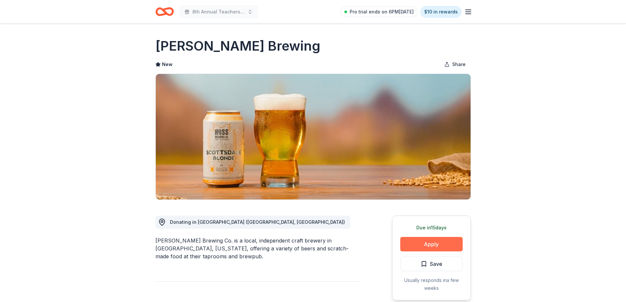
click at [440, 246] on button "Apply" at bounding box center [431, 244] width 62 height 14
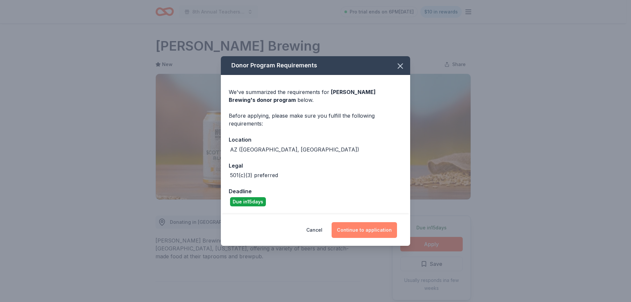
click at [377, 231] on button "Continue to application" at bounding box center [364, 230] width 65 height 16
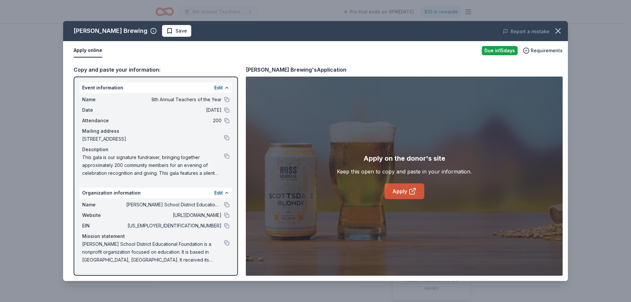
click at [406, 194] on link "Apply" at bounding box center [404, 191] width 40 height 16
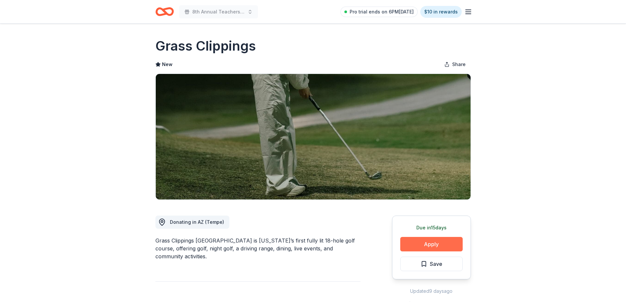
click at [428, 249] on button "Apply" at bounding box center [431, 244] width 62 height 14
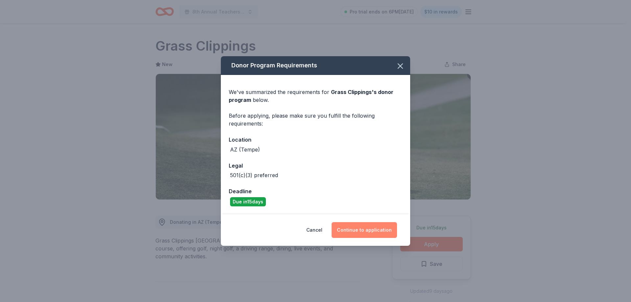
click at [376, 230] on button "Continue to application" at bounding box center [364, 230] width 65 height 16
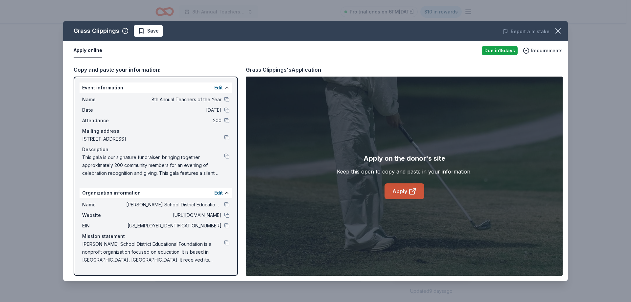
click at [388, 195] on link "Apply" at bounding box center [404, 191] width 40 height 16
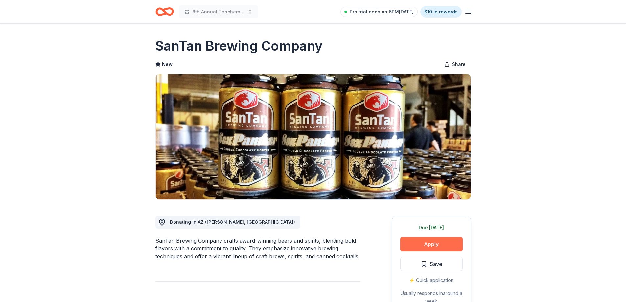
click at [430, 246] on button "Apply" at bounding box center [431, 244] width 62 height 14
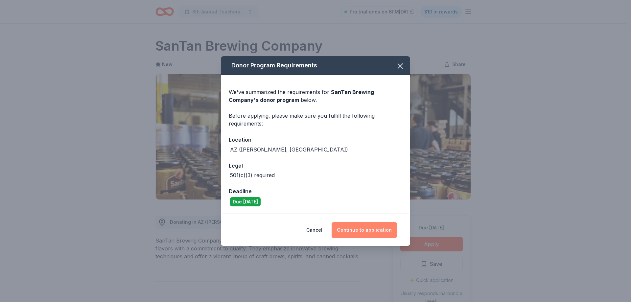
click at [379, 224] on button "Continue to application" at bounding box center [364, 230] width 65 height 16
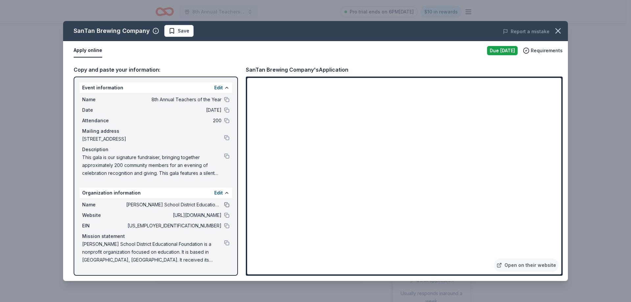
click at [224, 204] on button at bounding box center [226, 204] width 5 height 5
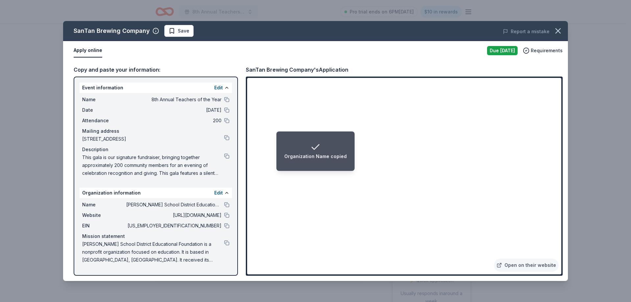
click at [230, 101] on div "Name 8th Annual Teachers of the Year Date [DATE] Attendance 200 Mailing address…" at bounding box center [156, 136] width 152 height 87
click at [225, 101] on button at bounding box center [226, 99] width 5 height 5
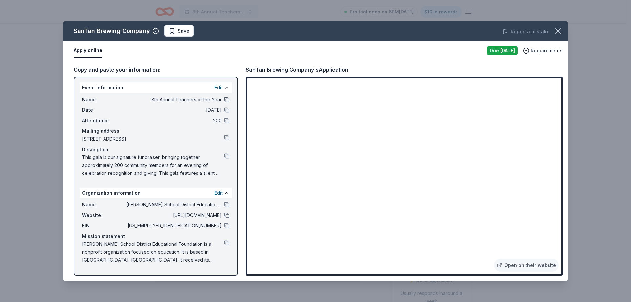
click at [225, 99] on button at bounding box center [226, 99] width 5 height 5
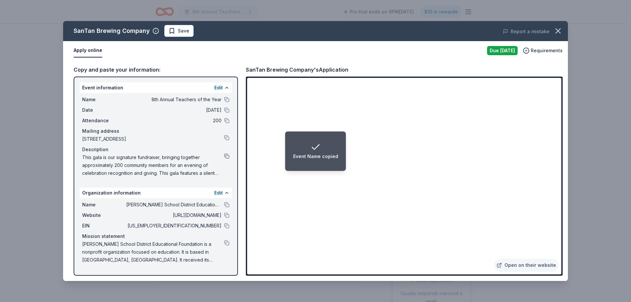
click at [226, 155] on button at bounding box center [226, 155] width 5 height 5
click at [228, 224] on button at bounding box center [226, 225] width 5 height 5
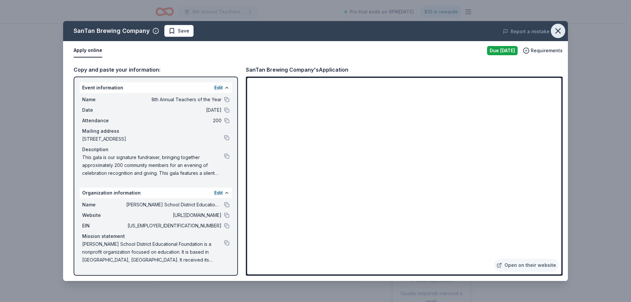
click at [561, 30] on icon "button" at bounding box center [557, 30] width 9 height 9
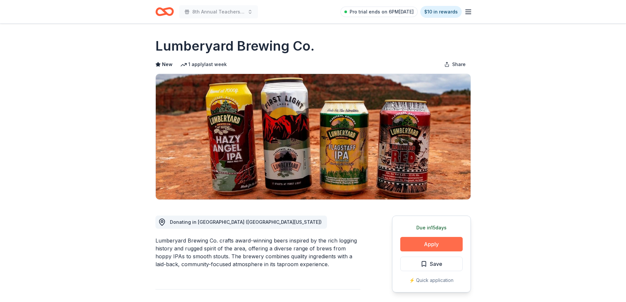
click at [440, 247] on button "Apply" at bounding box center [431, 244] width 62 height 14
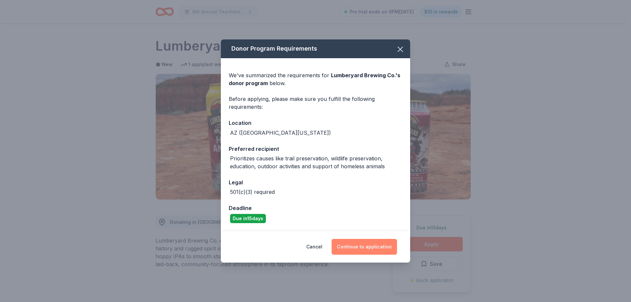
click at [359, 249] on button "Continue to application" at bounding box center [364, 247] width 65 height 16
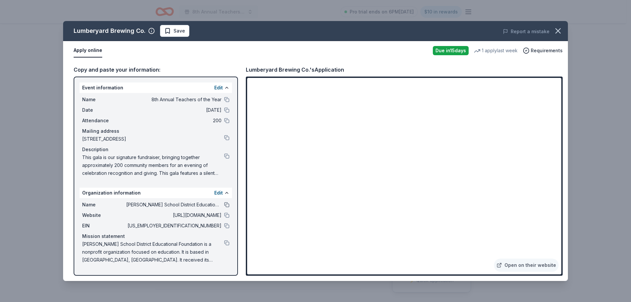
click at [224, 204] on button at bounding box center [226, 204] width 5 height 5
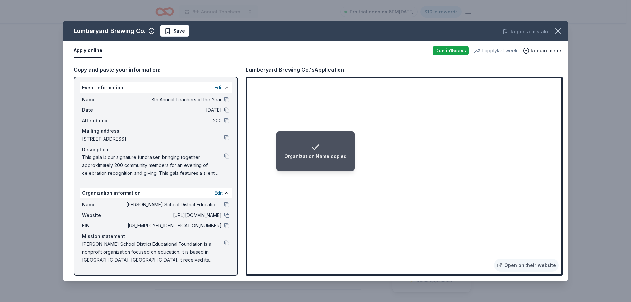
click at [225, 111] on button at bounding box center [226, 109] width 5 height 5
click at [190, 166] on span "This gala is our signature fundraiser, bringing together approximately 200 comm…" at bounding box center [153, 165] width 142 height 24
click at [226, 100] on button at bounding box center [226, 99] width 5 height 5
click at [229, 155] on button at bounding box center [226, 155] width 5 height 5
click at [229, 225] on button at bounding box center [226, 225] width 5 height 5
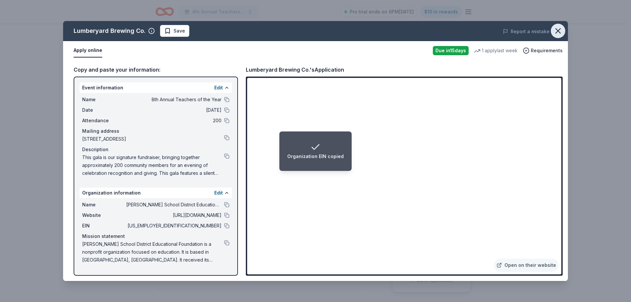
click at [557, 34] on icon "button" at bounding box center [557, 30] width 9 height 9
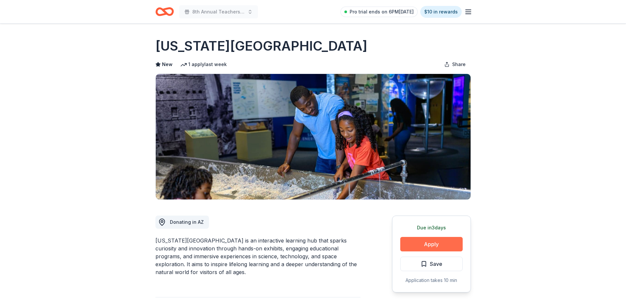
click at [438, 245] on button "Apply" at bounding box center [431, 244] width 62 height 14
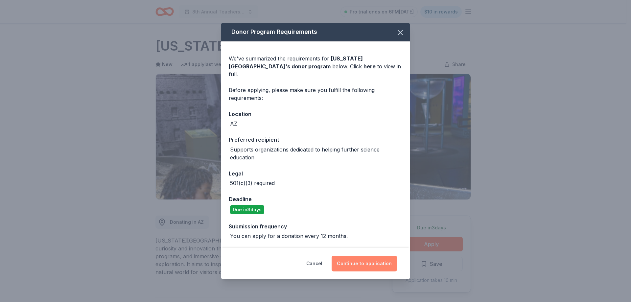
click at [385, 261] on button "Continue to application" at bounding box center [364, 264] width 65 height 16
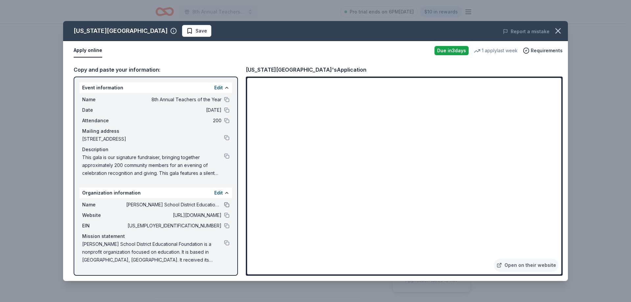
click at [228, 203] on button at bounding box center [226, 204] width 5 height 5
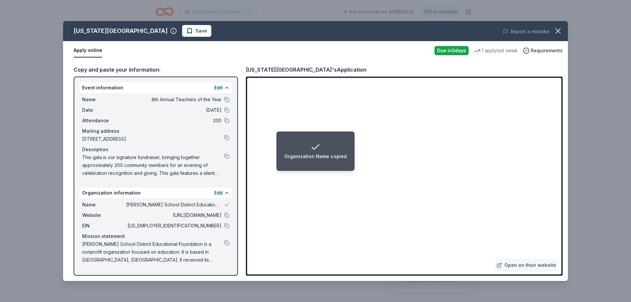
click at [350, 170] on li "Organization Name copied" at bounding box center [315, 150] width 78 height 39
click at [225, 224] on button at bounding box center [226, 225] width 5 height 5
click at [225, 99] on button at bounding box center [226, 99] width 5 height 5
click at [226, 156] on button at bounding box center [226, 155] width 5 height 5
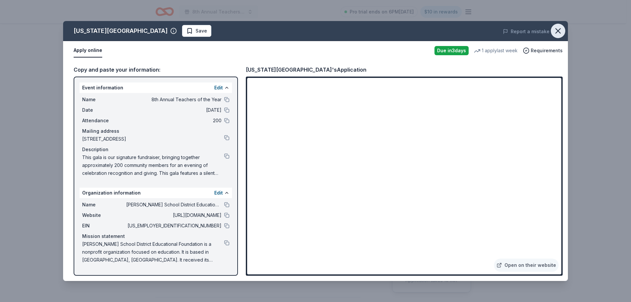
click at [560, 33] on icon "button" at bounding box center [558, 31] width 5 height 5
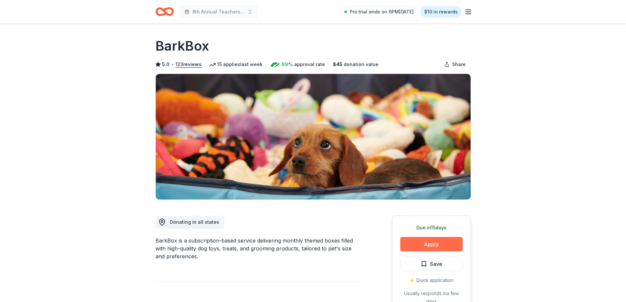
click at [428, 245] on button "Apply" at bounding box center [431, 244] width 62 height 14
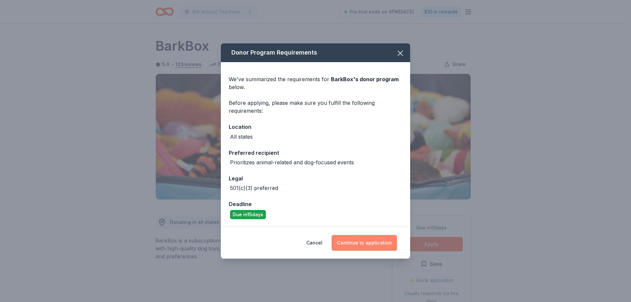
click at [359, 248] on button "Continue to application" at bounding box center [364, 243] width 65 height 16
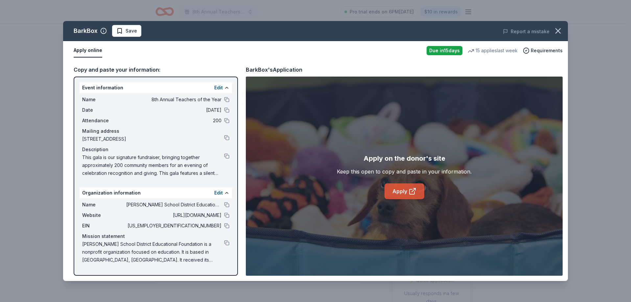
click at [402, 188] on link "Apply" at bounding box center [404, 191] width 40 height 16
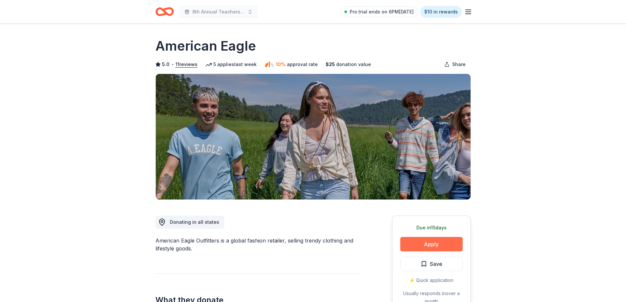
click at [428, 249] on button "Apply" at bounding box center [431, 244] width 62 height 14
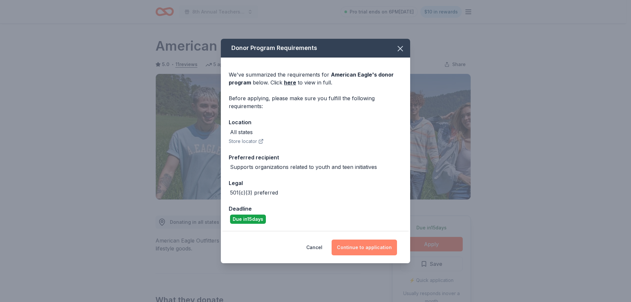
click at [357, 243] on button "Continue to application" at bounding box center [364, 248] width 65 height 16
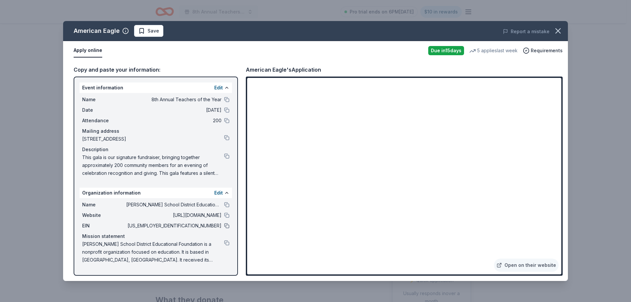
click at [227, 224] on button at bounding box center [226, 225] width 5 height 5
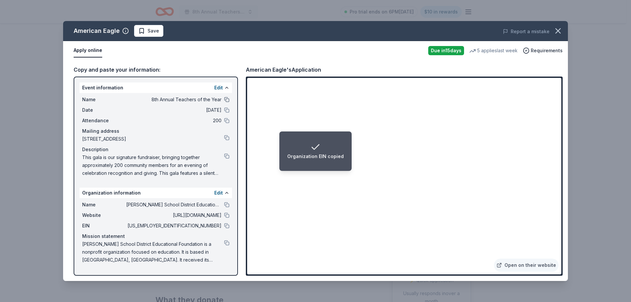
click at [226, 100] on button at bounding box center [226, 99] width 5 height 5
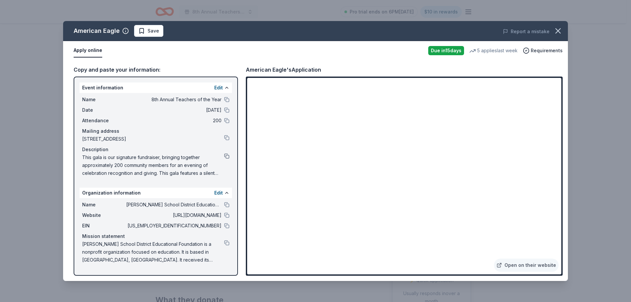
click at [228, 155] on button at bounding box center [226, 155] width 5 height 5
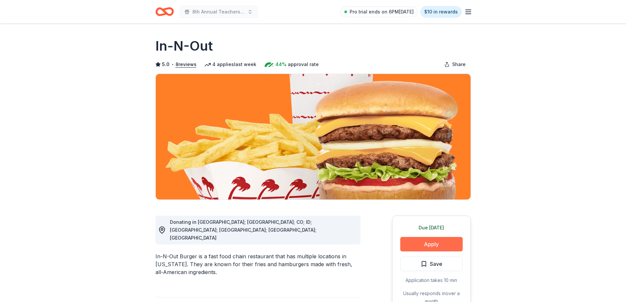
click at [425, 240] on button "Apply" at bounding box center [431, 244] width 62 height 14
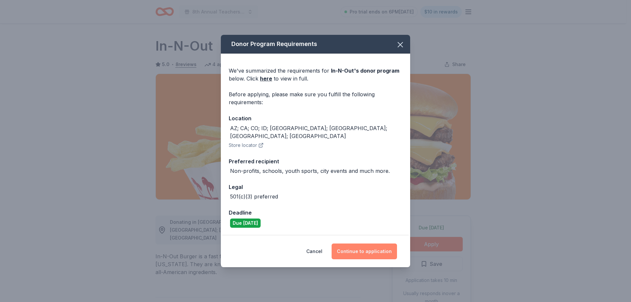
click at [358, 244] on button "Continue to application" at bounding box center [364, 251] width 65 height 16
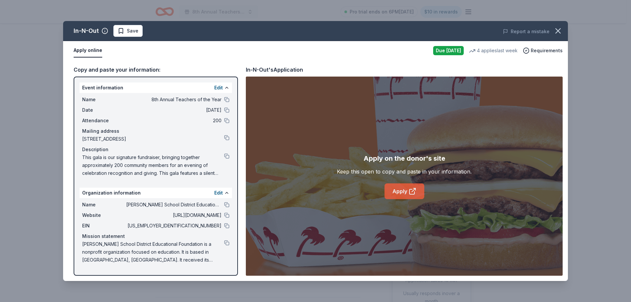
click at [408, 193] on icon at bounding box center [412, 191] width 8 height 8
click at [559, 33] on icon "button" at bounding box center [557, 30] width 9 height 9
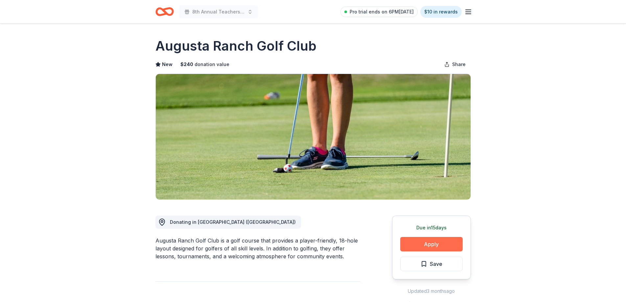
click at [441, 246] on button "Apply" at bounding box center [431, 244] width 62 height 14
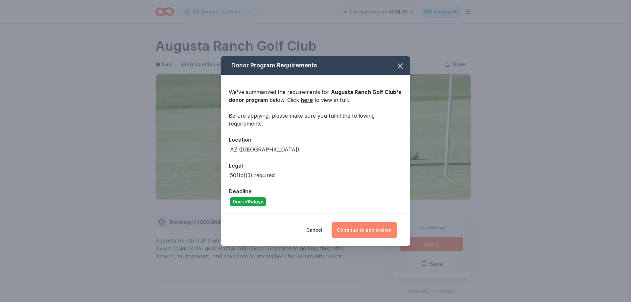
click at [356, 233] on button "Continue to application" at bounding box center [364, 230] width 65 height 16
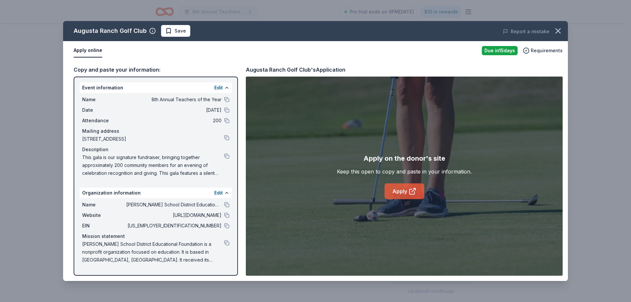
click at [398, 188] on link "Apply" at bounding box center [404, 191] width 40 height 16
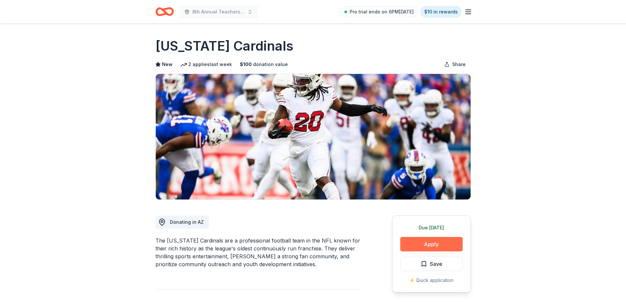
click at [424, 248] on button "Apply" at bounding box center [431, 244] width 62 height 14
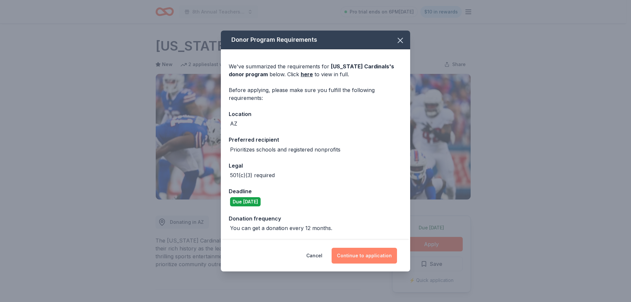
click at [385, 259] on button "Continue to application" at bounding box center [364, 256] width 65 height 16
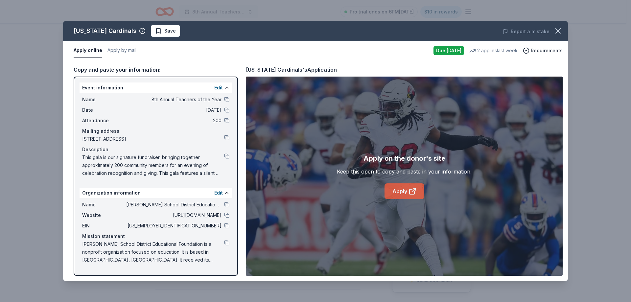
click at [401, 189] on link "Apply" at bounding box center [404, 191] width 40 height 16
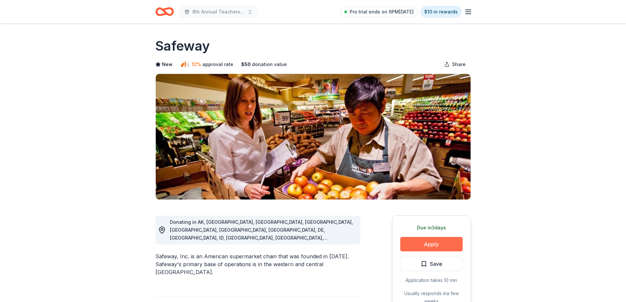
click at [416, 250] on button "Apply" at bounding box center [431, 244] width 62 height 14
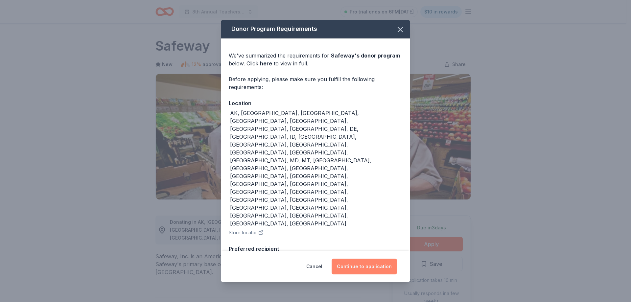
click at [362, 264] on button "Continue to application" at bounding box center [364, 267] width 65 height 16
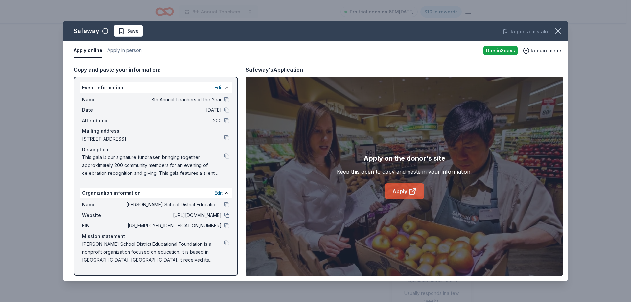
click at [411, 193] on icon at bounding box center [412, 191] width 8 height 8
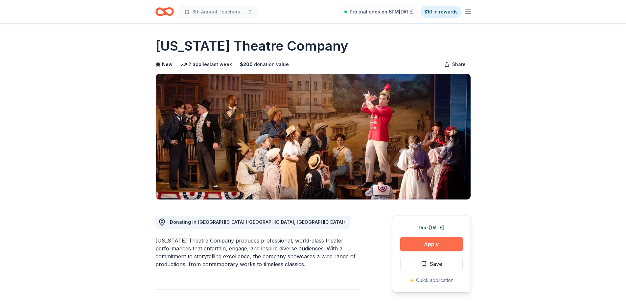
click at [411, 240] on button "Apply" at bounding box center [431, 244] width 62 height 14
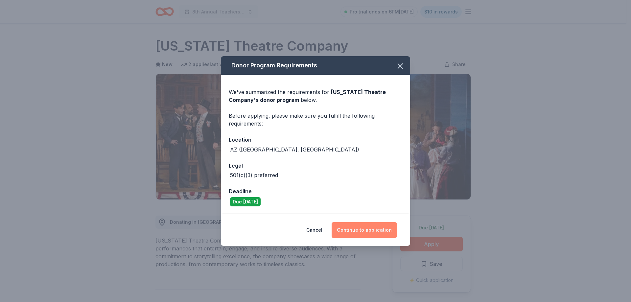
click at [358, 235] on button "Continue to application" at bounding box center [364, 230] width 65 height 16
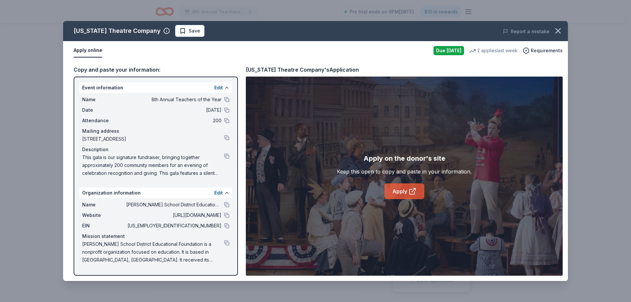
click at [408, 188] on link "Apply" at bounding box center [404, 191] width 40 height 16
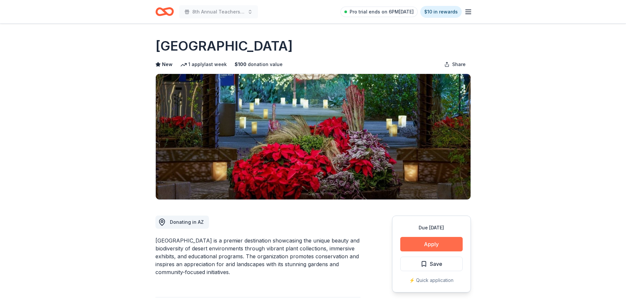
click at [419, 241] on button "Apply" at bounding box center [431, 244] width 62 height 14
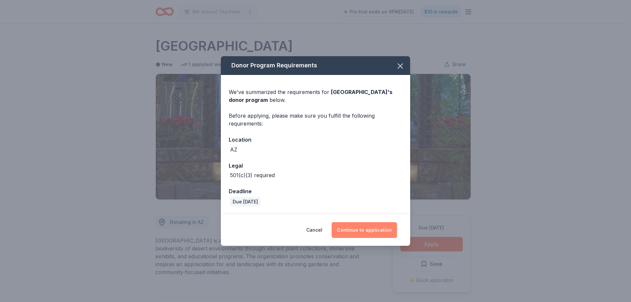
click at [358, 226] on button "Continue to application" at bounding box center [364, 230] width 65 height 16
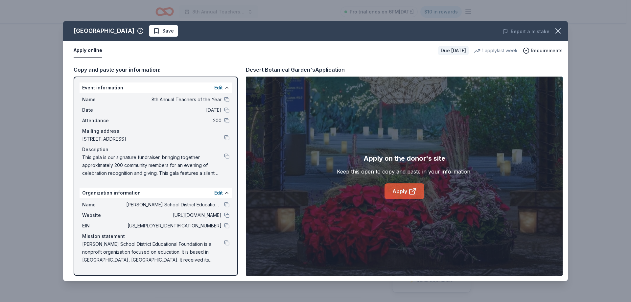
click at [397, 193] on link "Apply" at bounding box center [404, 191] width 40 height 16
click at [412, 189] on icon at bounding box center [412, 191] width 8 height 8
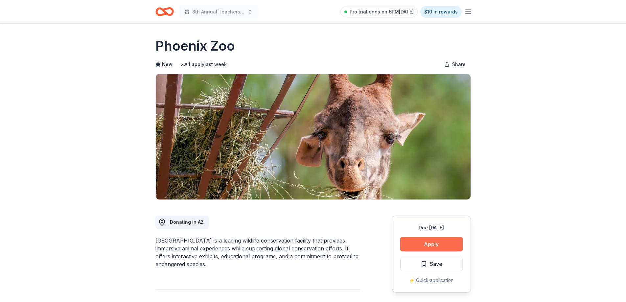
click at [413, 242] on button "Apply" at bounding box center [431, 244] width 62 height 14
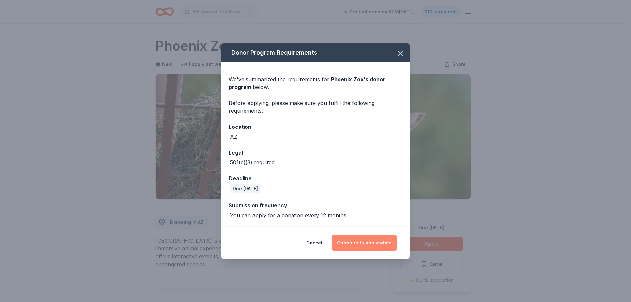
click at [358, 242] on button "Continue to application" at bounding box center [364, 243] width 65 height 16
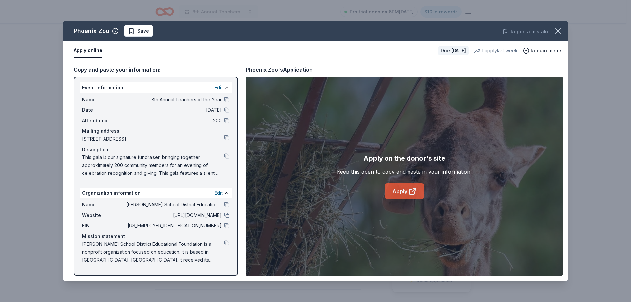
click at [406, 195] on link "Apply" at bounding box center [404, 191] width 40 height 16
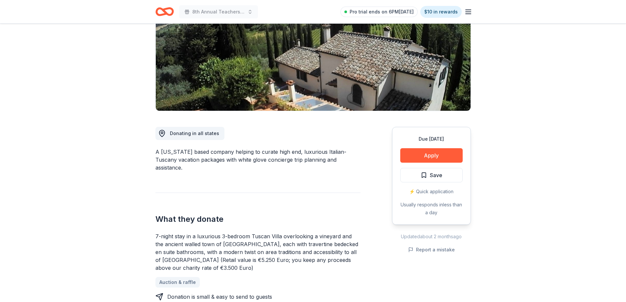
scroll to position [99, 0]
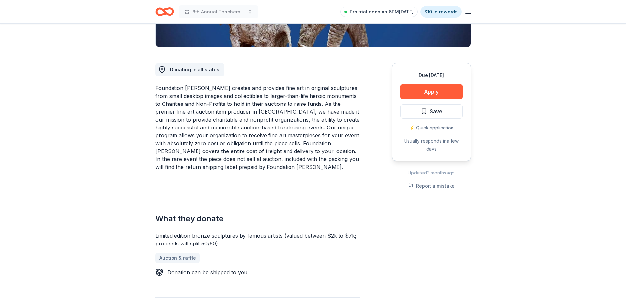
scroll to position [164, 0]
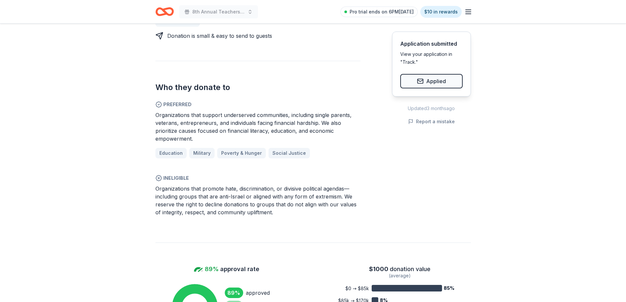
scroll to position [361, 0]
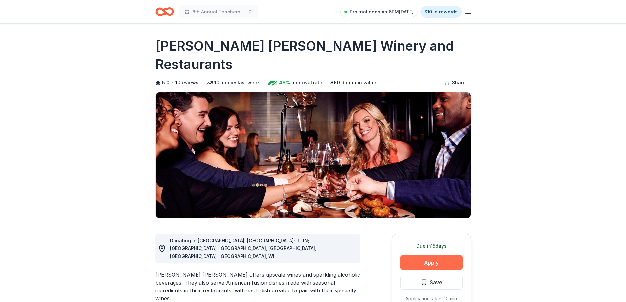
click at [440, 255] on button "Apply" at bounding box center [431, 262] width 62 height 14
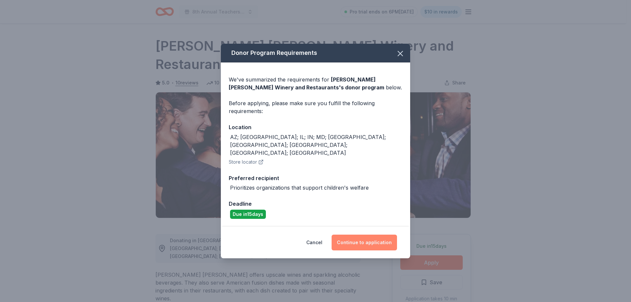
click at [360, 235] on button "Continue to application" at bounding box center [364, 243] width 65 height 16
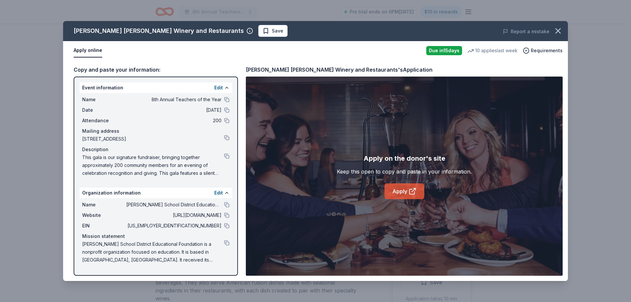
click at [404, 190] on link "Apply" at bounding box center [404, 191] width 40 height 16
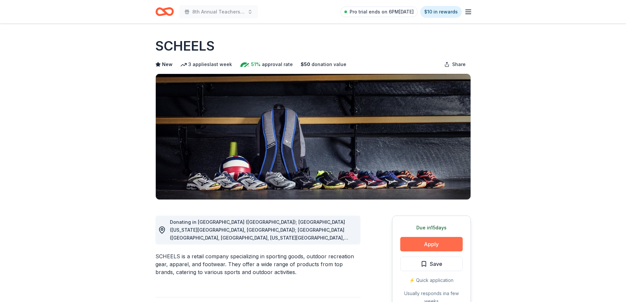
click at [416, 242] on button "Apply" at bounding box center [431, 244] width 62 height 14
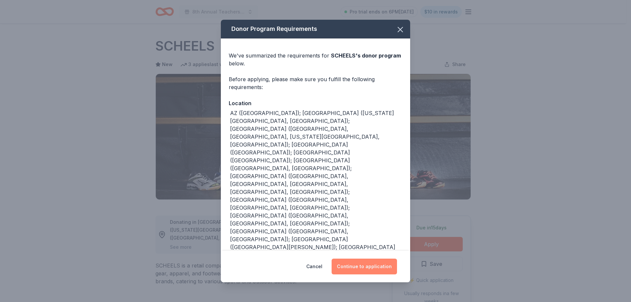
click at [387, 262] on button "Continue to application" at bounding box center [364, 267] width 65 height 16
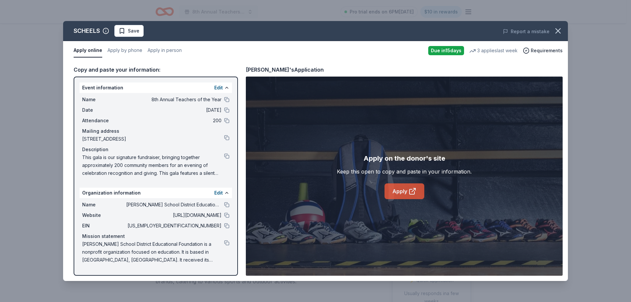
click at [413, 193] on icon at bounding box center [412, 191] width 8 height 8
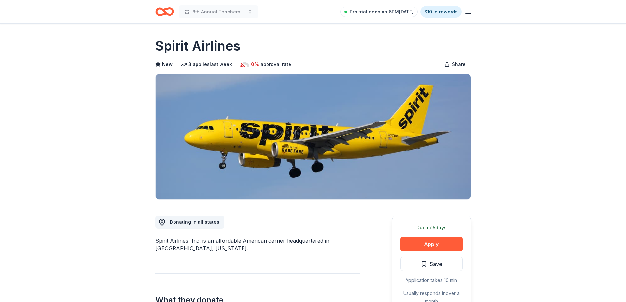
click at [412, 235] on div "Due [DATE] Apply Save Application takes 10 min Usually responds in over a month" at bounding box center [431, 265] width 79 height 98
click at [413, 238] on button "Apply" at bounding box center [431, 244] width 62 height 14
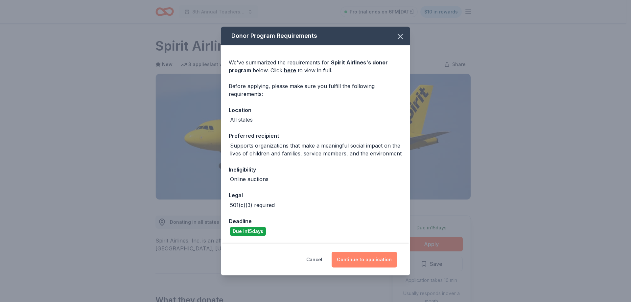
click at [360, 259] on button "Continue to application" at bounding box center [364, 260] width 65 height 16
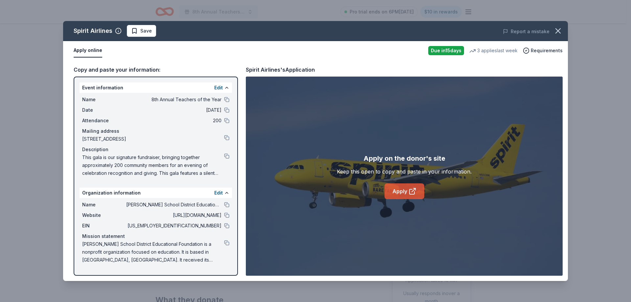
click at [397, 195] on link "Apply" at bounding box center [404, 191] width 40 height 16
click at [561, 29] on icon "button" at bounding box center [557, 30] width 9 height 9
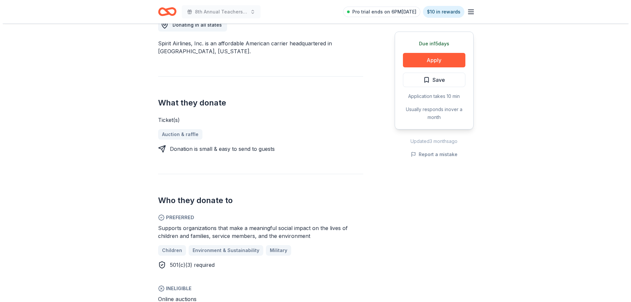
scroll to position [230, 0]
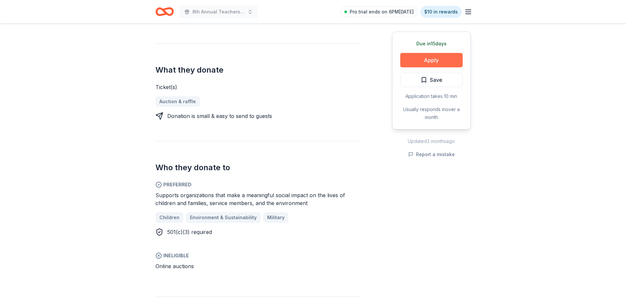
click at [417, 64] on button "Apply" at bounding box center [431, 60] width 62 height 14
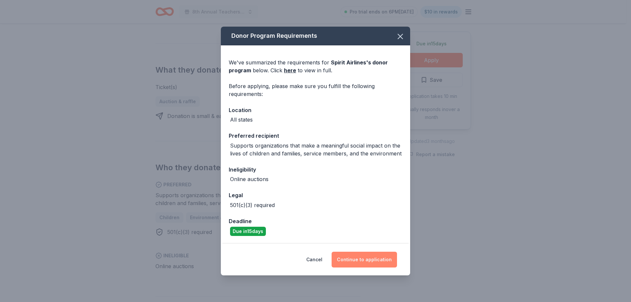
click at [363, 259] on button "Continue to application" at bounding box center [364, 260] width 65 height 16
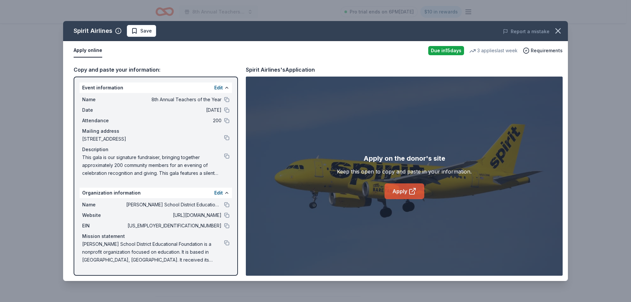
click at [403, 195] on link "Apply" at bounding box center [404, 191] width 40 height 16
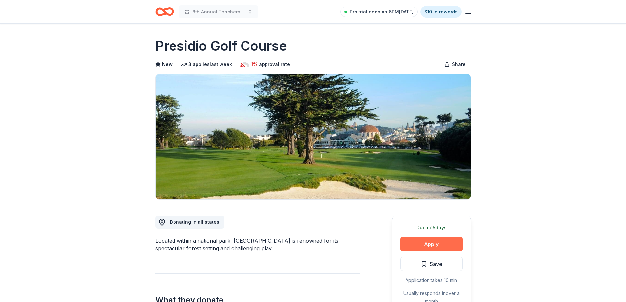
click at [415, 243] on button "Apply" at bounding box center [431, 244] width 62 height 14
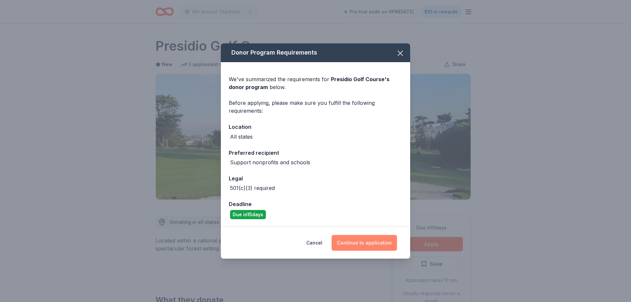
click at [377, 248] on button "Continue to application" at bounding box center [364, 243] width 65 height 16
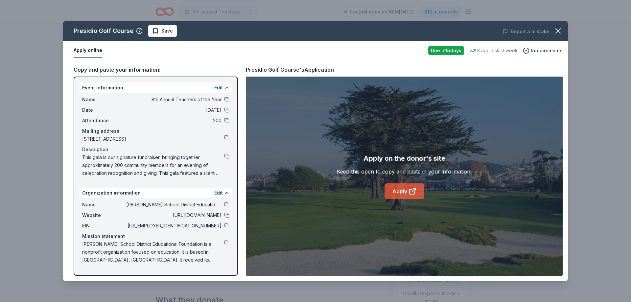
click at [405, 189] on link "Apply" at bounding box center [404, 191] width 40 height 16
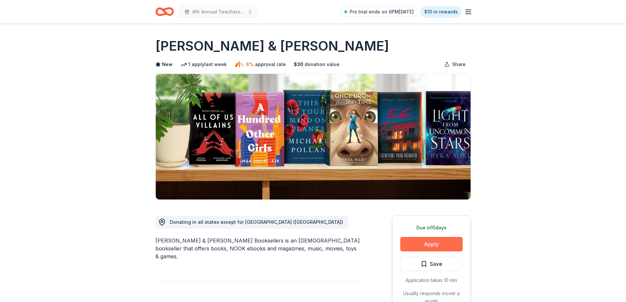
click at [420, 241] on button "Apply" at bounding box center [431, 244] width 62 height 14
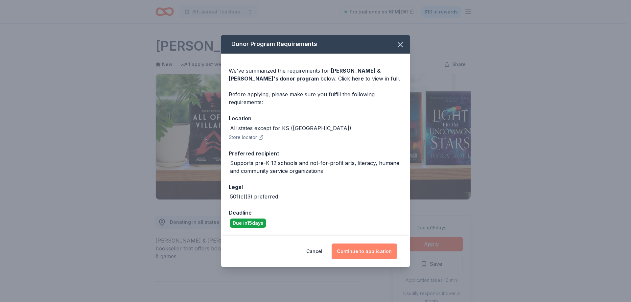
click at [356, 255] on button "Continue to application" at bounding box center [364, 251] width 65 height 16
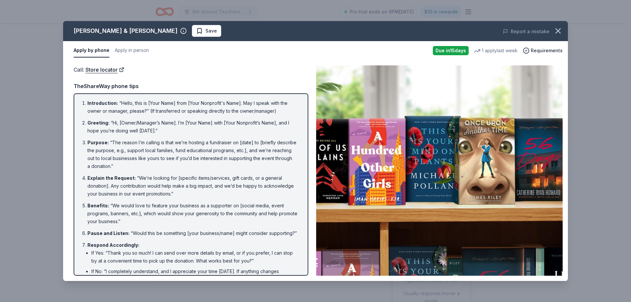
click at [188, 123] on li "Greeting : “Hi, [Owner/Manager’s Name]. I’m [Your Name] with [Your Nonprofit’s …" at bounding box center [192, 127] width 211 height 16
click at [133, 43] on div "Apply by phone Apply in person Due [DATE] 1 apply last week Requirements" at bounding box center [315, 50] width 505 height 19
click at [130, 50] on button "Apply in person" at bounding box center [132, 51] width 34 height 14
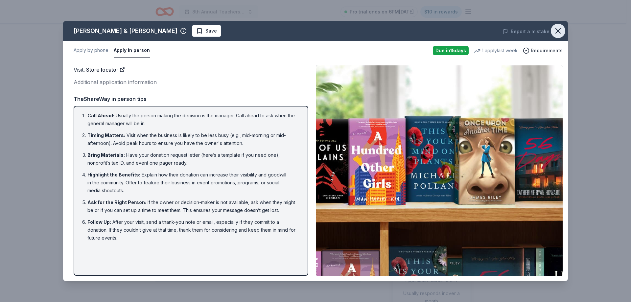
click at [560, 32] on icon "button" at bounding box center [557, 30] width 9 height 9
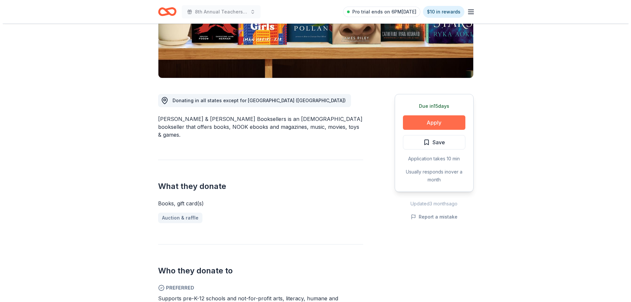
scroll to position [131, 0]
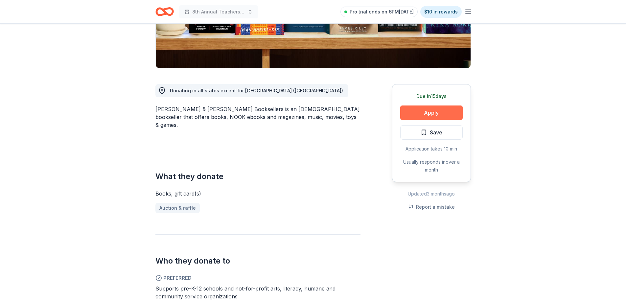
click at [435, 114] on button "Apply" at bounding box center [431, 112] width 62 height 14
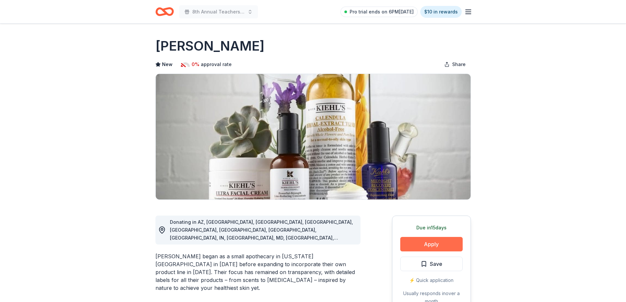
click at [421, 244] on button "Apply" at bounding box center [431, 244] width 62 height 14
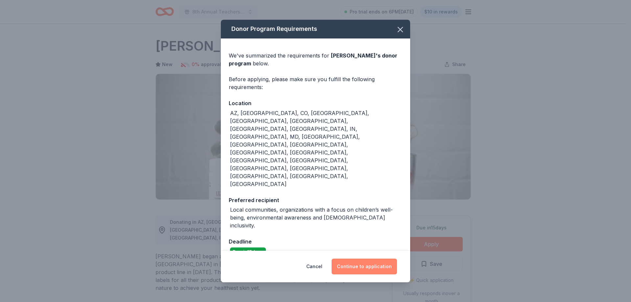
click at [372, 259] on button "Continue to application" at bounding box center [364, 267] width 65 height 16
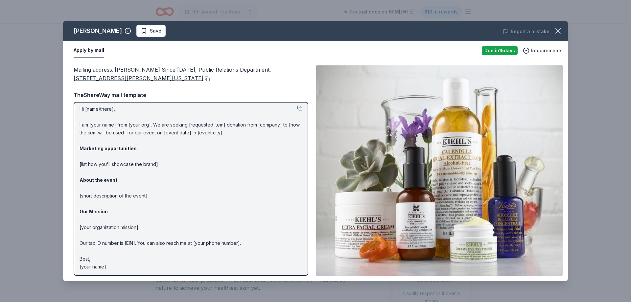
scroll to position [4, 0]
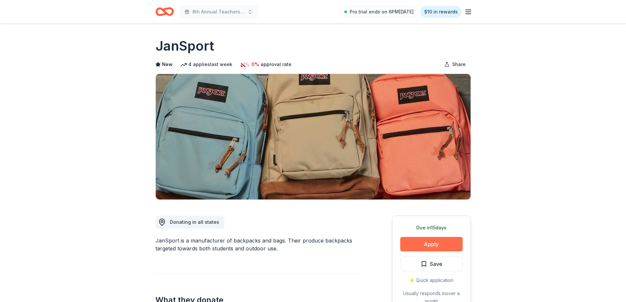
click at [410, 246] on button "Apply" at bounding box center [431, 244] width 62 height 14
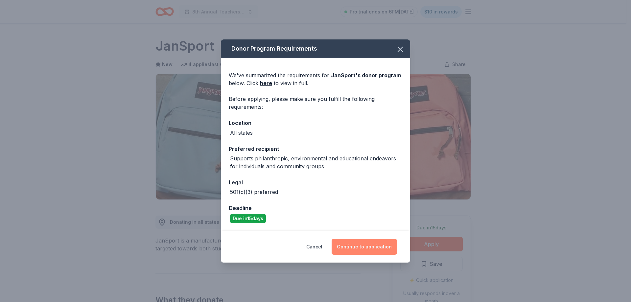
click at [386, 250] on button "Continue to application" at bounding box center [364, 247] width 65 height 16
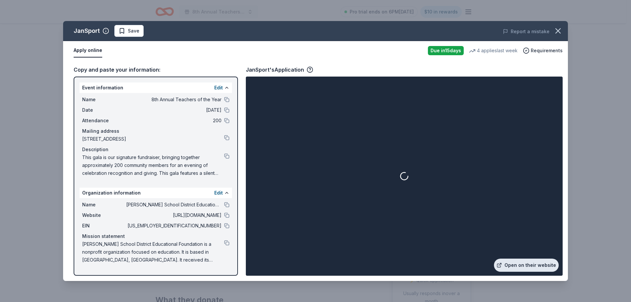
click at [519, 265] on link "Open on their website" at bounding box center [526, 265] width 65 height 13
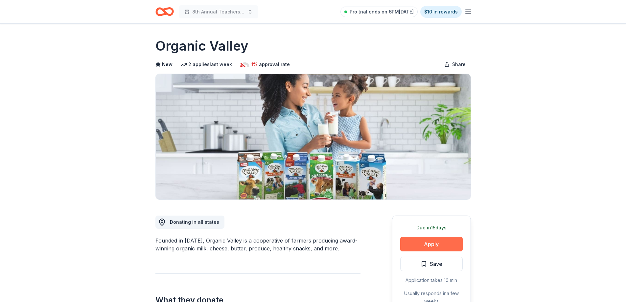
click at [446, 249] on button "Apply" at bounding box center [431, 244] width 62 height 14
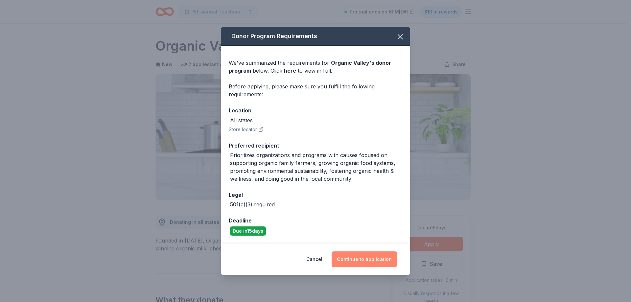
click at [365, 261] on button "Continue to application" at bounding box center [364, 259] width 65 height 16
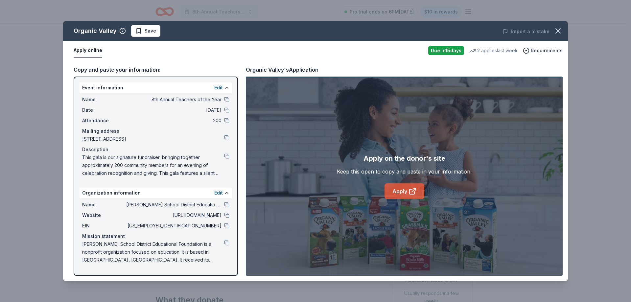
click at [400, 188] on link "Apply" at bounding box center [404, 191] width 40 height 16
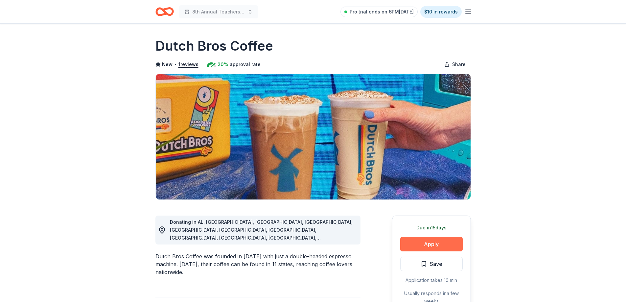
click at [441, 240] on button "Apply" at bounding box center [431, 244] width 62 height 14
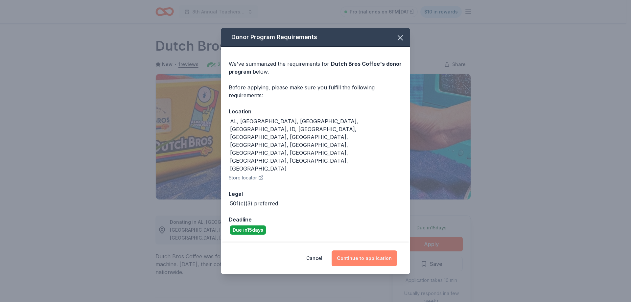
click at [357, 250] on button "Continue to application" at bounding box center [364, 258] width 65 height 16
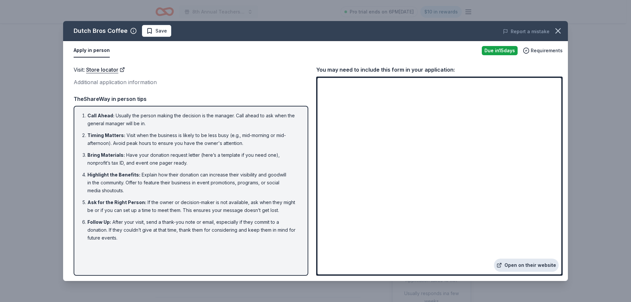
click at [539, 263] on link "Open on their website" at bounding box center [526, 265] width 65 height 13
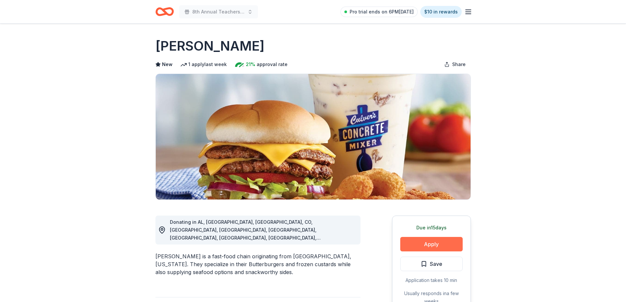
click at [421, 248] on button "Apply" at bounding box center [431, 244] width 62 height 14
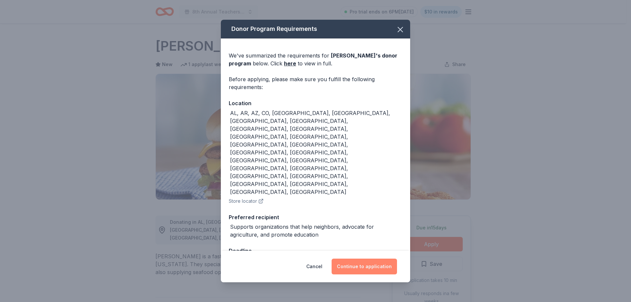
click at [359, 259] on button "Continue to application" at bounding box center [364, 267] width 65 height 16
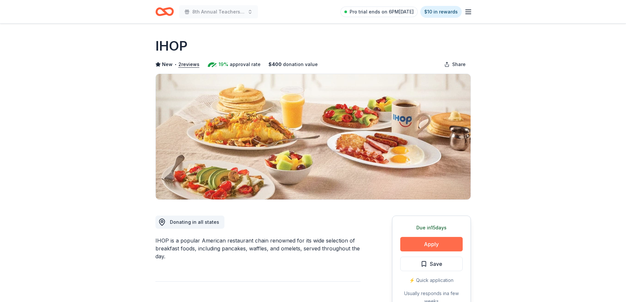
click at [418, 238] on button "Apply" at bounding box center [431, 244] width 62 height 14
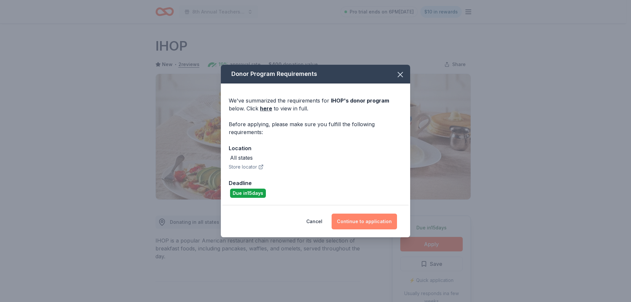
click at [355, 222] on button "Continue to application" at bounding box center [364, 222] width 65 height 16
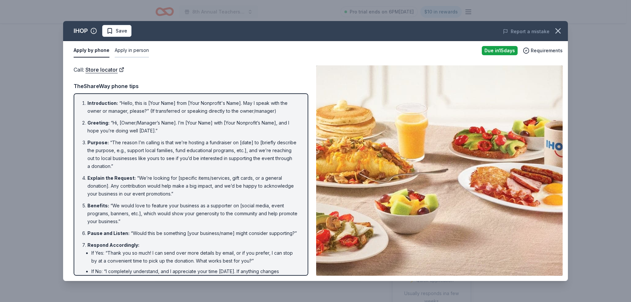
click at [134, 50] on button "Apply in person" at bounding box center [132, 51] width 34 height 14
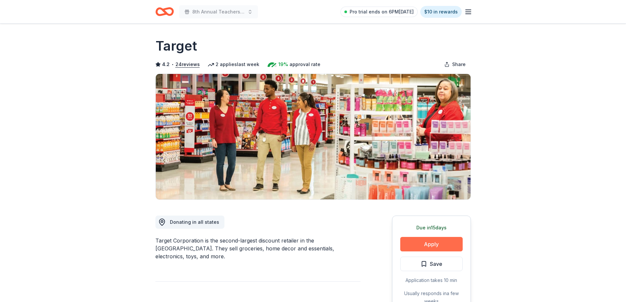
click at [424, 243] on button "Apply" at bounding box center [431, 244] width 62 height 14
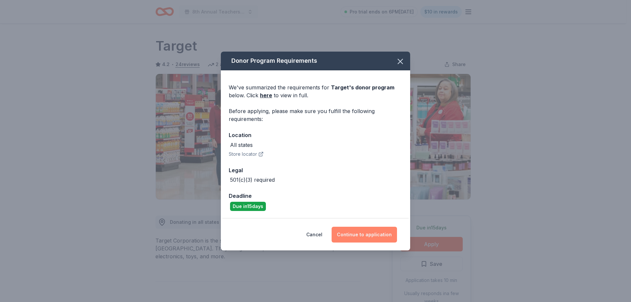
click at [363, 237] on button "Continue to application" at bounding box center [364, 235] width 65 height 16
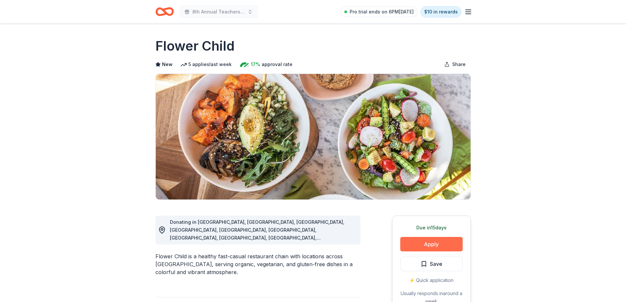
click at [421, 245] on button "Apply" at bounding box center [431, 244] width 62 height 14
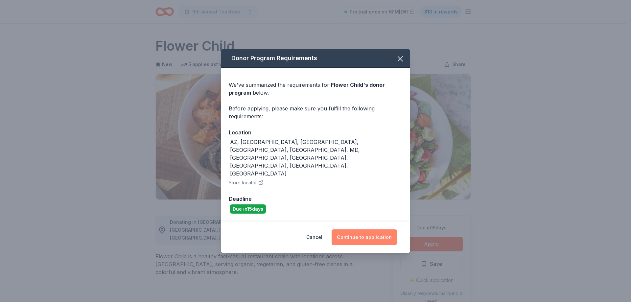
click at [369, 229] on button "Continue to application" at bounding box center [364, 237] width 65 height 16
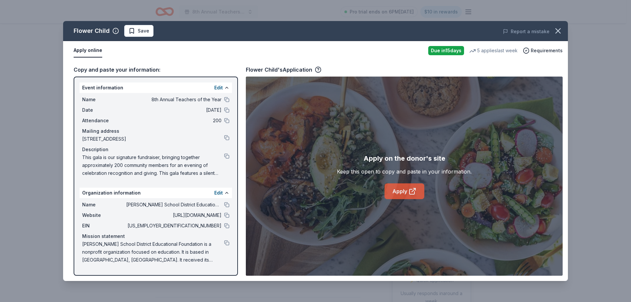
click at [400, 192] on link "Apply" at bounding box center [404, 191] width 40 height 16
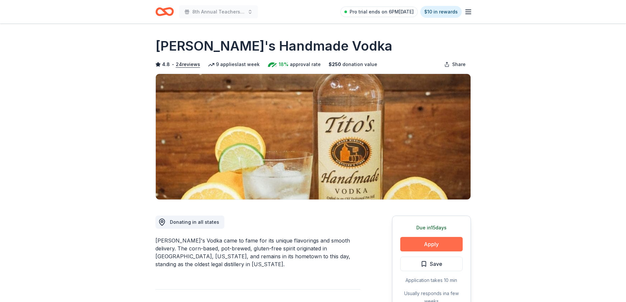
click at [447, 249] on button "Apply" at bounding box center [431, 244] width 62 height 14
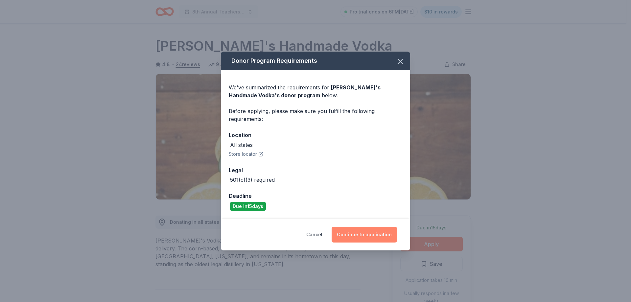
click at [369, 234] on button "Continue to application" at bounding box center [364, 235] width 65 height 16
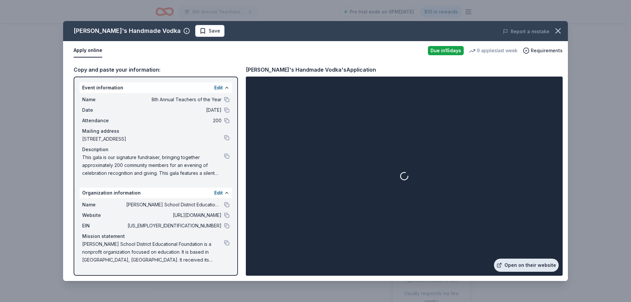
click at [524, 270] on link "Open on their website" at bounding box center [526, 265] width 65 height 13
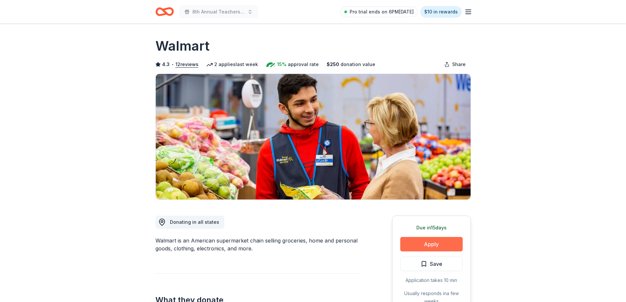
click at [425, 244] on button "Apply" at bounding box center [431, 244] width 62 height 14
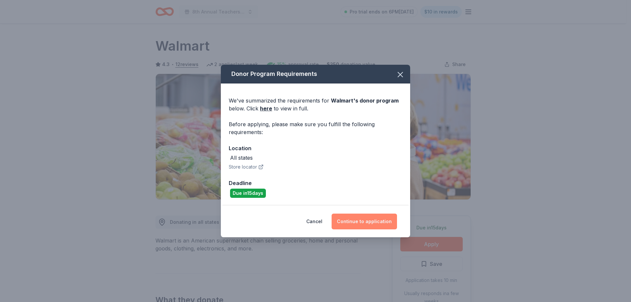
click at [362, 222] on button "Continue to application" at bounding box center [364, 222] width 65 height 16
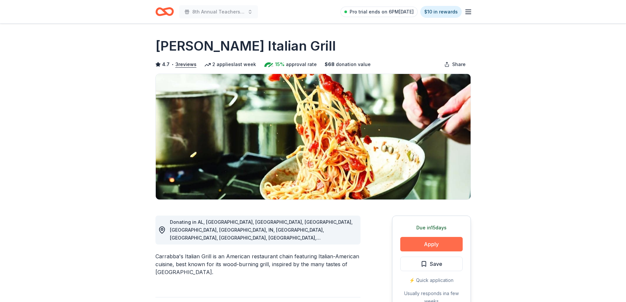
click at [432, 250] on button "Apply" at bounding box center [431, 244] width 62 height 14
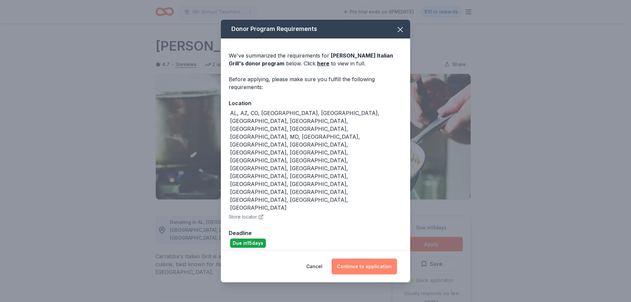
click at [379, 259] on button "Continue to application" at bounding box center [364, 267] width 65 height 16
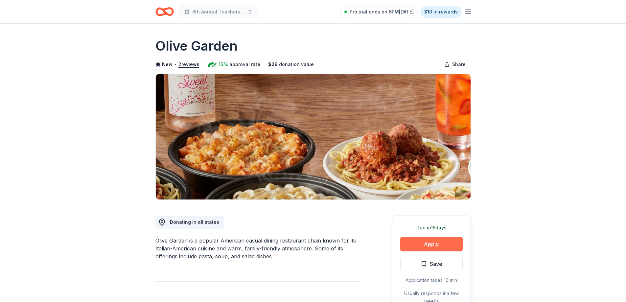
click at [432, 249] on button "Apply" at bounding box center [431, 244] width 62 height 14
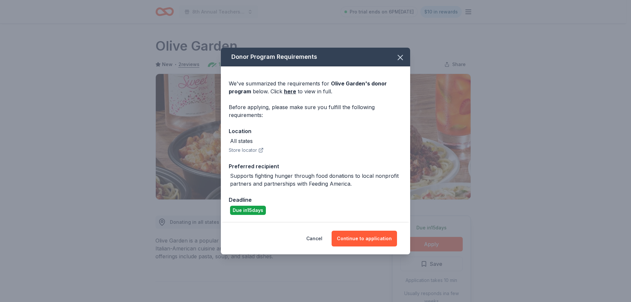
click at [372, 247] on div "Cancel Continue to application" at bounding box center [315, 239] width 189 height 32
click at [369, 244] on button "Continue to application" at bounding box center [364, 239] width 65 height 16
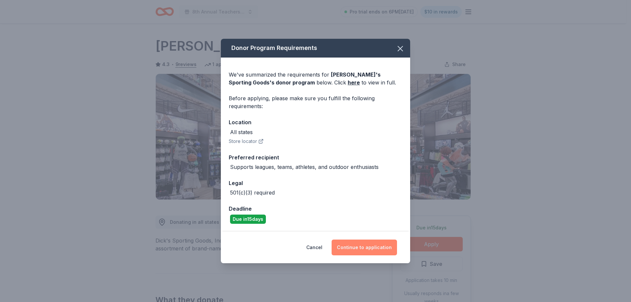
click at [369, 244] on button "Continue to application" at bounding box center [364, 248] width 65 height 16
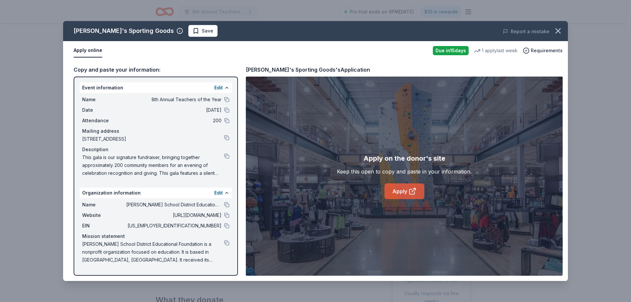
click at [405, 199] on link "Apply" at bounding box center [404, 191] width 40 height 16
